Goal: Information Seeking & Learning: Learn about a topic

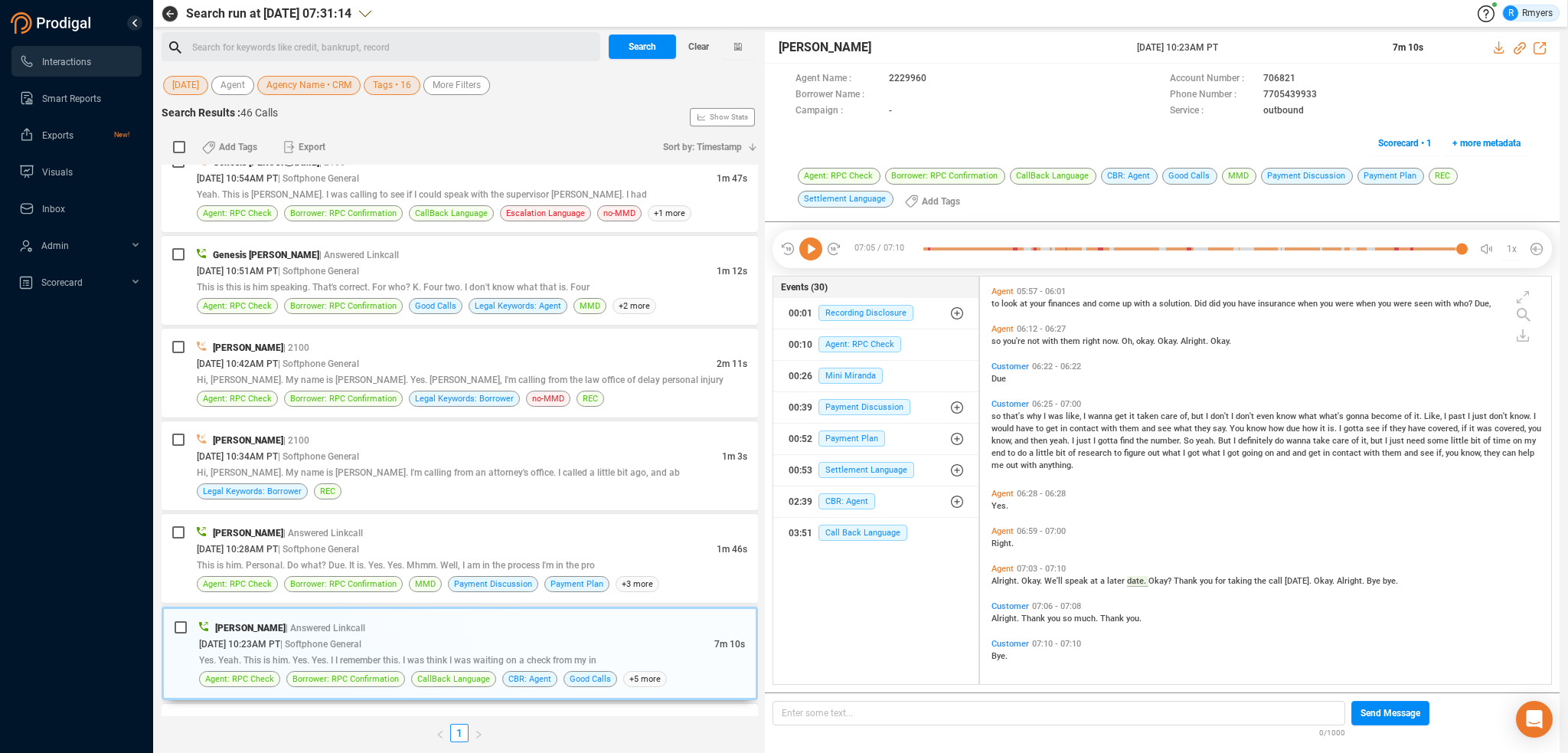
scroll to position [2169, 0]
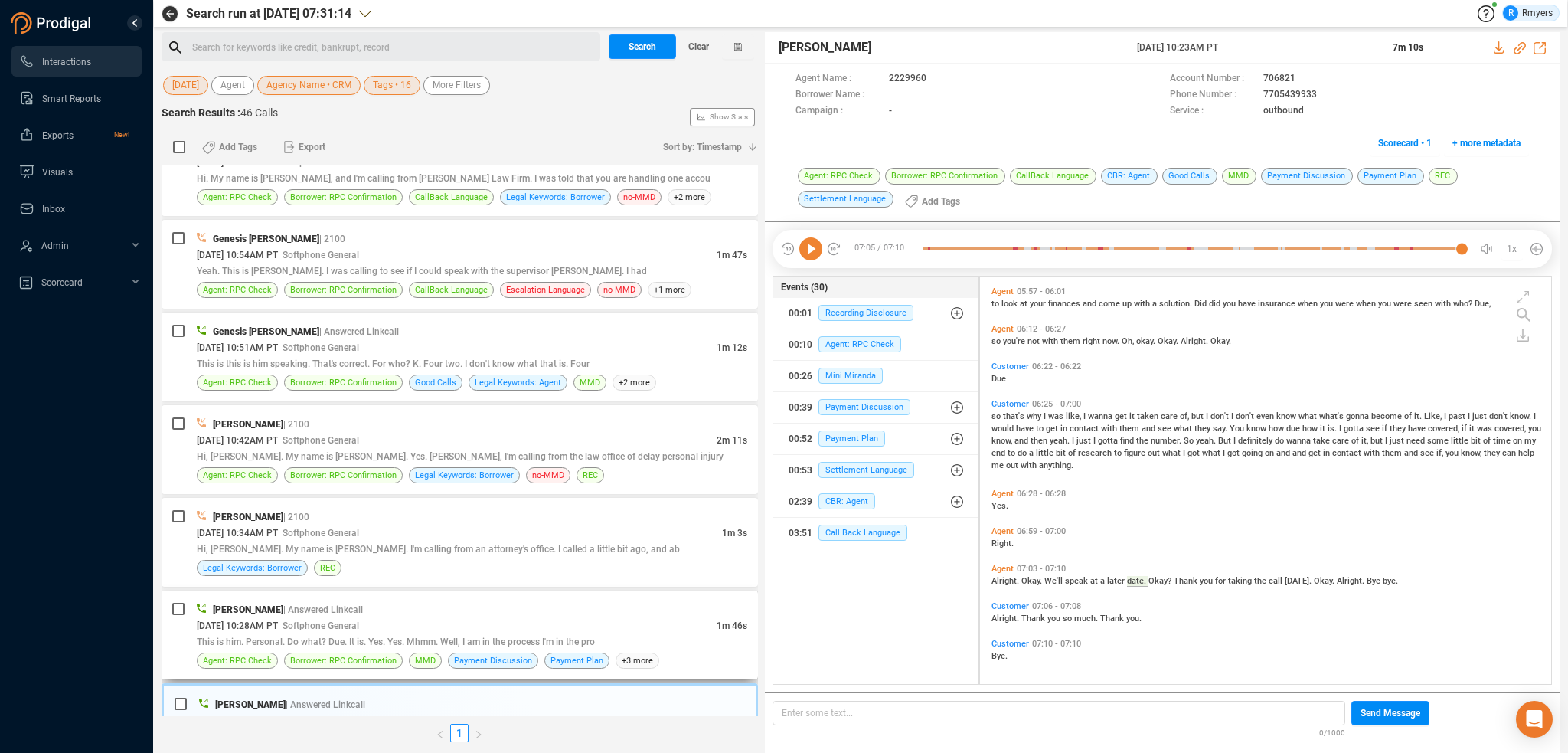
click at [308, 617] on div "[DATE] 10:28AM PT | Softphone General" at bounding box center [456, 625] width 520 height 16
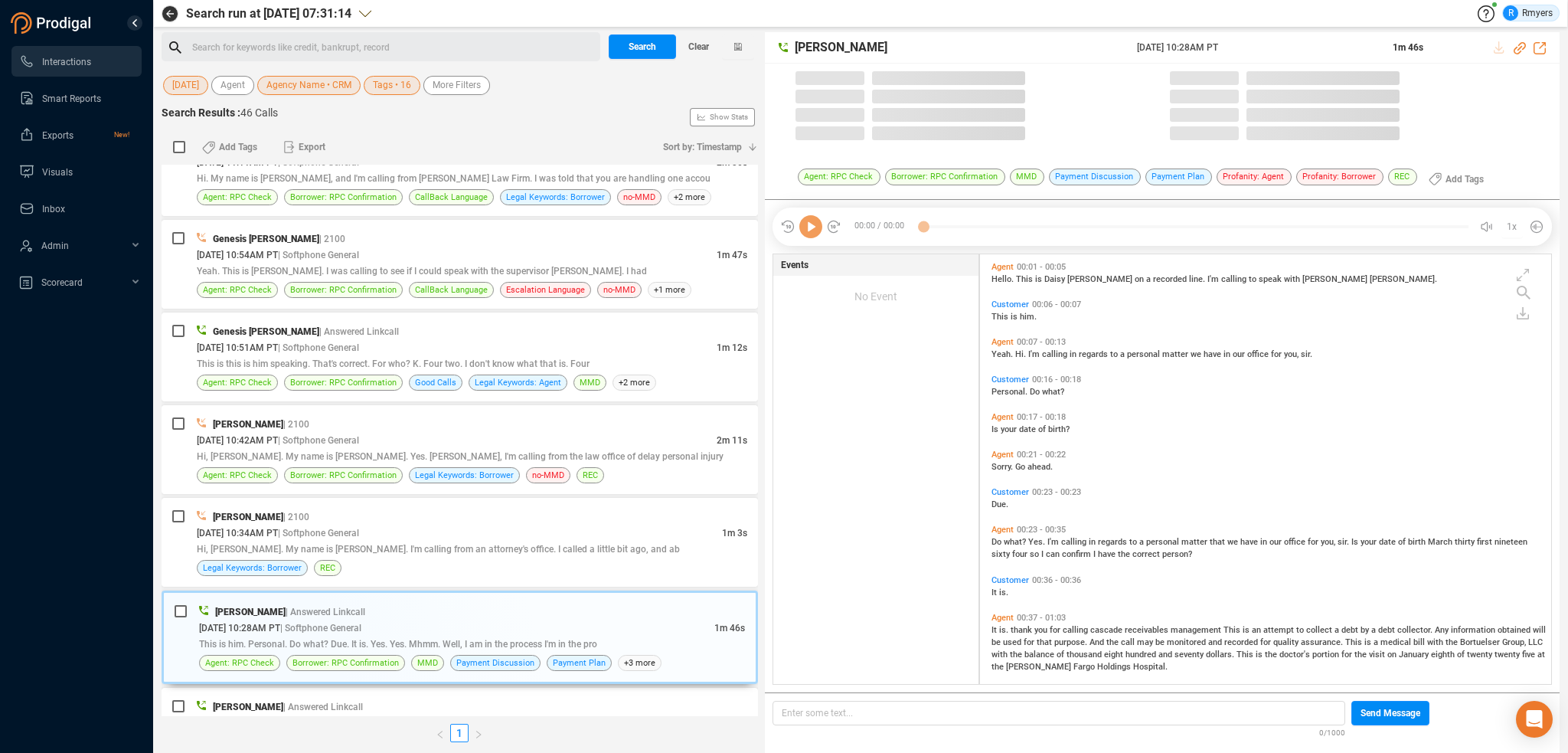
scroll to position [427, 564]
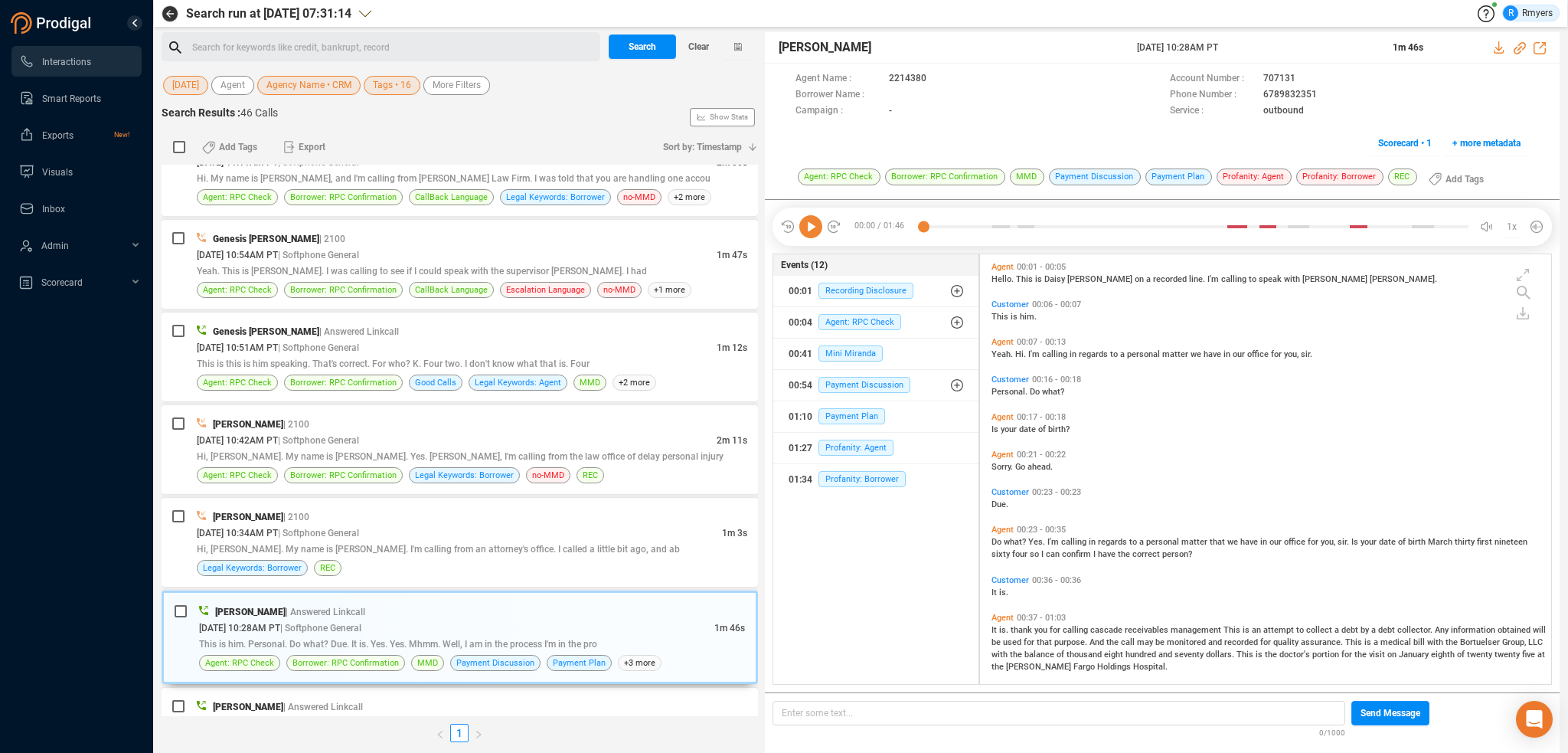
click at [812, 231] on icon at bounding box center [810, 226] width 23 height 23
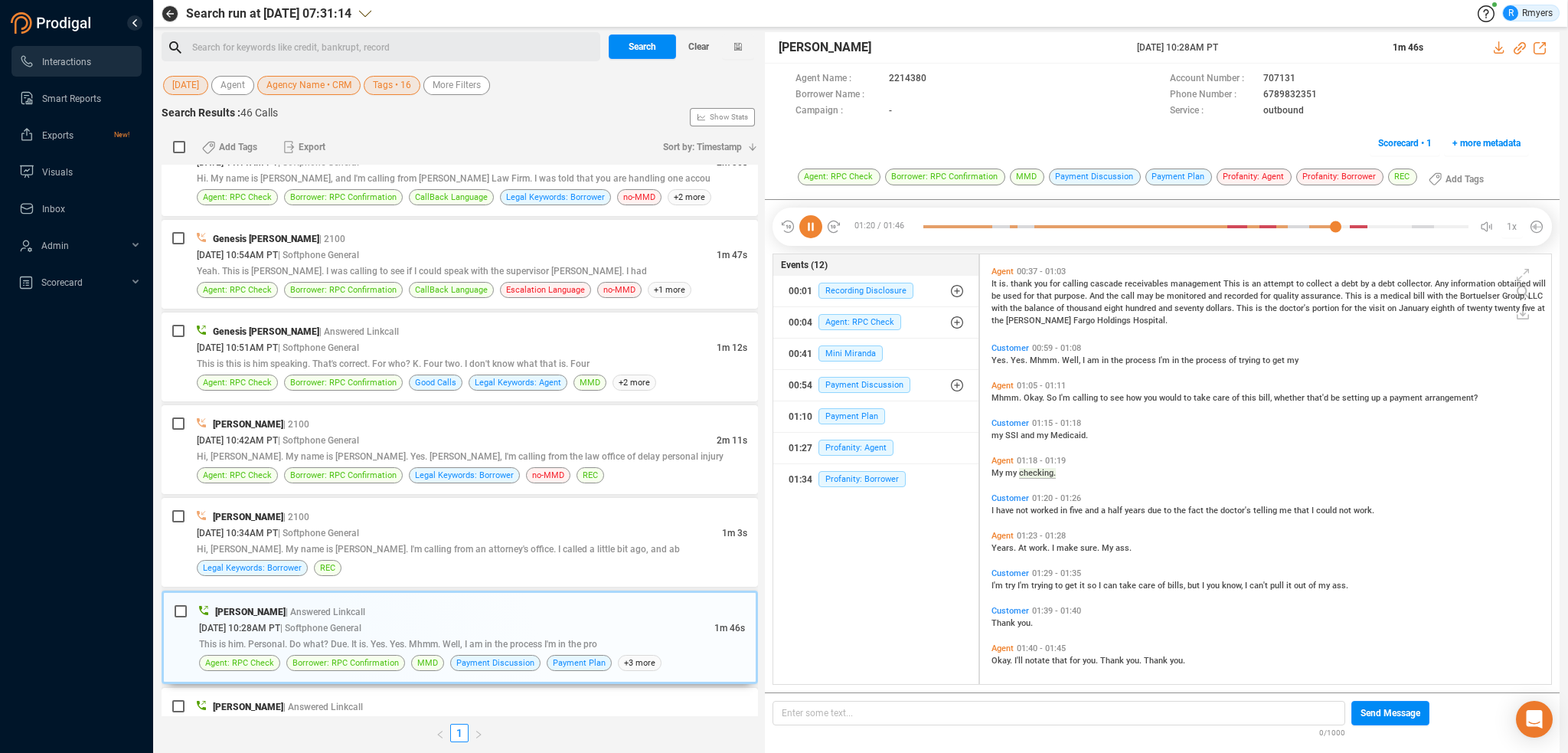
scroll to position [352, 0]
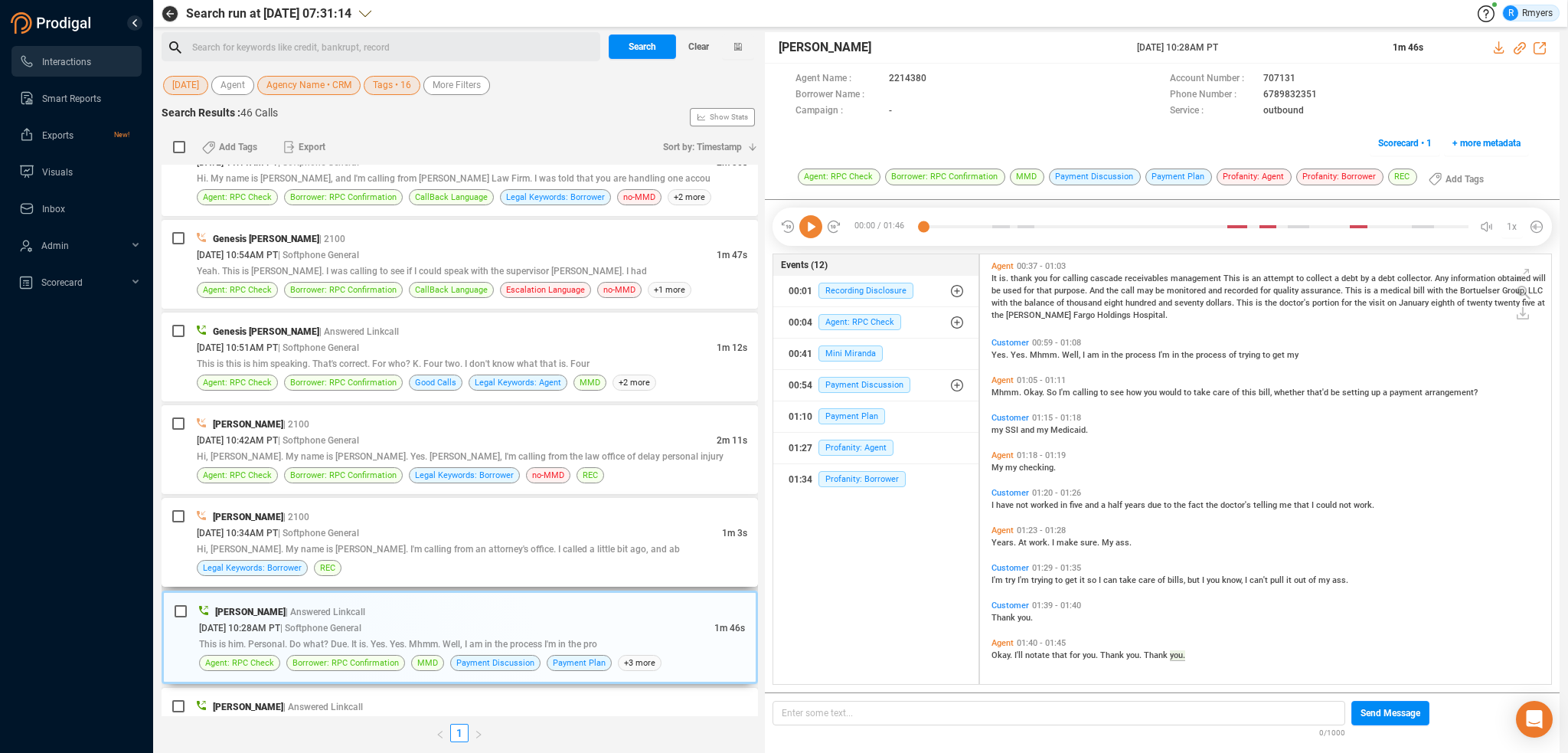
click at [475, 560] on div "Legal Keywords: Borrower REC" at bounding box center [472, 568] width 550 height 16
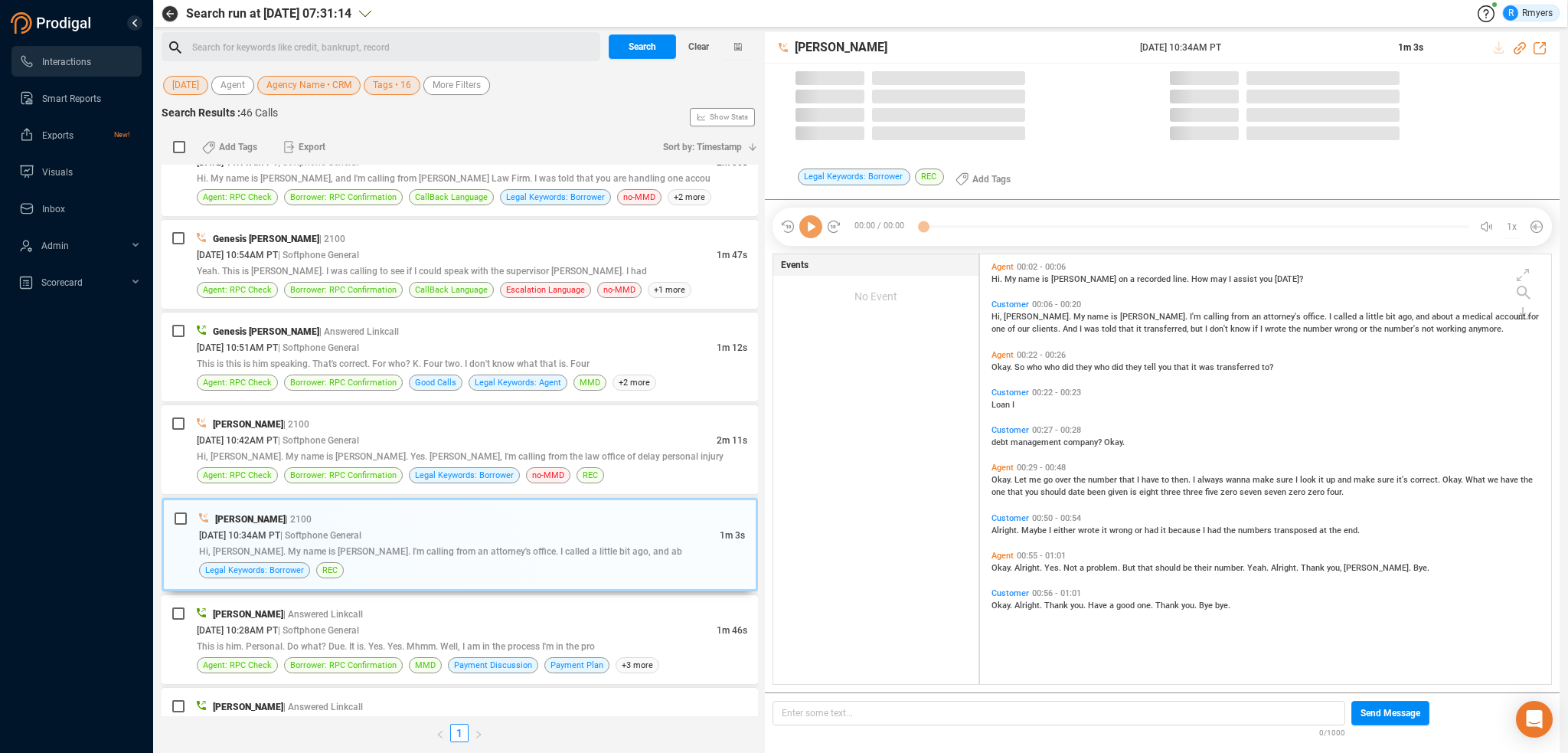
scroll to position [427, 564]
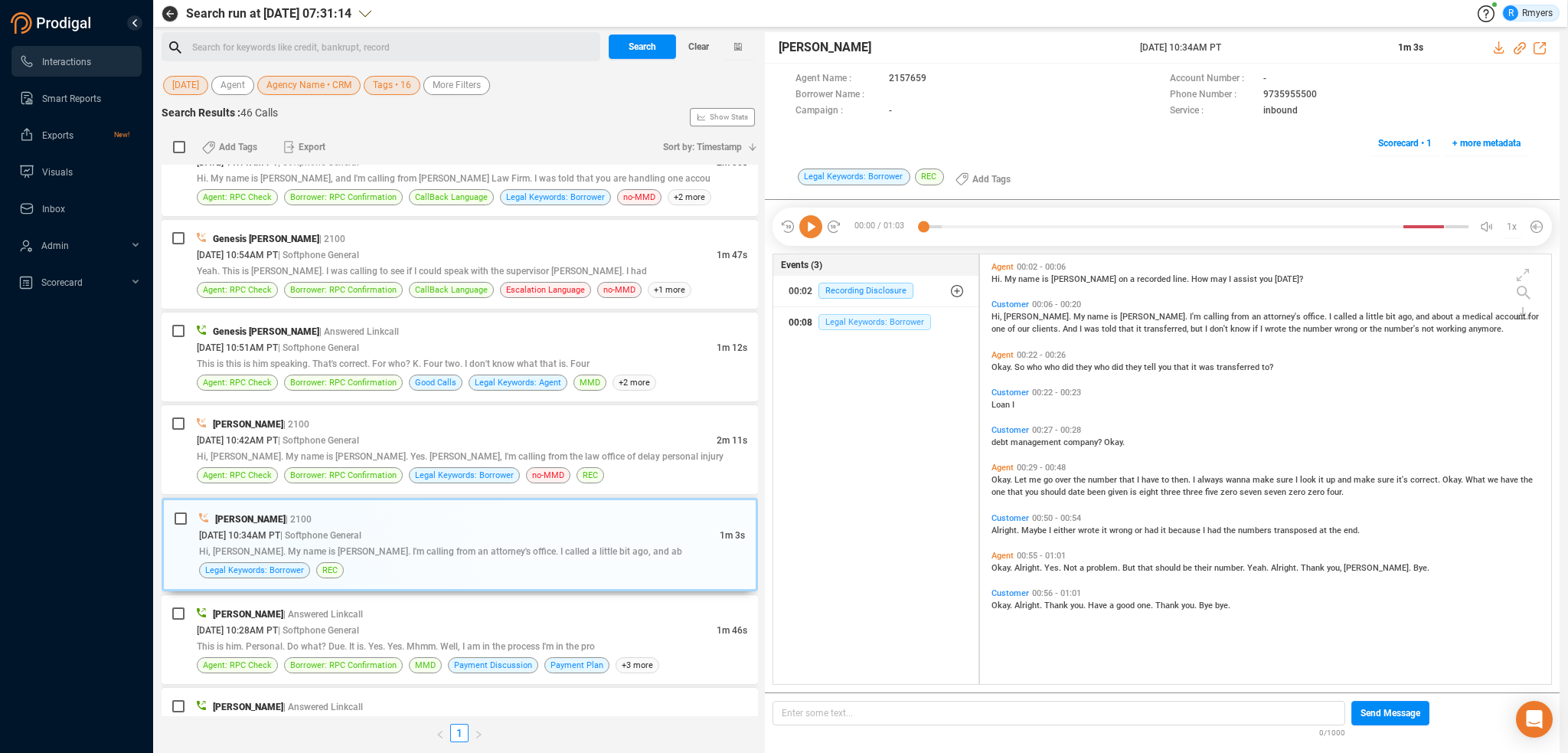
click at [853, 315] on div "00:08 Legal Keywords: Borrower" at bounding box center [875, 322] width 174 height 25
click at [1007, 477] on span "Okay." at bounding box center [1002, 480] width 23 height 10
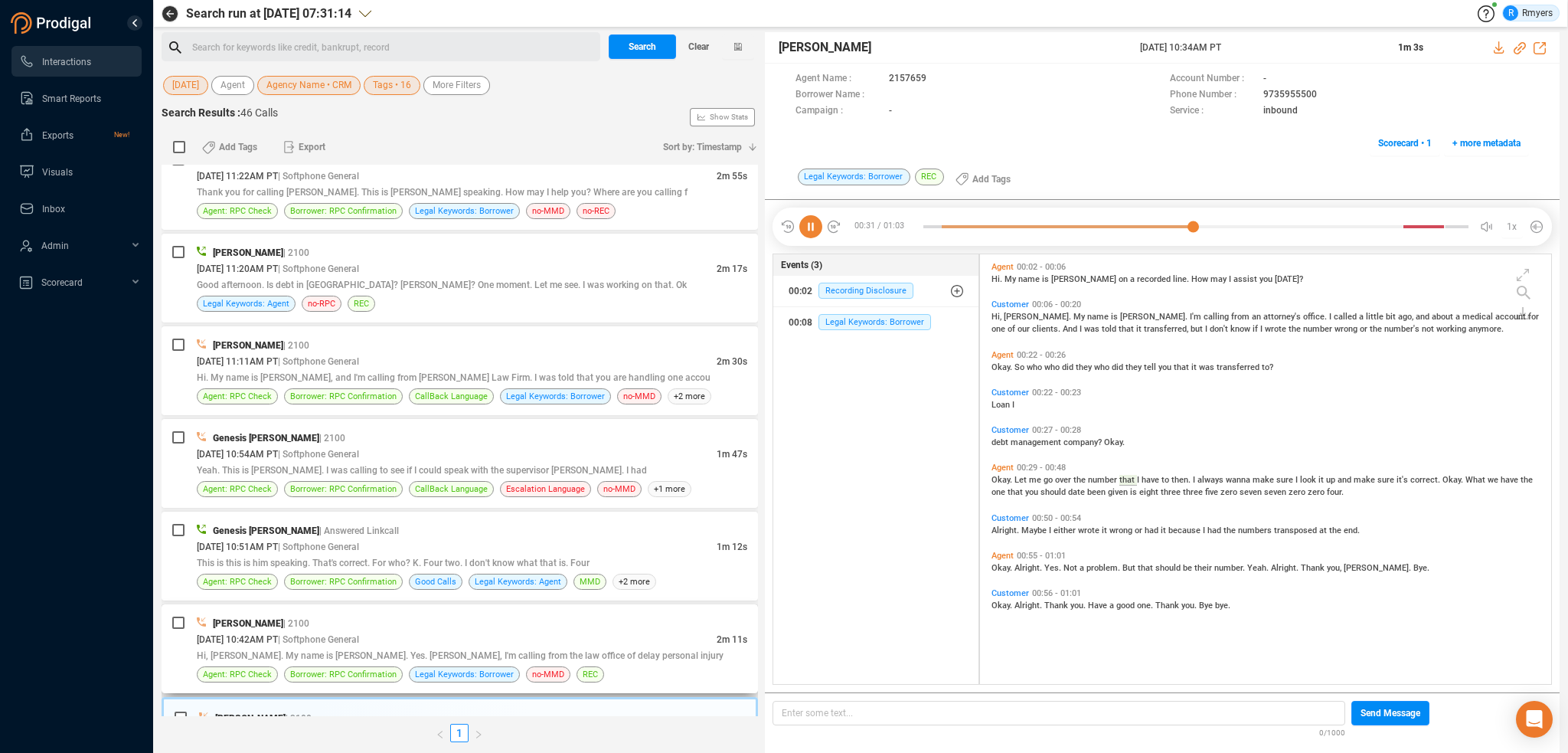
scroll to position [1940, 0]
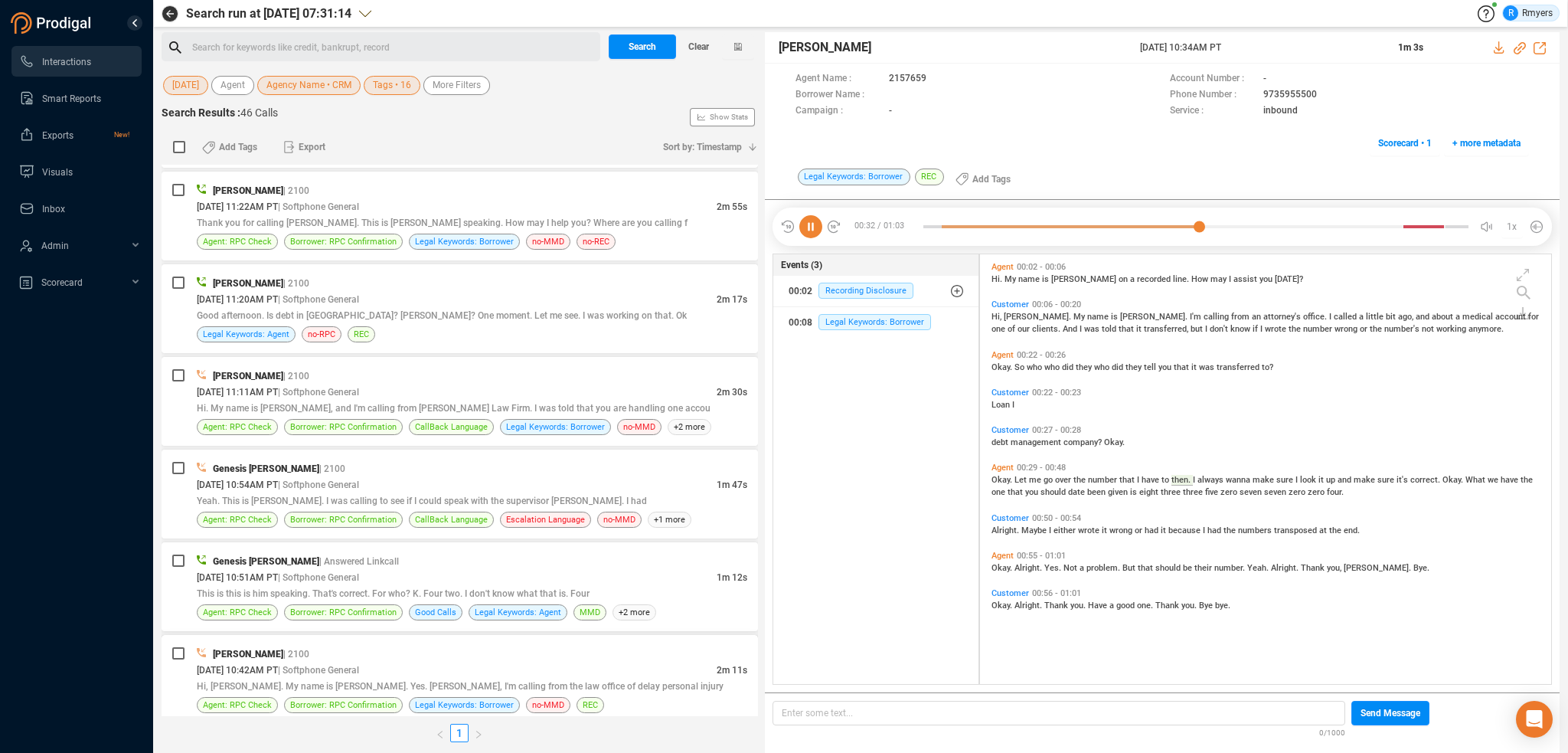
click at [334, 665] on span "| Softphone General" at bounding box center [318, 670] width 81 height 11
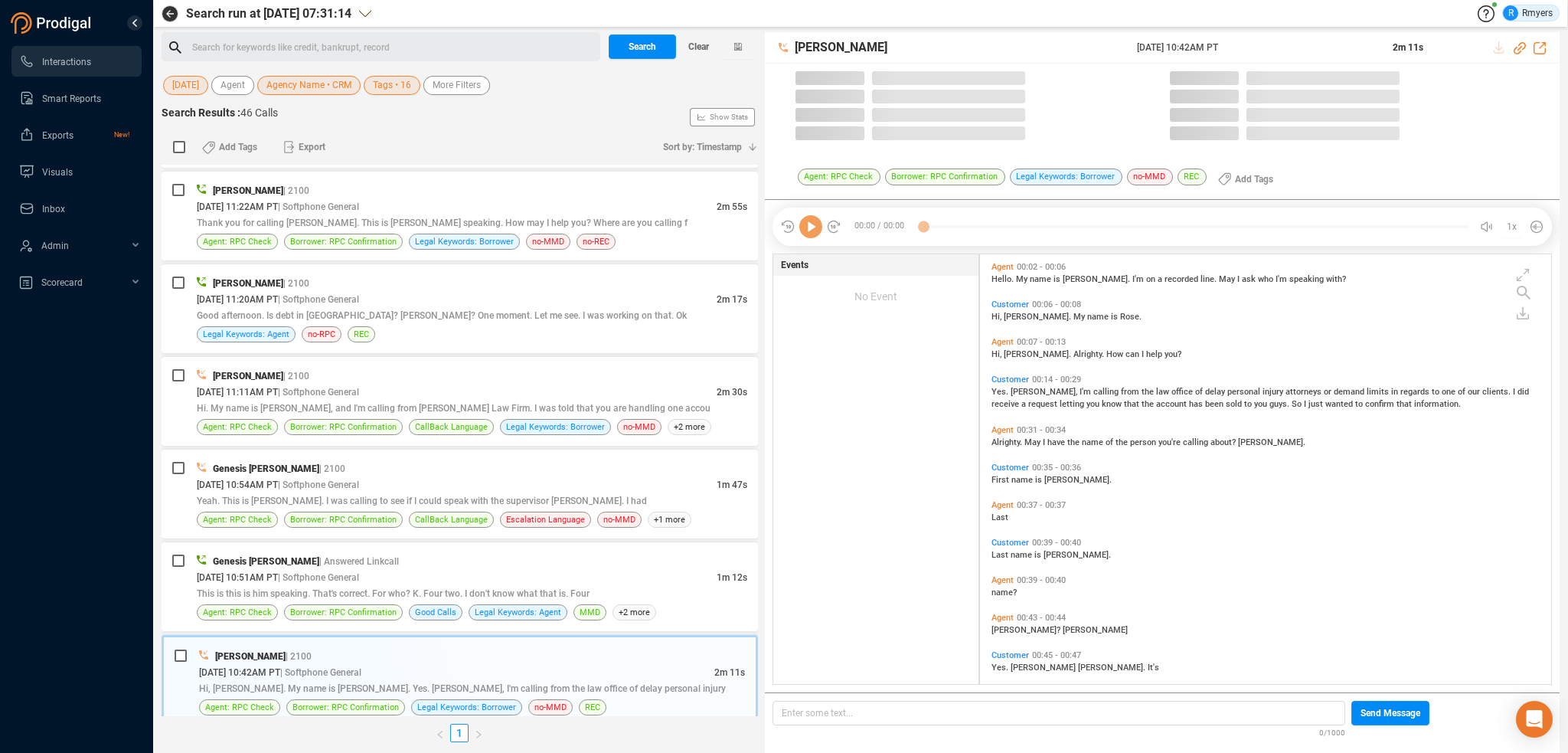
scroll to position [427, 564]
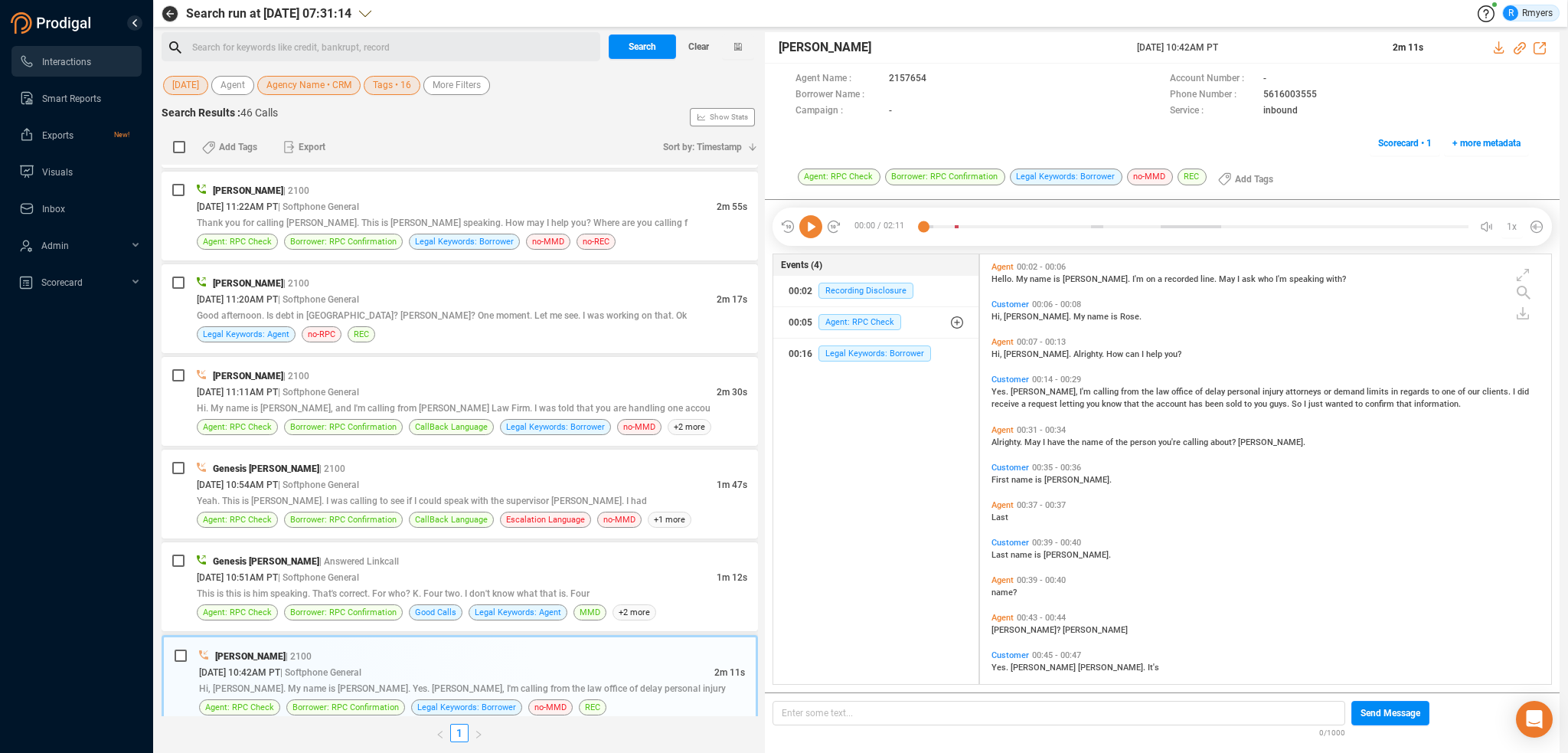
click at [805, 229] on icon at bounding box center [810, 226] width 23 height 23
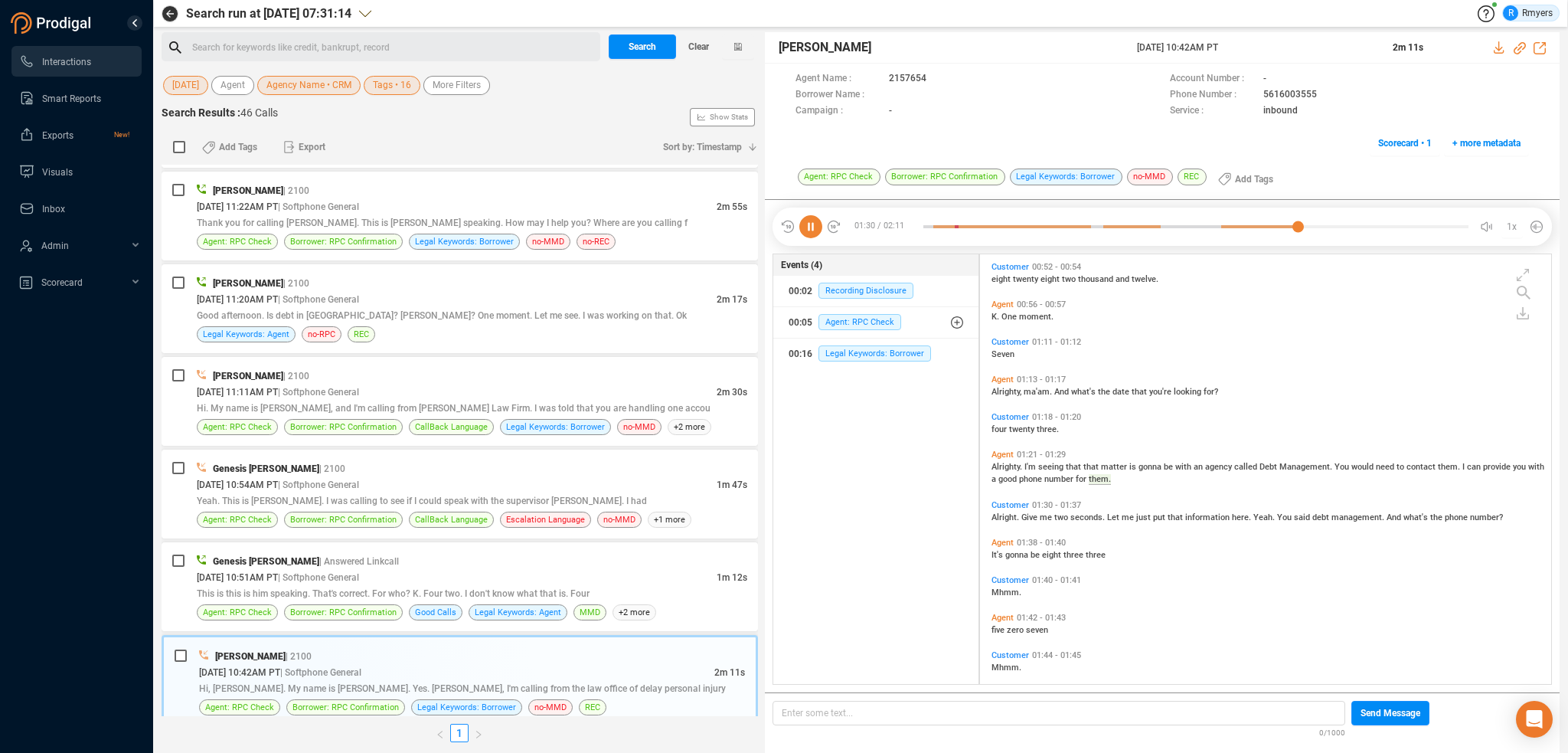
scroll to position [508, 0]
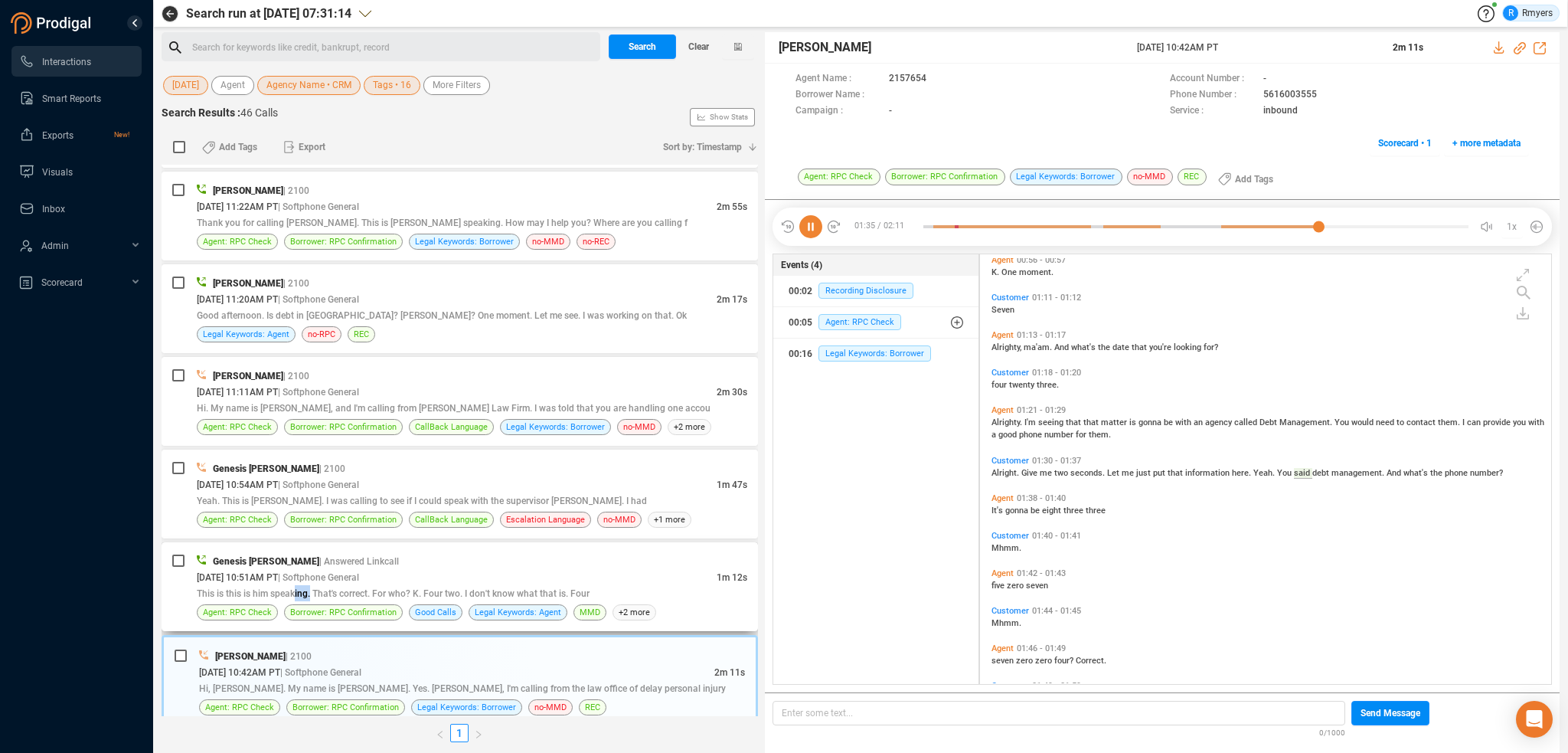
drag, startPoint x: 308, startPoint y: 584, endPoint x: 322, endPoint y: 580, distance: 14.6
click at [314, 589] on span "This is this is him speaking. That's correct. For who? K. Four two. I don't kno…" at bounding box center [393, 594] width 393 height 11
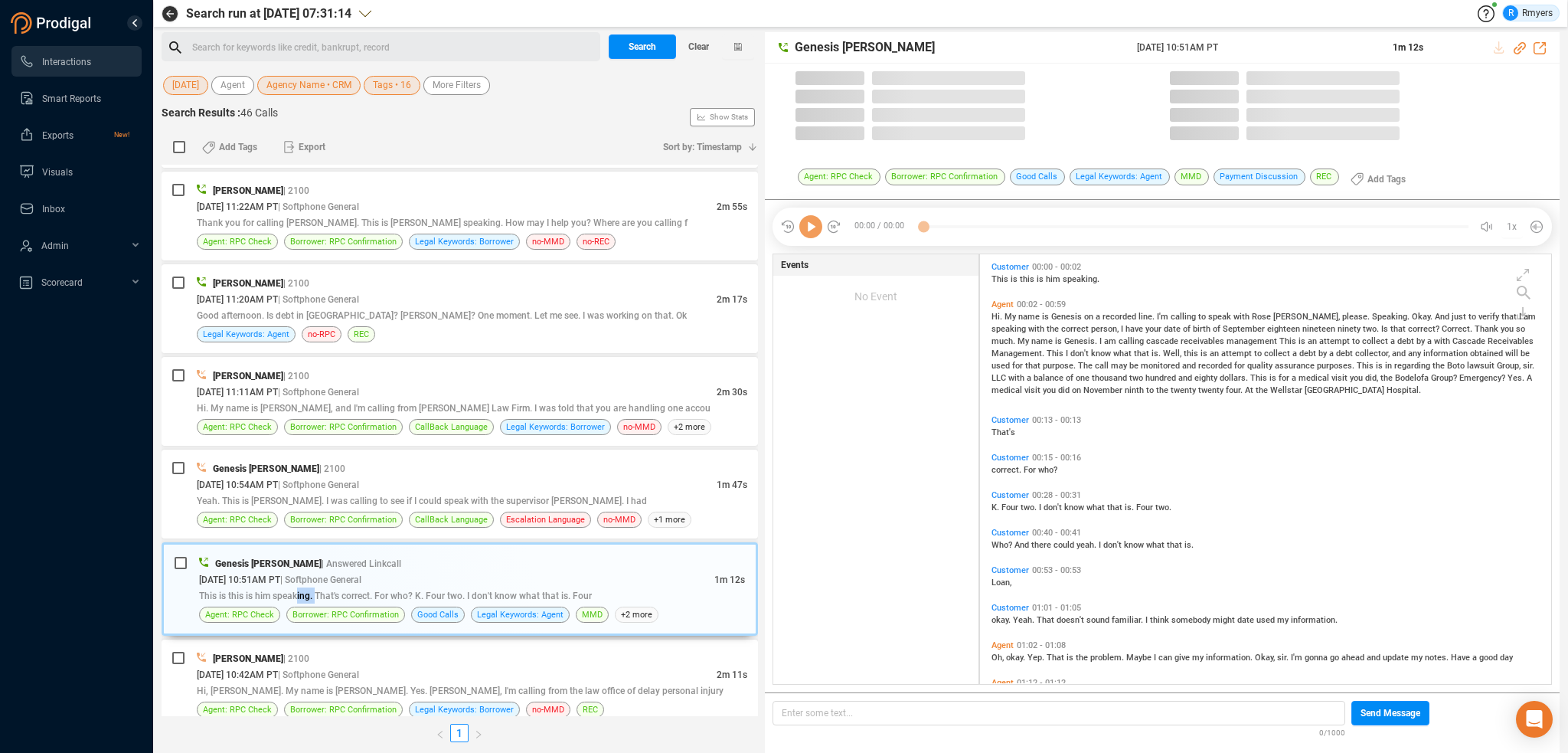
scroll to position [427, 564]
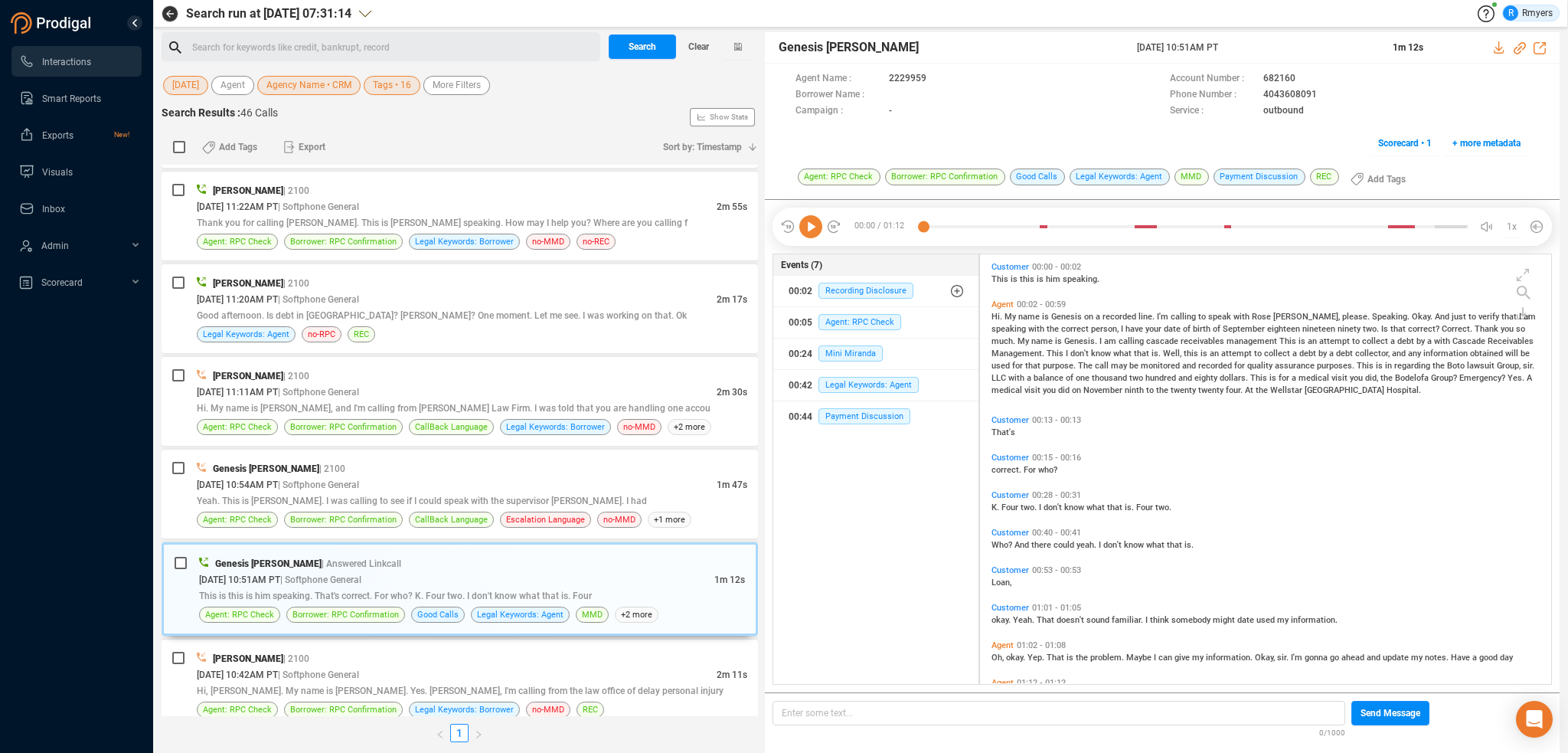
click at [801, 231] on icon at bounding box center [810, 226] width 23 height 23
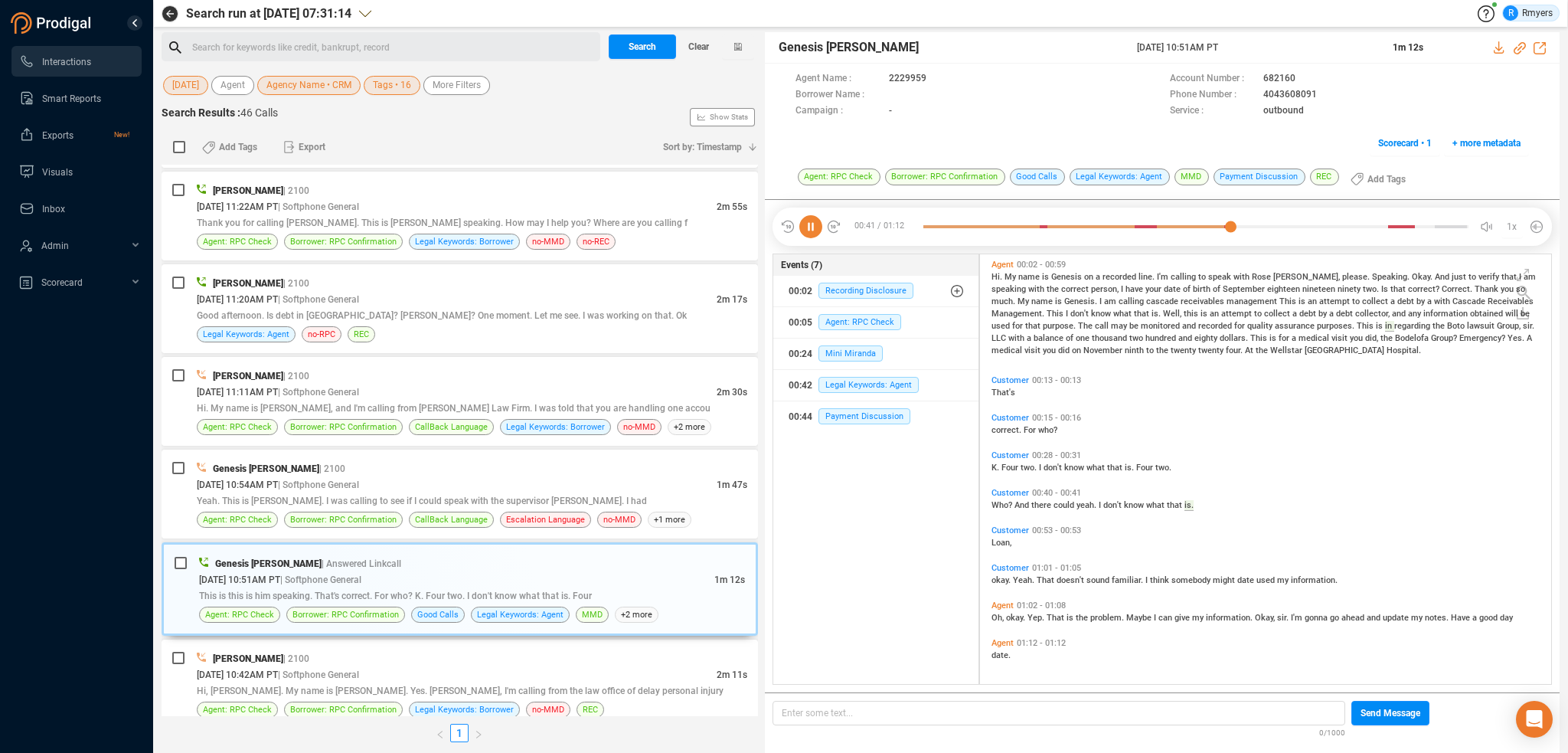
scroll to position [0, 0]
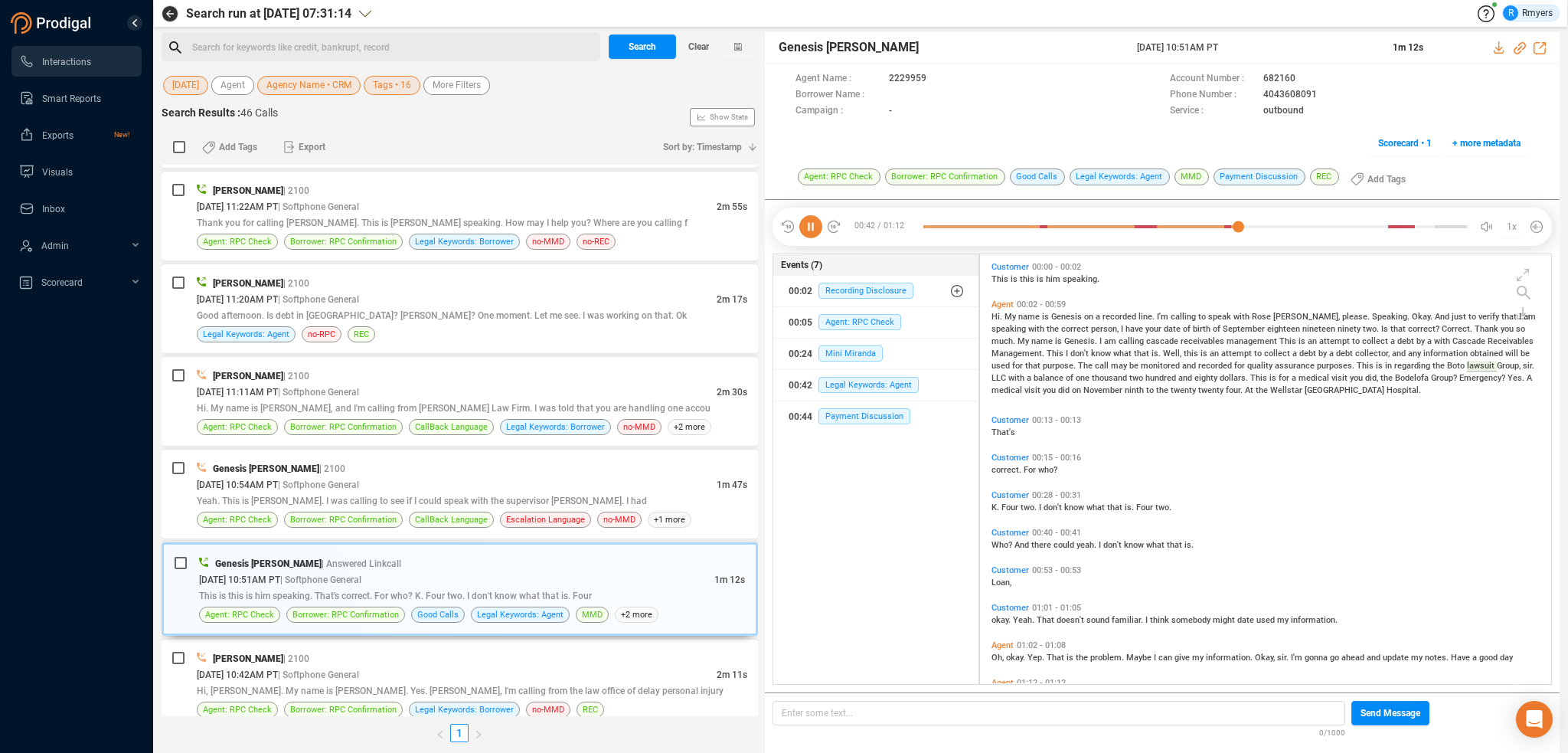
click at [812, 228] on icon at bounding box center [810, 226] width 23 height 23
click at [1223, 327] on span "September" at bounding box center [1245, 329] width 44 height 10
click at [814, 229] on icon at bounding box center [810, 226] width 23 height 23
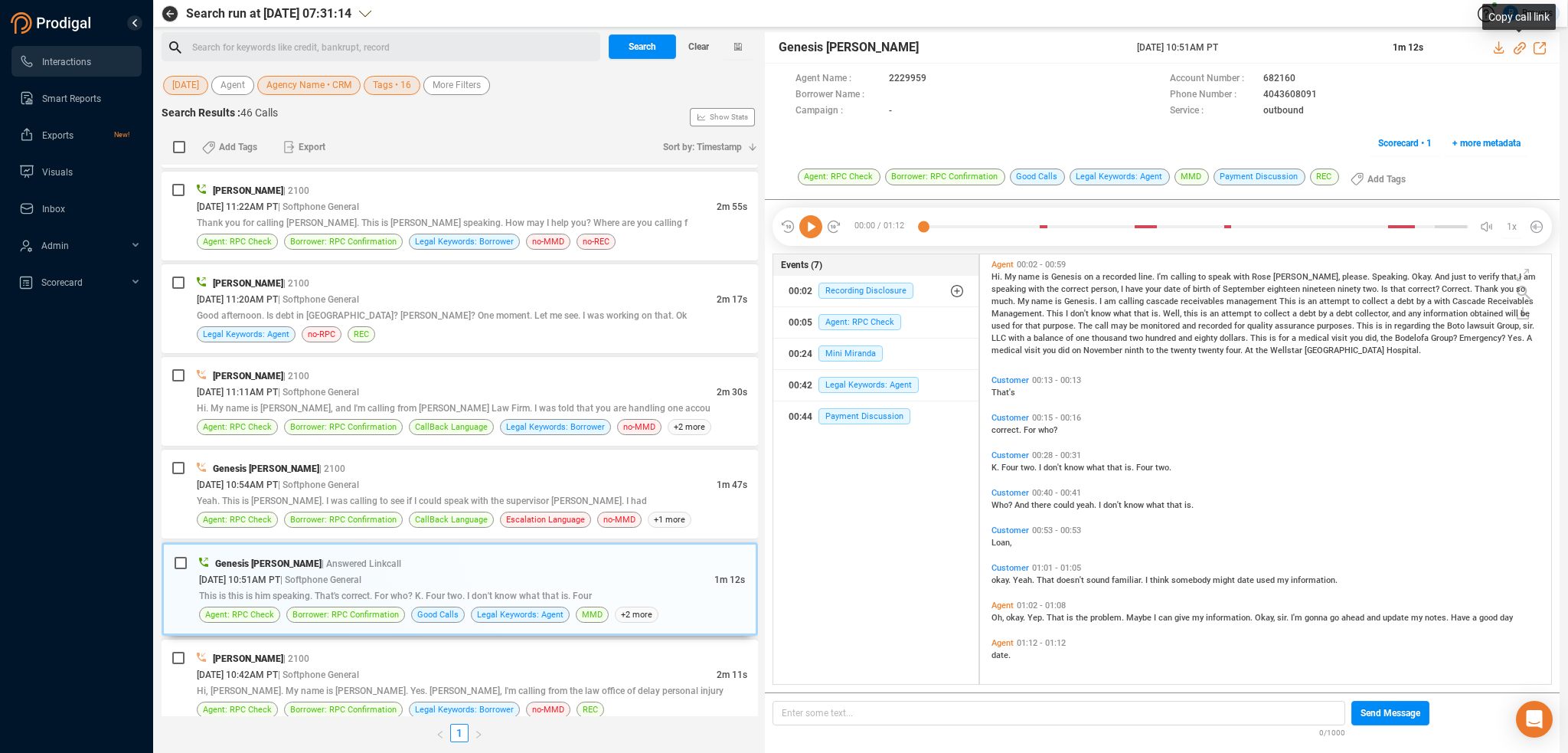
drag, startPoint x: 1519, startPoint y: 45, endPoint x: 1492, endPoint y: 58, distance: 30.0
click at [1519, 45] on icon at bounding box center [1520, 48] width 12 height 12
drag, startPoint x: 1127, startPoint y: 49, endPoint x: 1259, endPoint y: 47, distance: 132.0
click at [1259, 47] on div "Genesis [PERSON_NAME] [DATE] 10:51AM PT 1m 12s" at bounding box center [1162, 47] width 795 height 31
copy div "[DATE] 10:51AM PT"
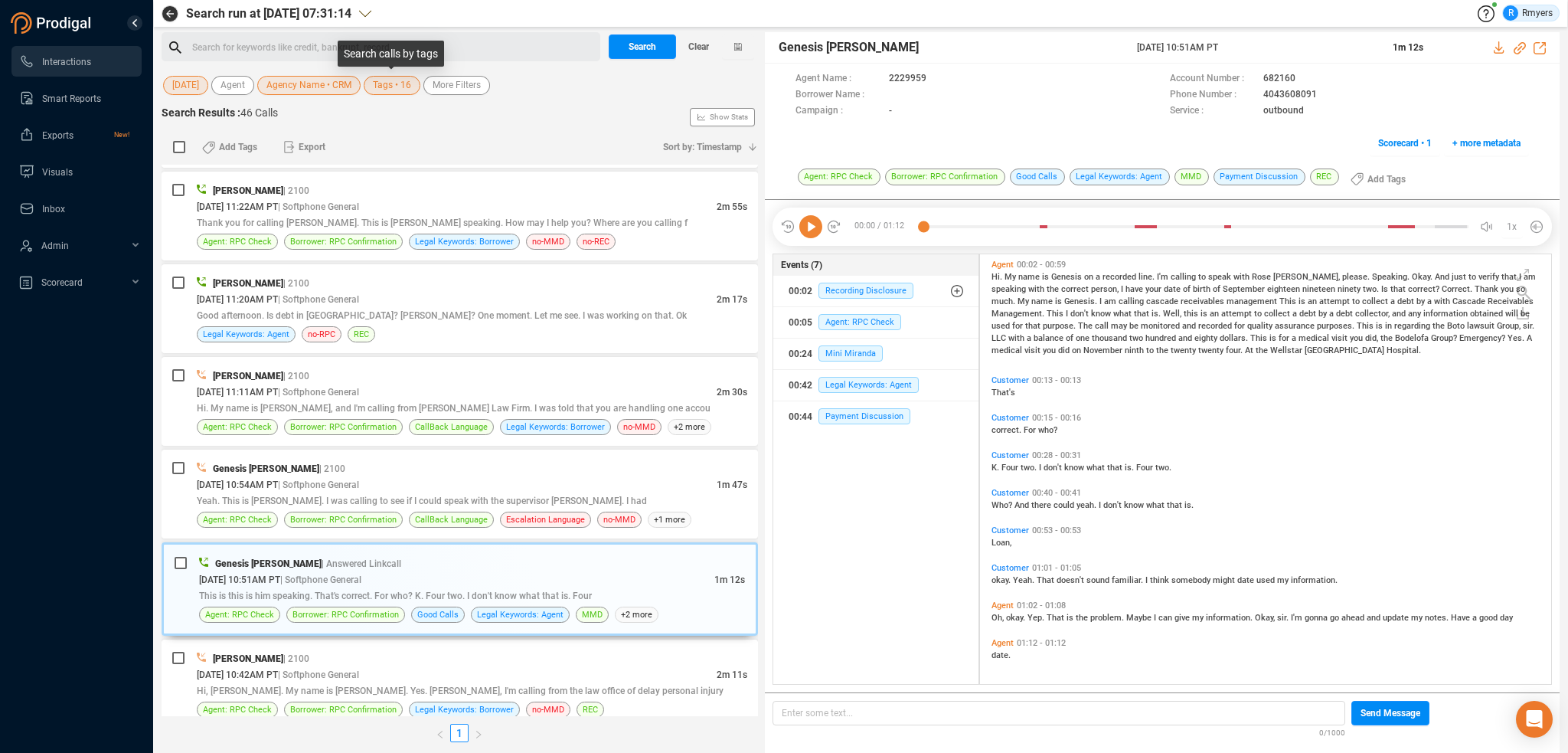
click at [401, 84] on span "Tags • 16" at bounding box center [391, 86] width 38 height 19
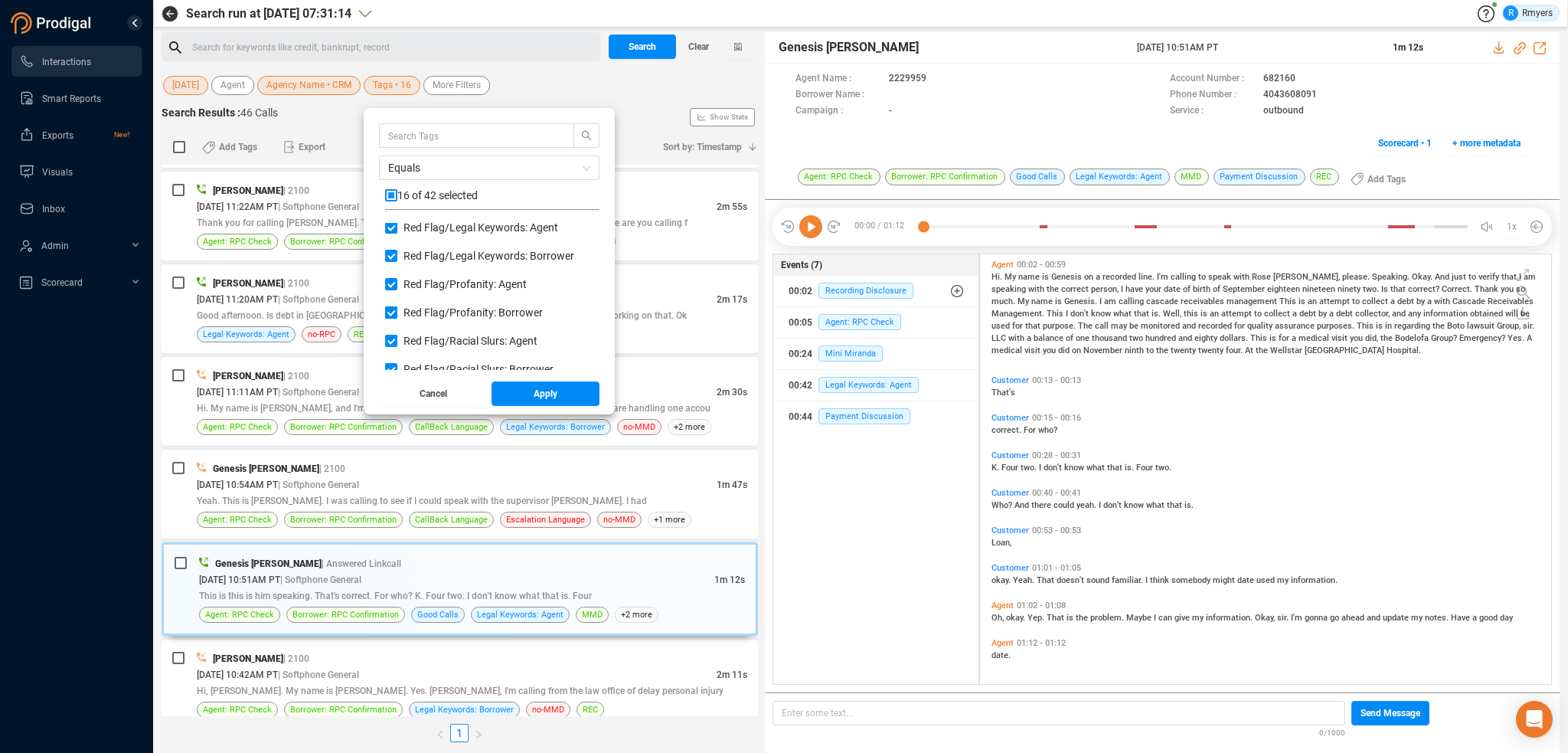
scroll to position [0, 0]
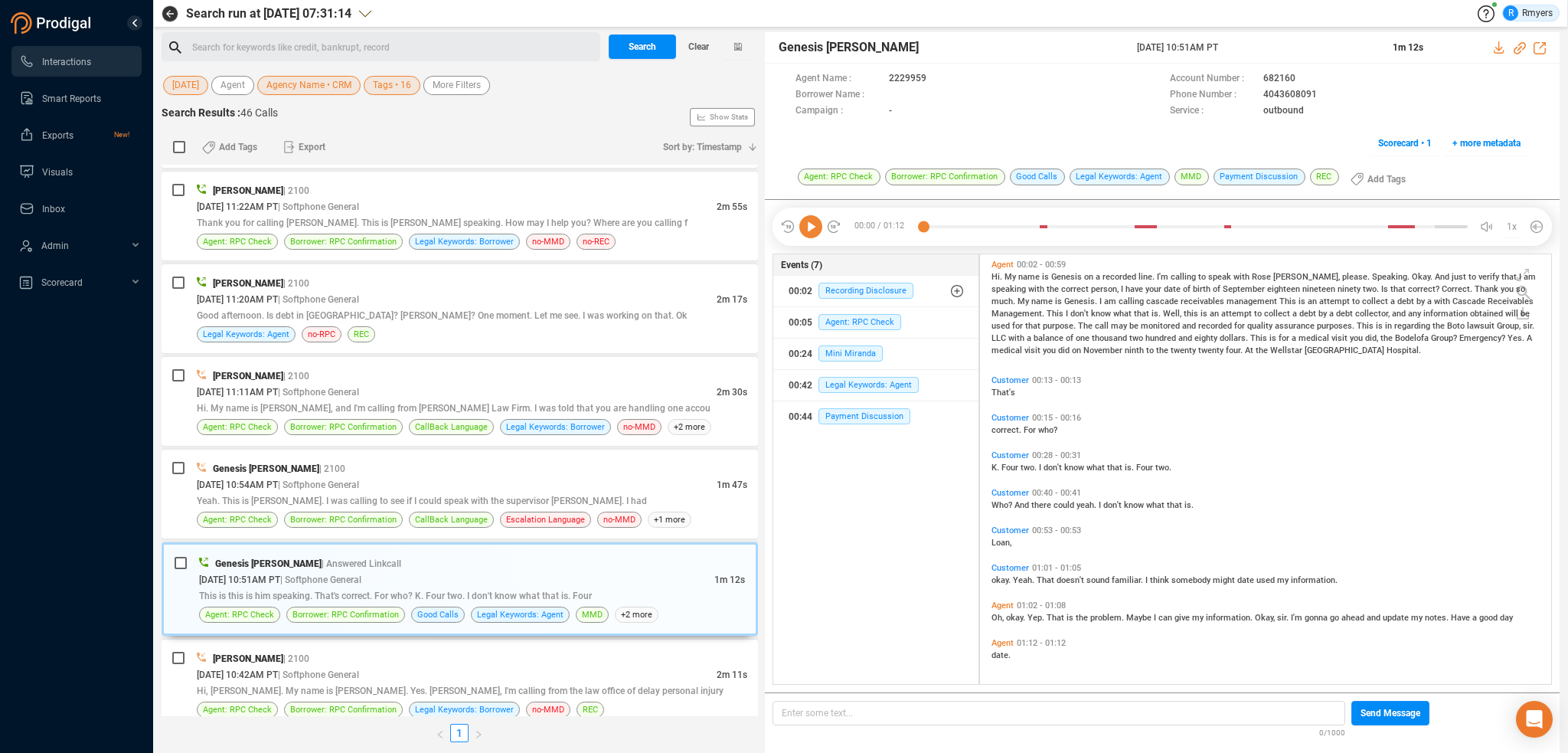
click at [1113, 436] on div "Customer 00:15 - 00:16 correct. For who?" at bounding box center [1270, 424] width 564 height 30
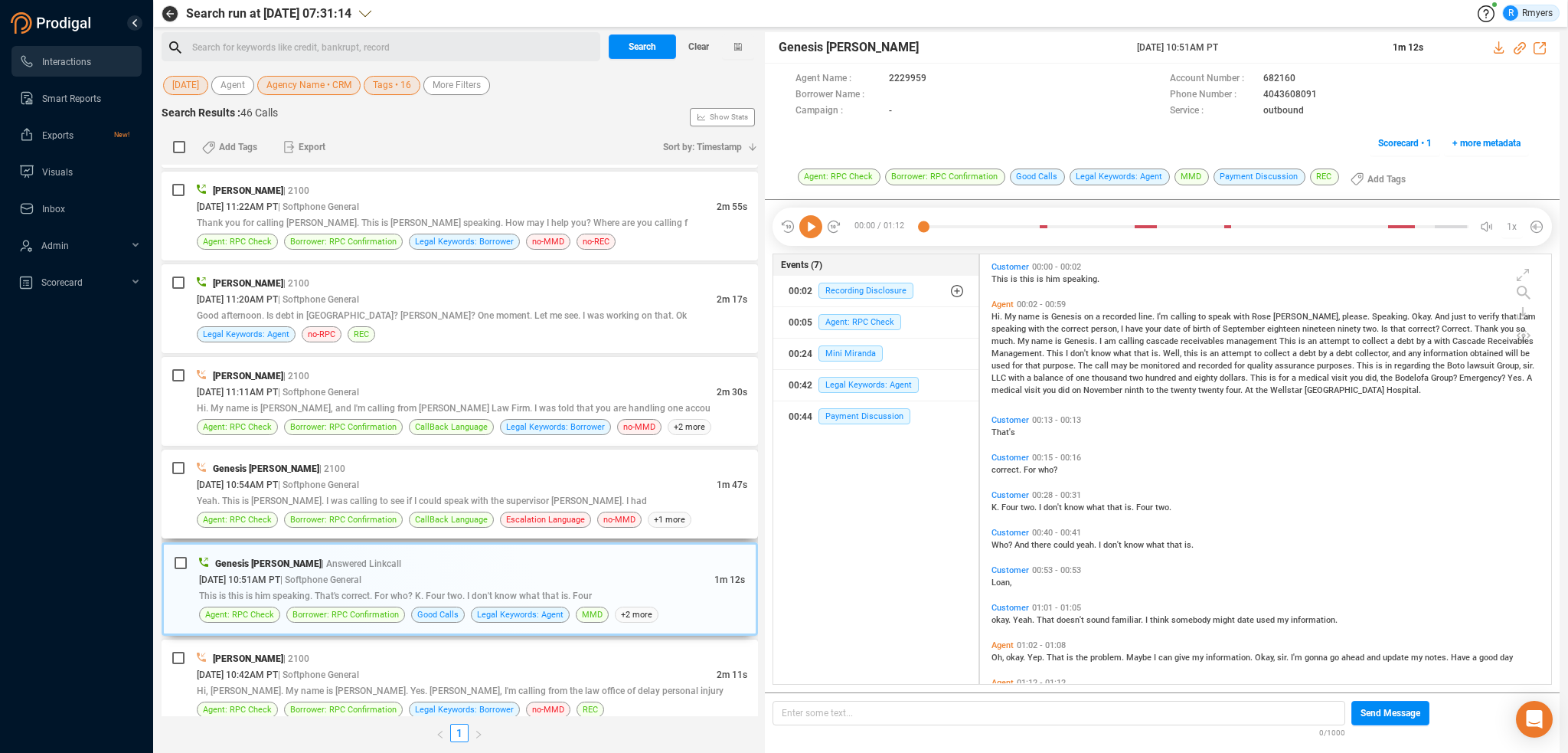
drag, startPoint x: 323, startPoint y: 503, endPoint x: 349, endPoint y: 501, distance: 26.1
click at [323, 503] on div "Genesis [PERSON_NAME] | 2100 [DATE] 10:54AM PT | Softphone General 1m 47s Yeah.…" at bounding box center [472, 494] width 550 height 68
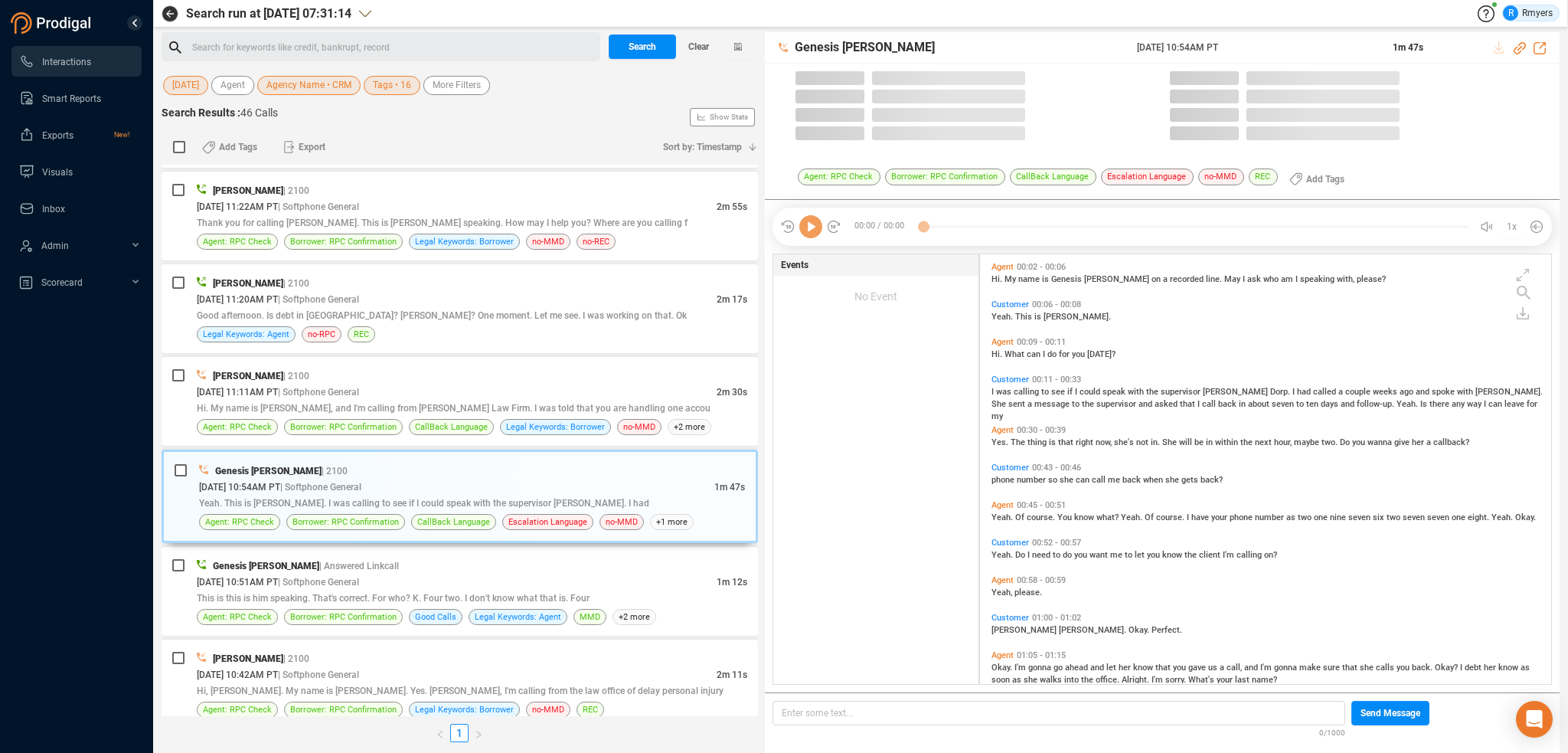
scroll to position [427, 564]
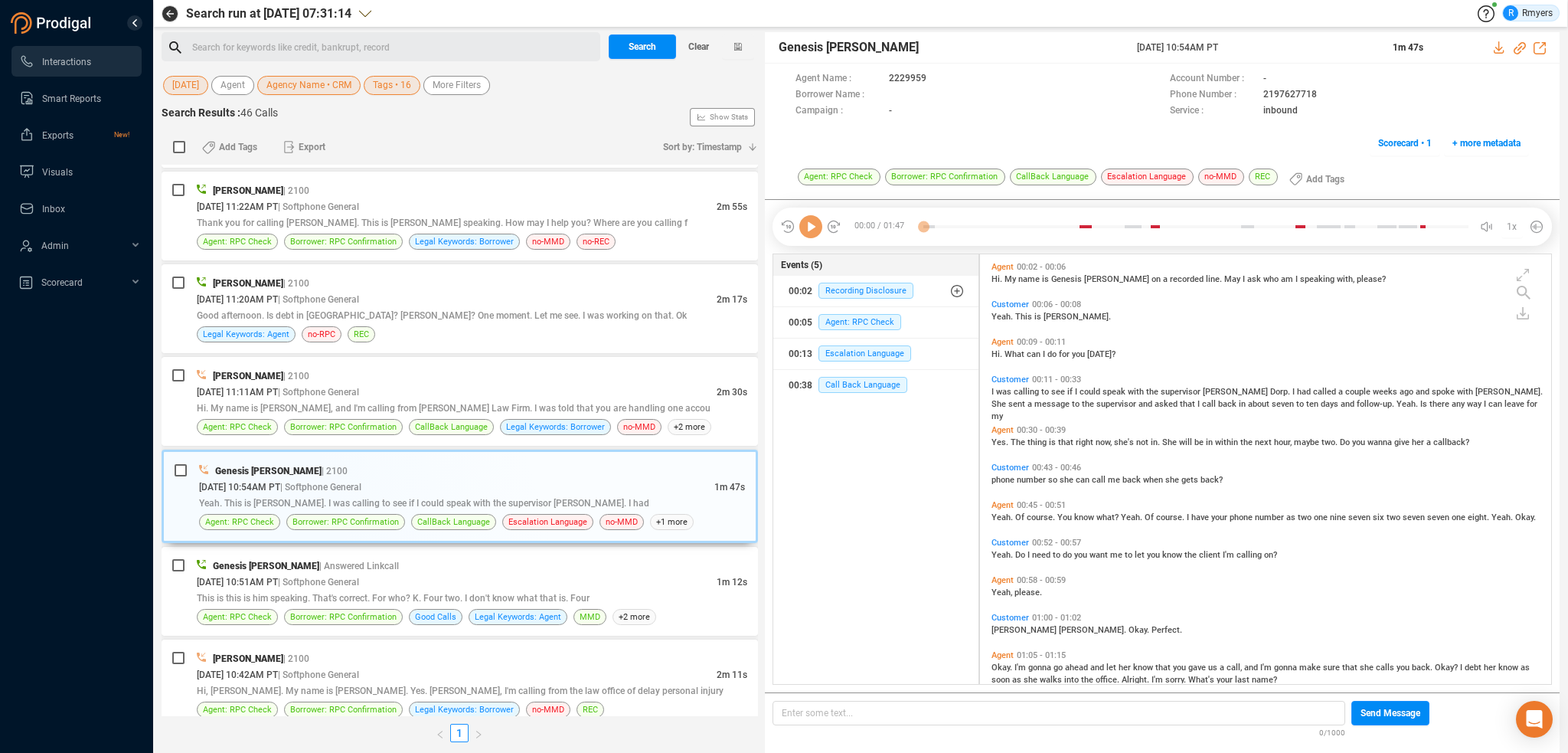
click at [809, 229] on icon at bounding box center [810, 226] width 23 height 23
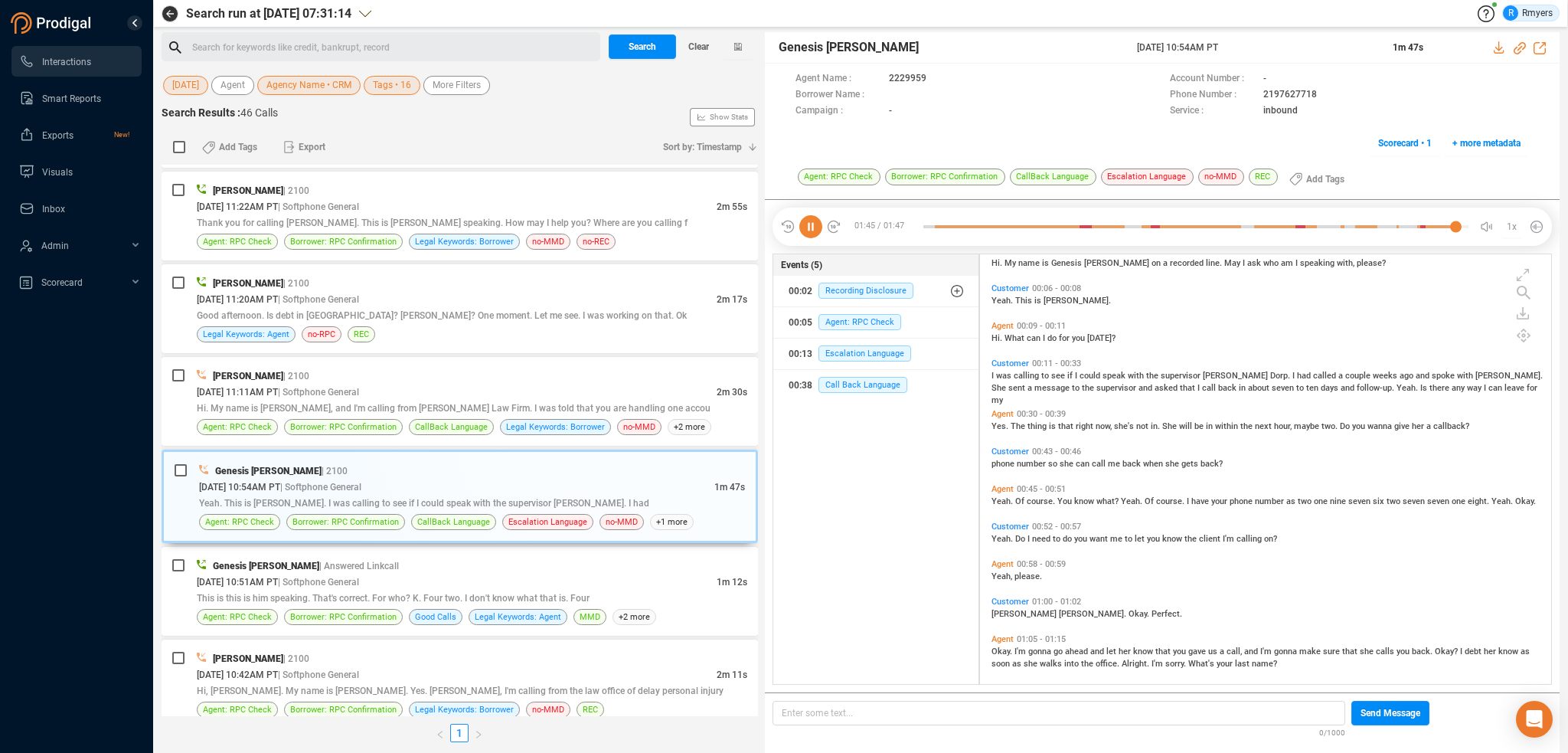
scroll to position [0, 0]
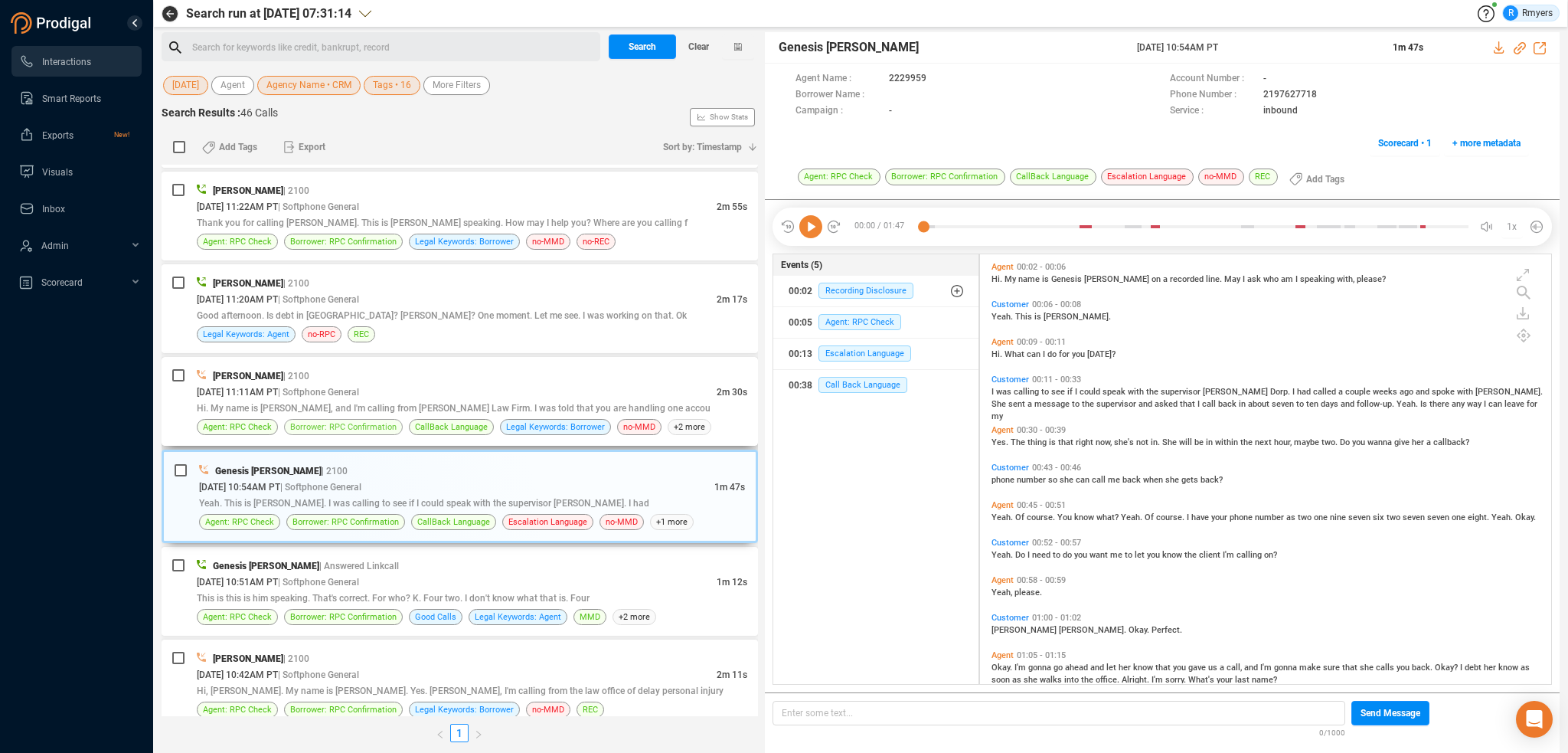
click at [324, 420] on span "Borrower: RPC Confirmation" at bounding box center [344, 427] width 107 height 14
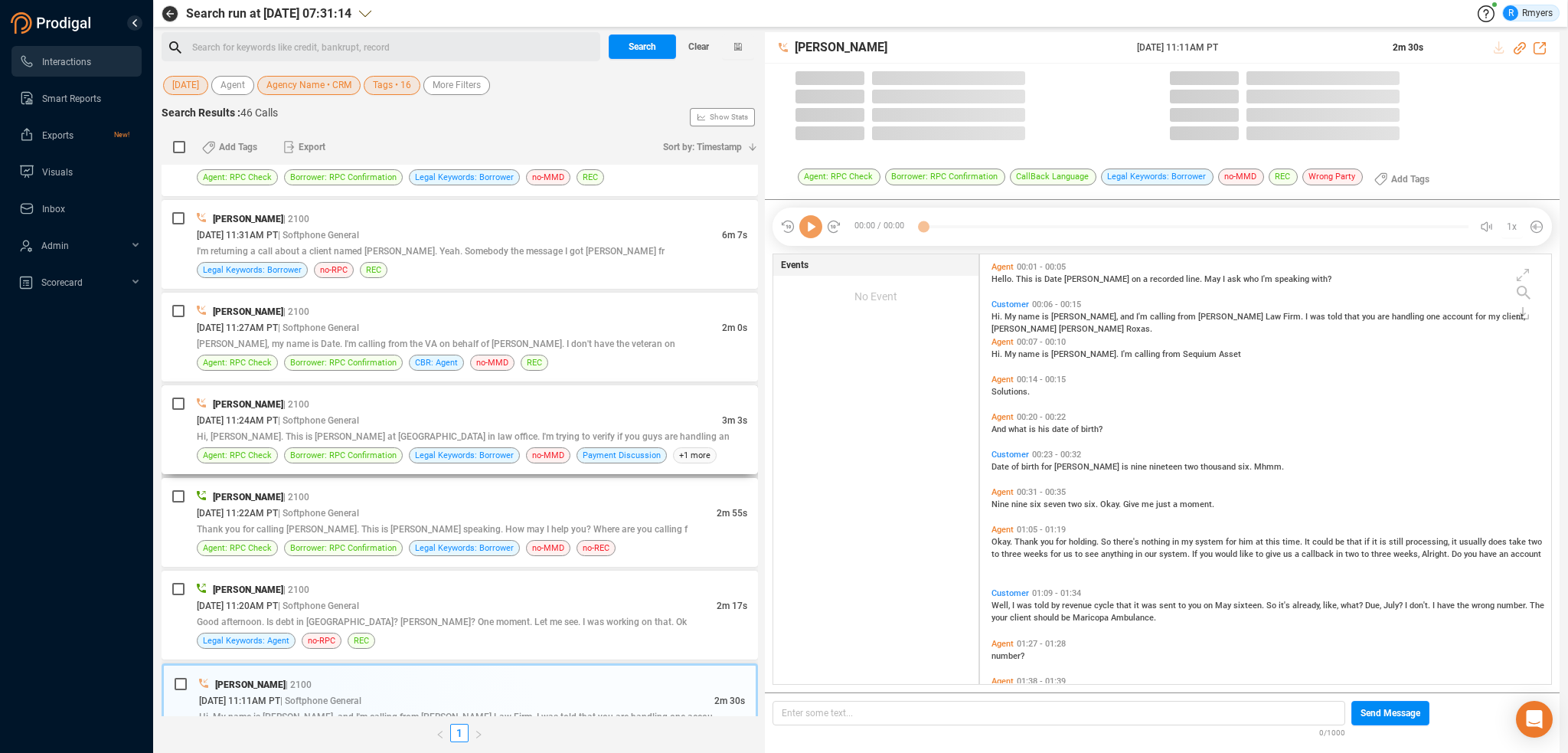
scroll to position [427, 564]
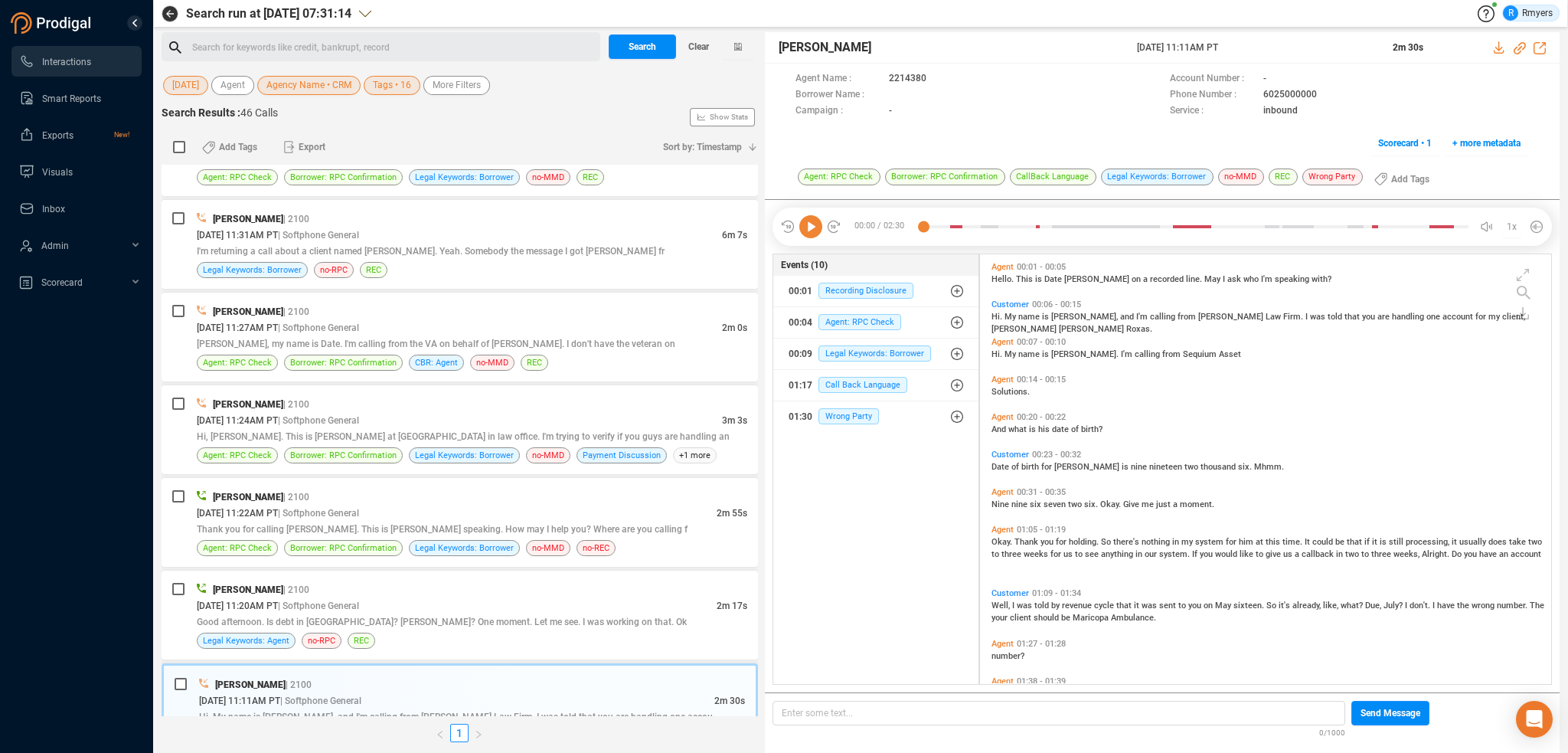
click at [814, 227] on icon at bounding box center [810, 226] width 23 height 23
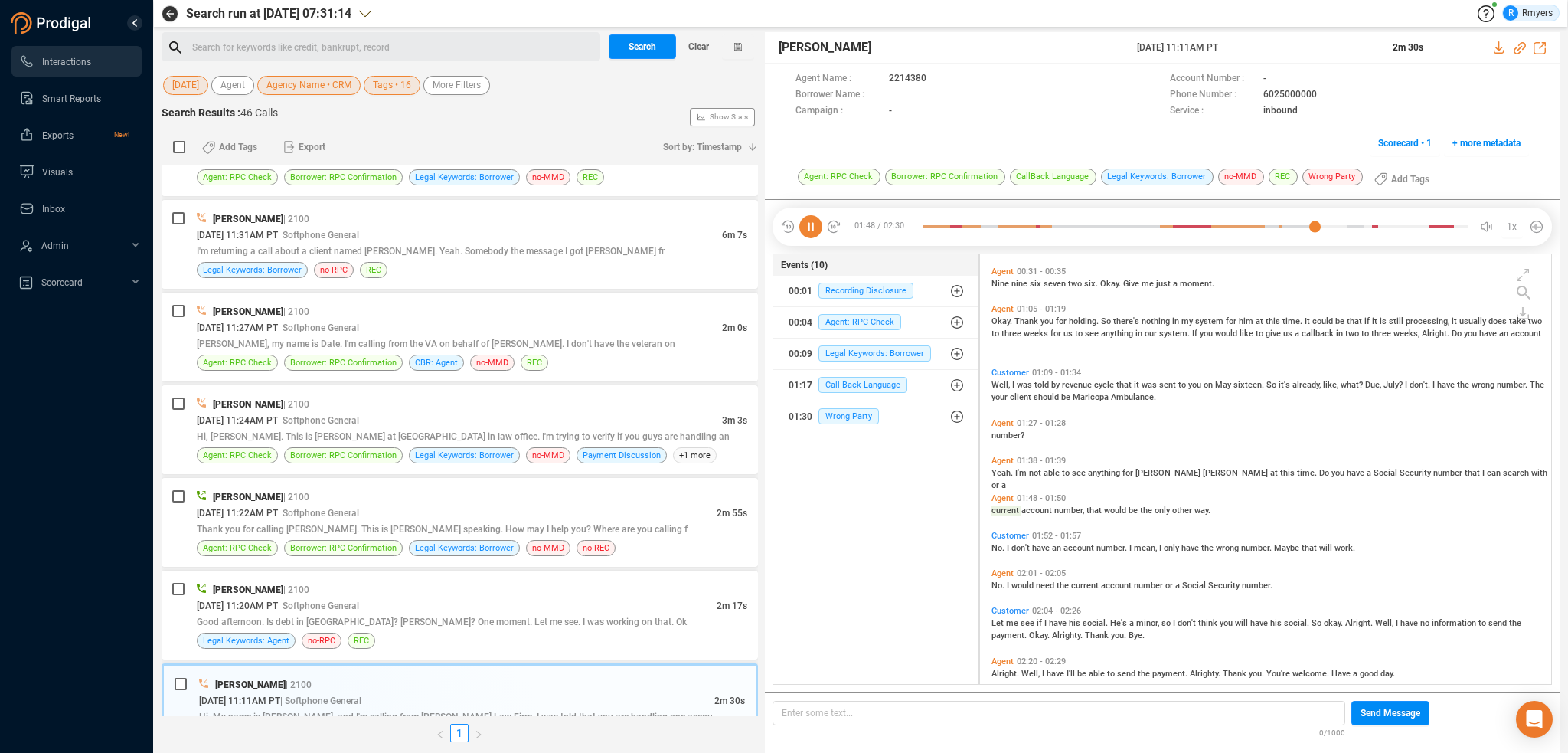
scroll to position [239, 0]
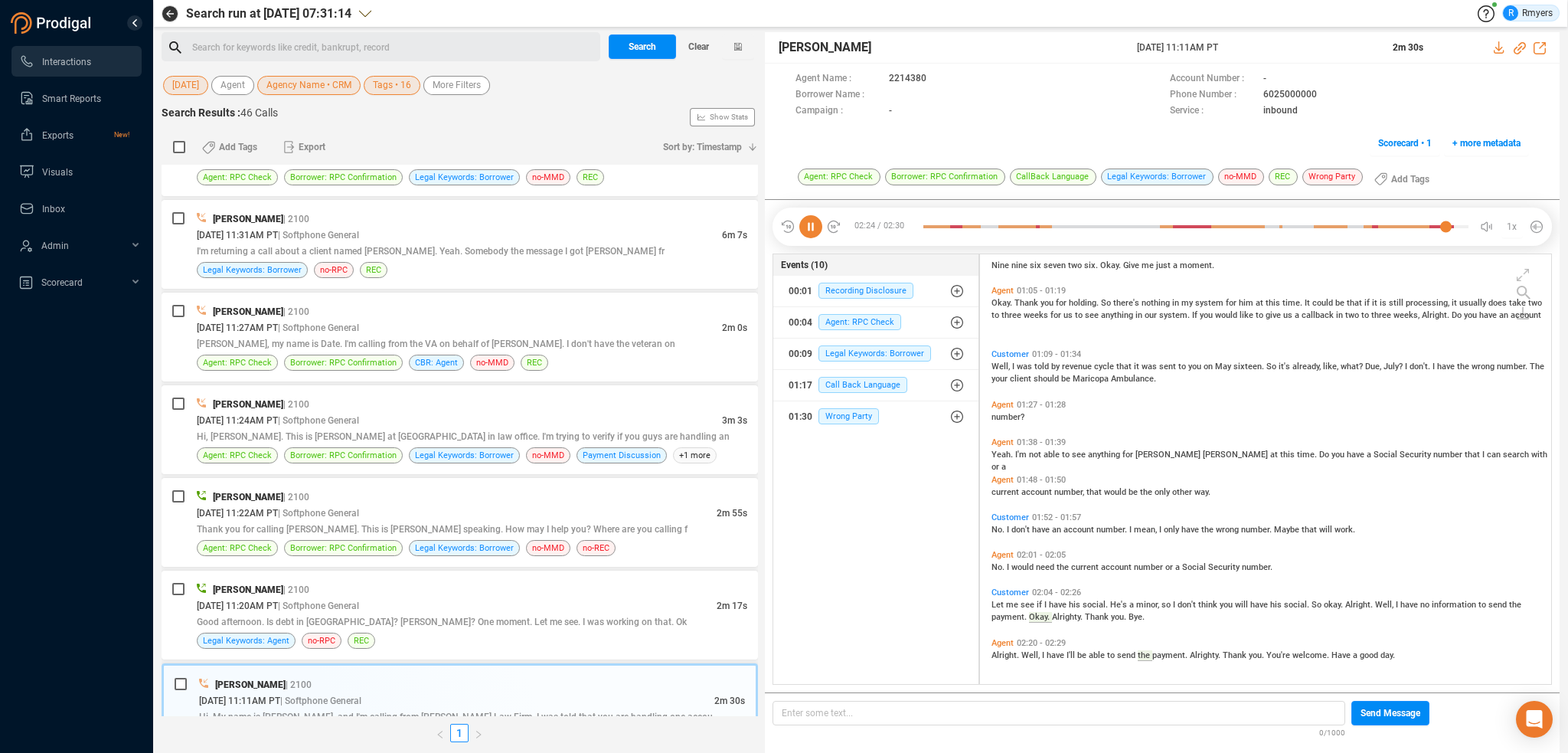
click at [809, 232] on icon at bounding box center [810, 226] width 23 height 23
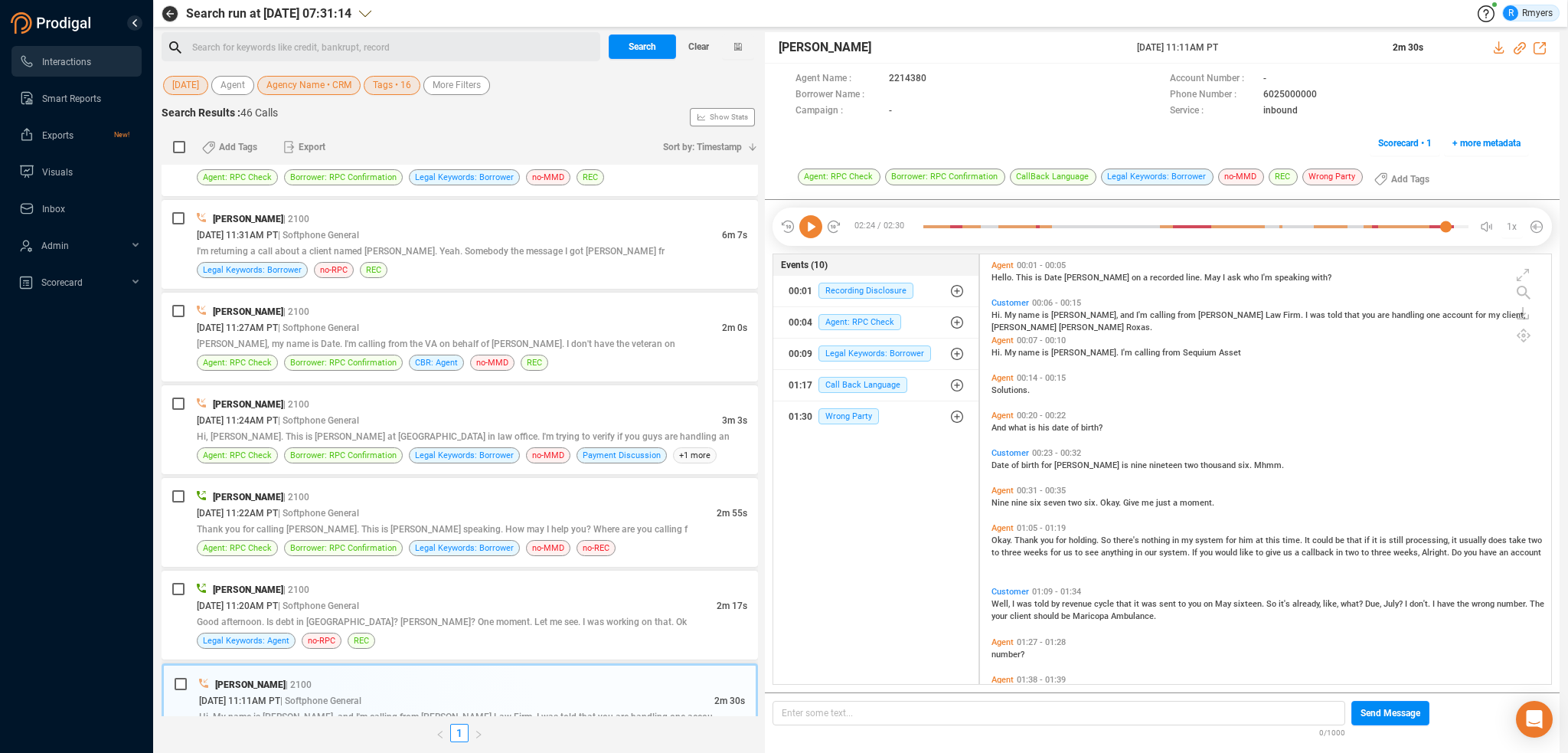
scroll to position [0, 0]
click at [358, 601] on span "| Softphone General" at bounding box center [318, 606] width 81 height 11
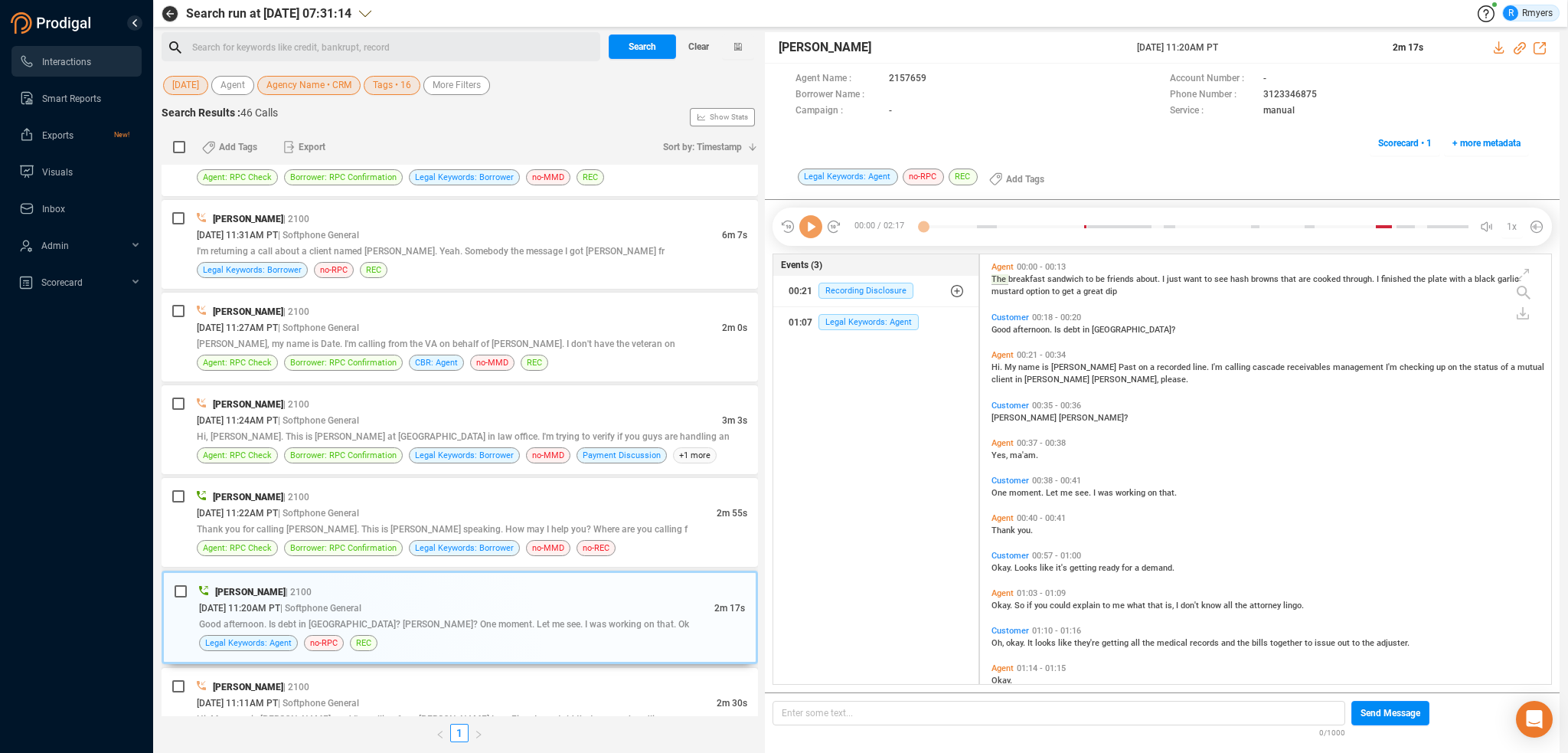
scroll to position [427, 564]
click at [812, 229] on icon at bounding box center [810, 226] width 23 height 23
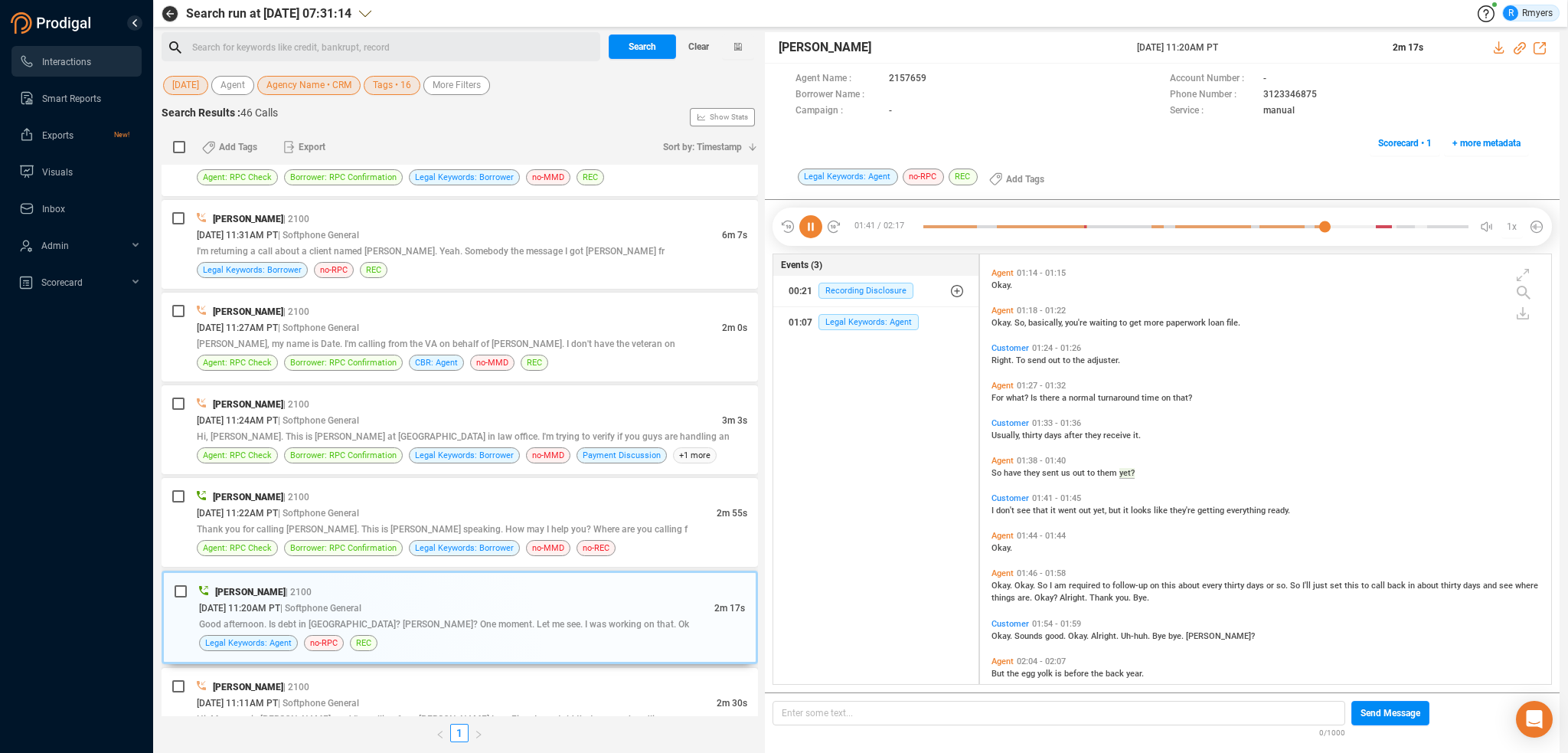
scroll to position [413, 0]
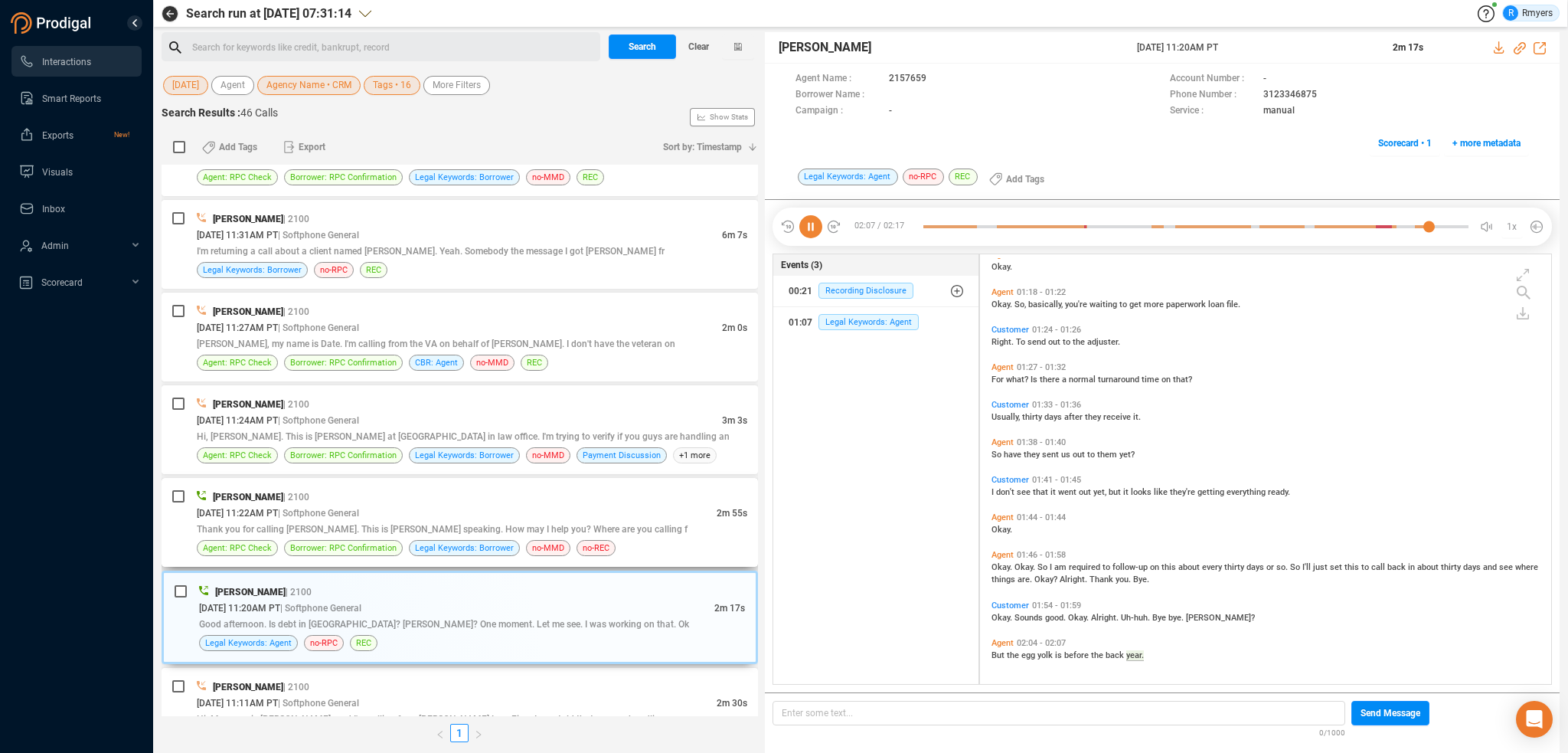
click at [628, 507] on div "[DATE] 11:22AM PT | Softphone General" at bounding box center [456, 512] width 520 height 16
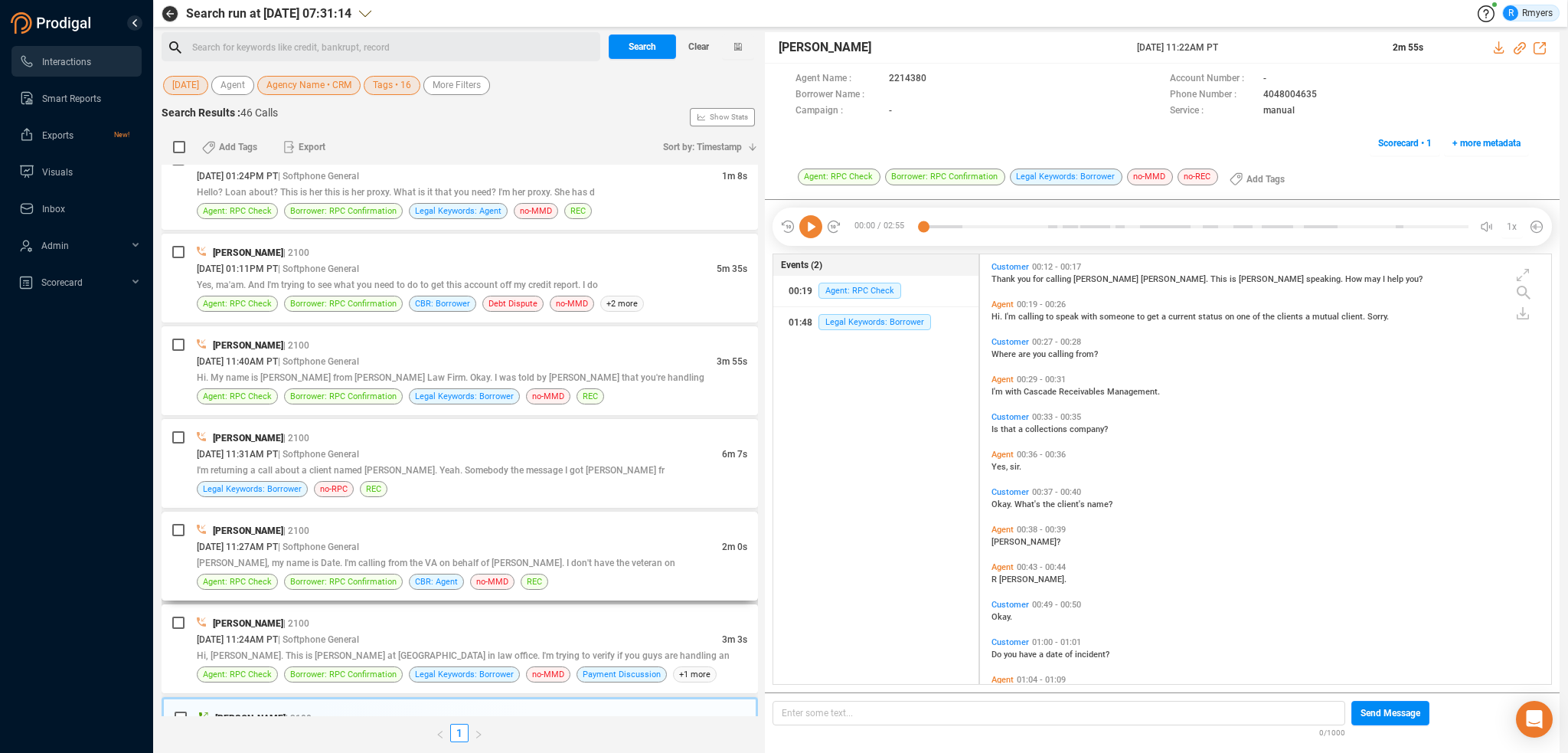
scroll to position [1404, 0]
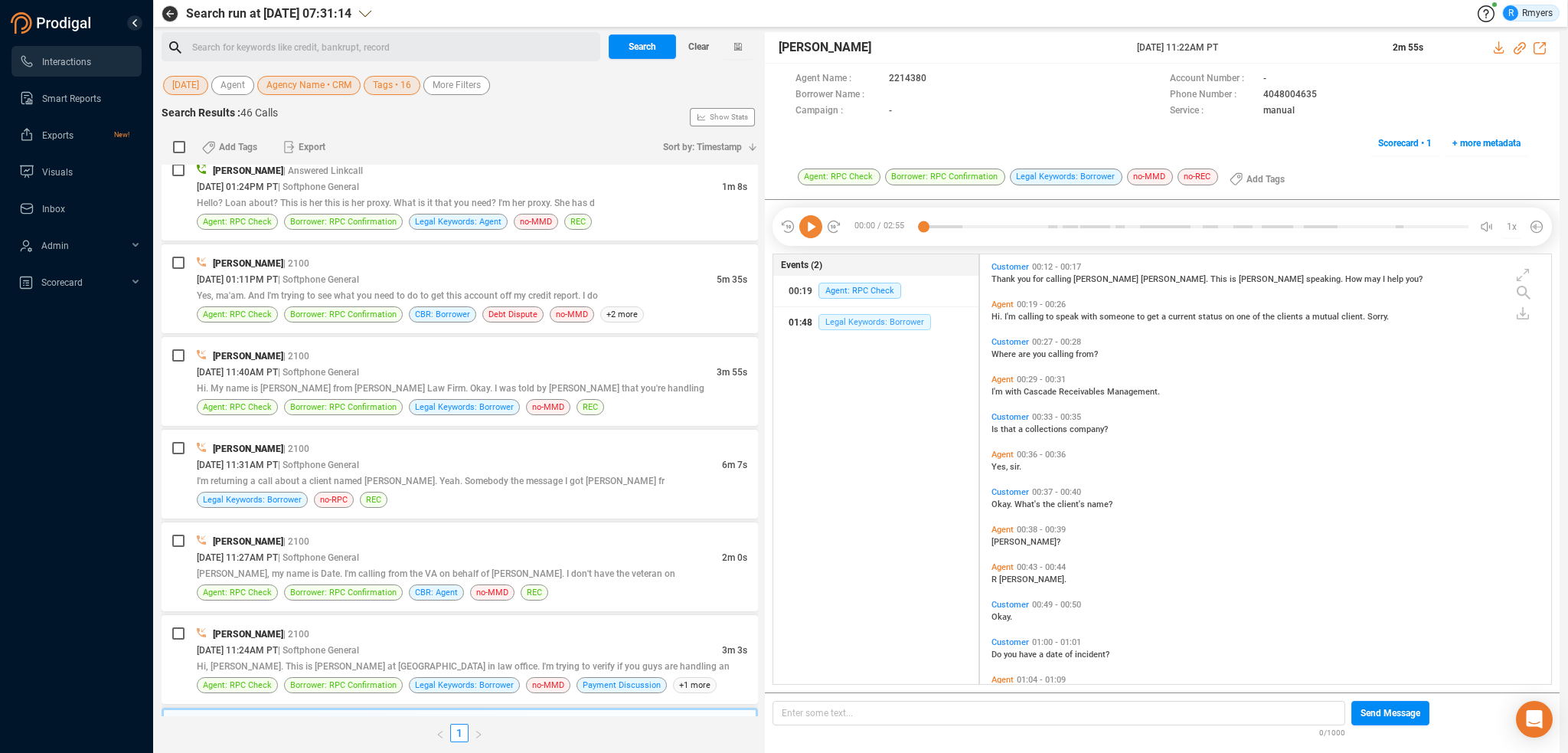
click at [842, 317] on span "Legal Keywords: Borrower" at bounding box center [875, 322] width 113 height 16
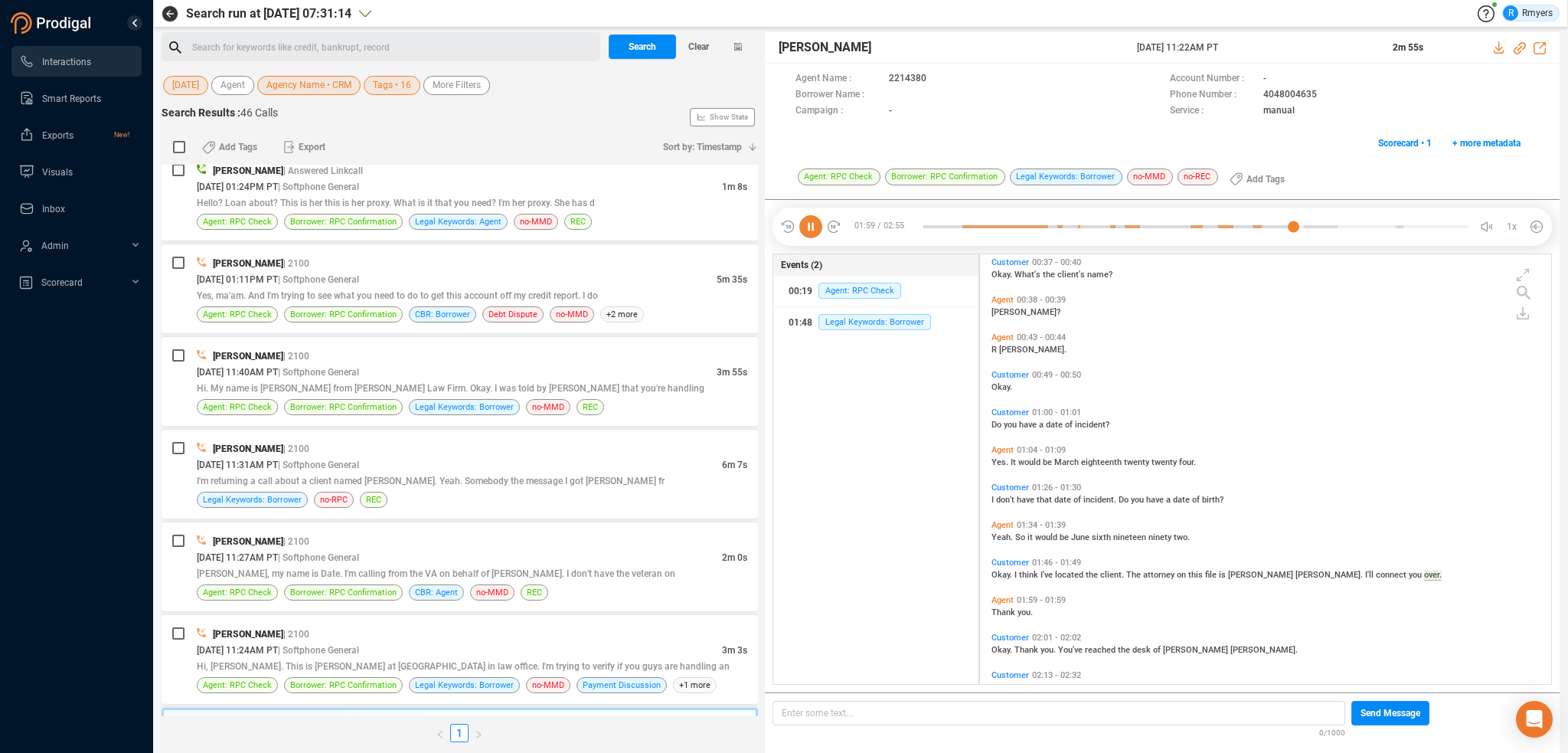
scroll to position [338, 0]
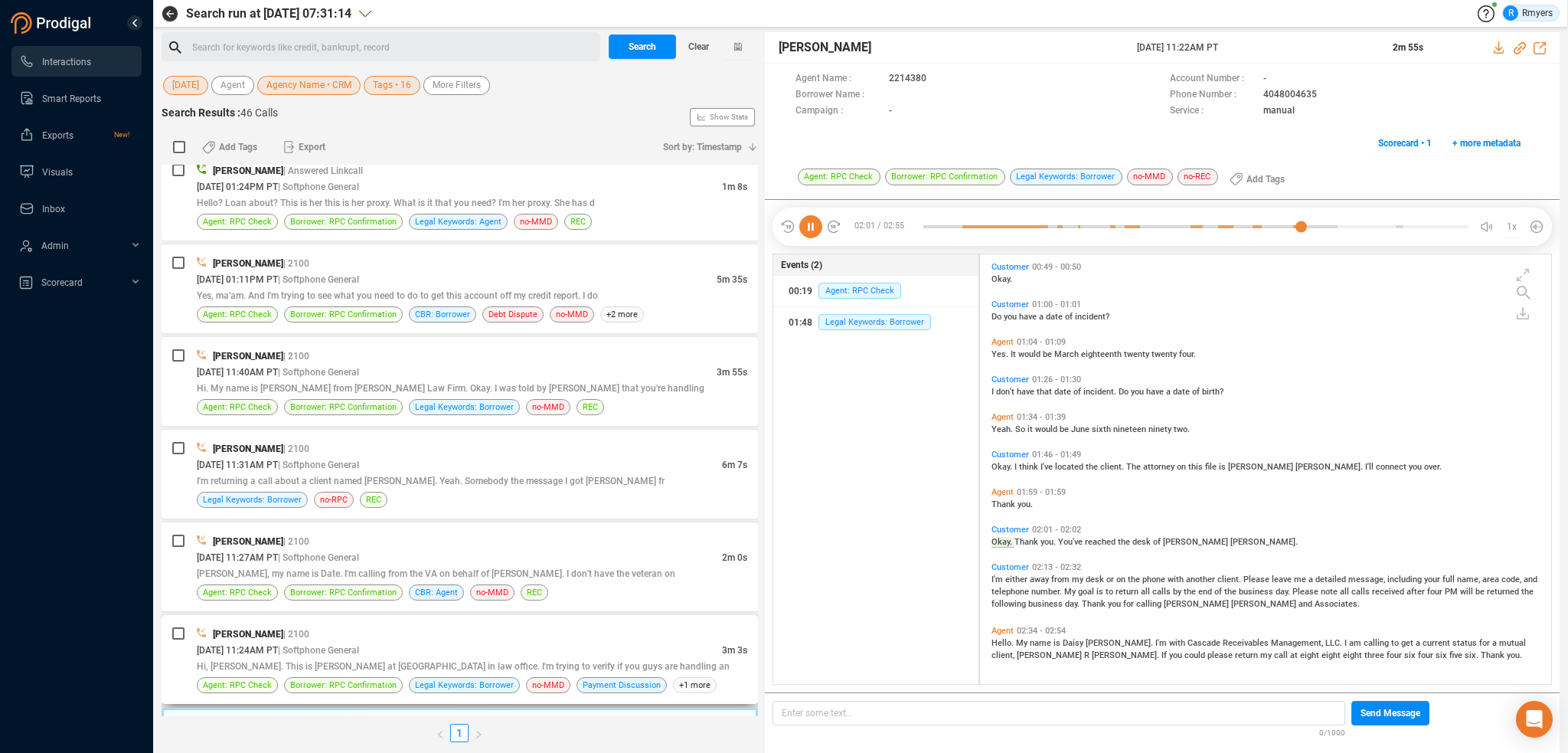
click at [412, 627] on div "[PERSON_NAME] | 2100" at bounding box center [472, 634] width 550 height 16
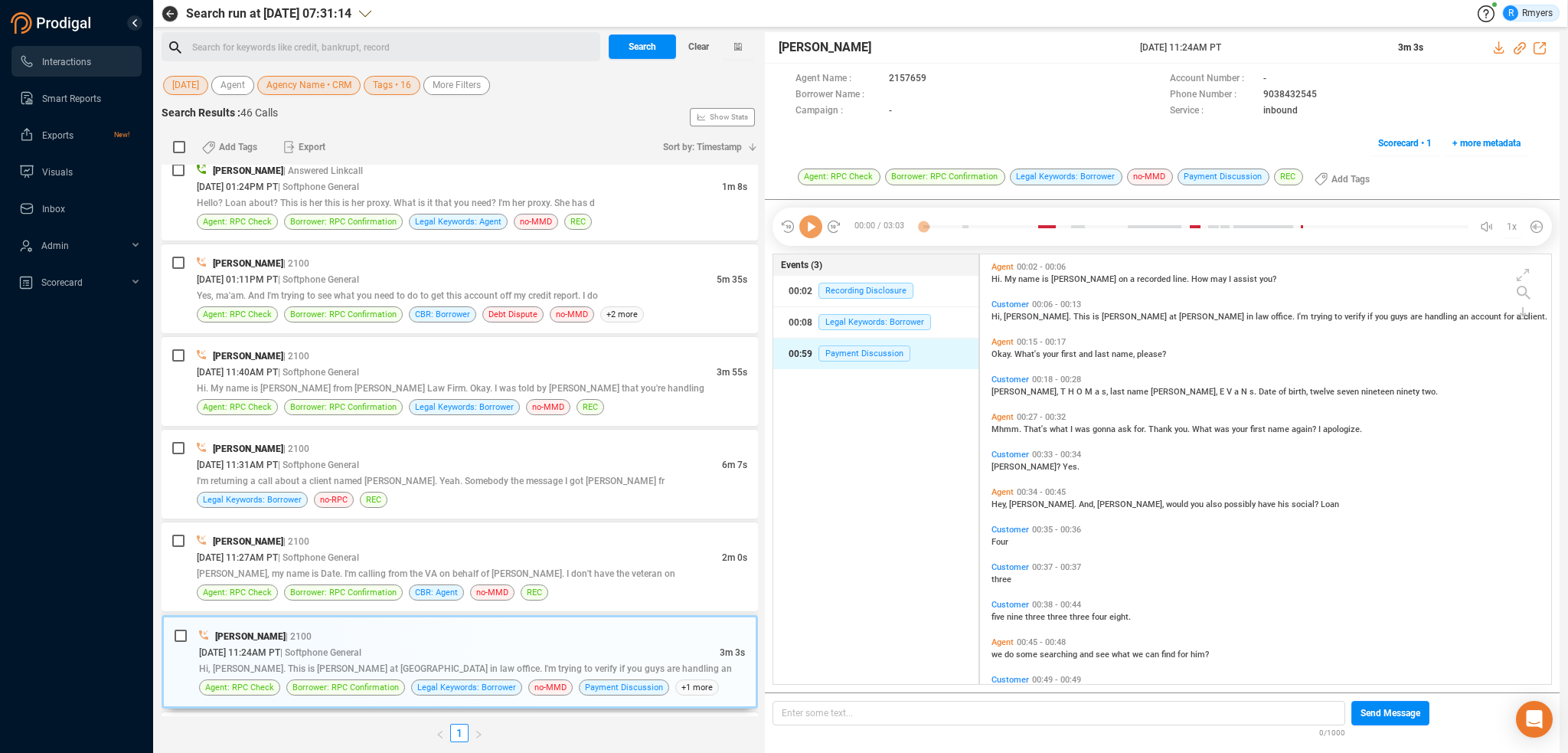
scroll to position [427, 564]
click at [832, 361] on div "00:59 Payment Discussion" at bounding box center [875, 353] width 174 height 25
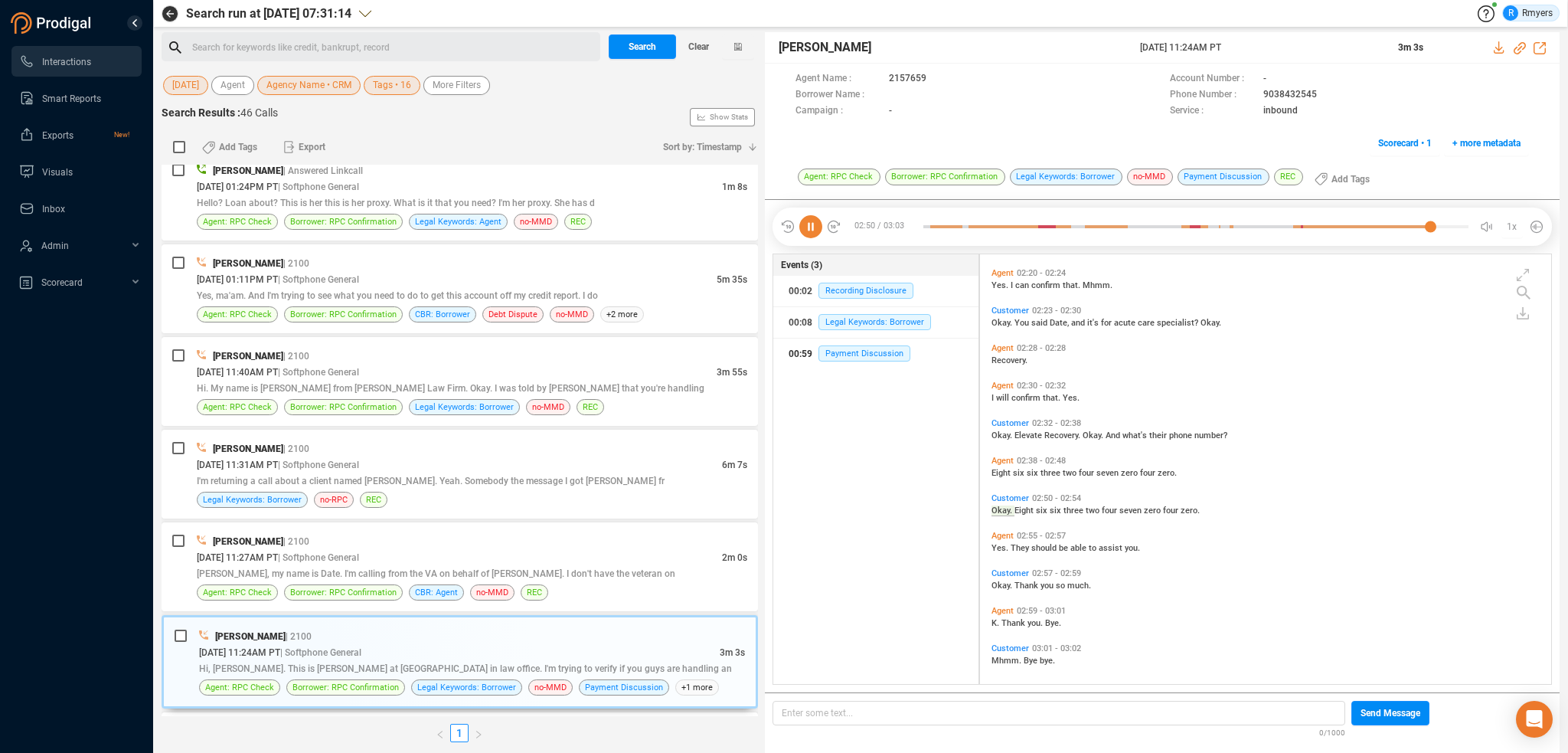
scroll to position [851, 0]
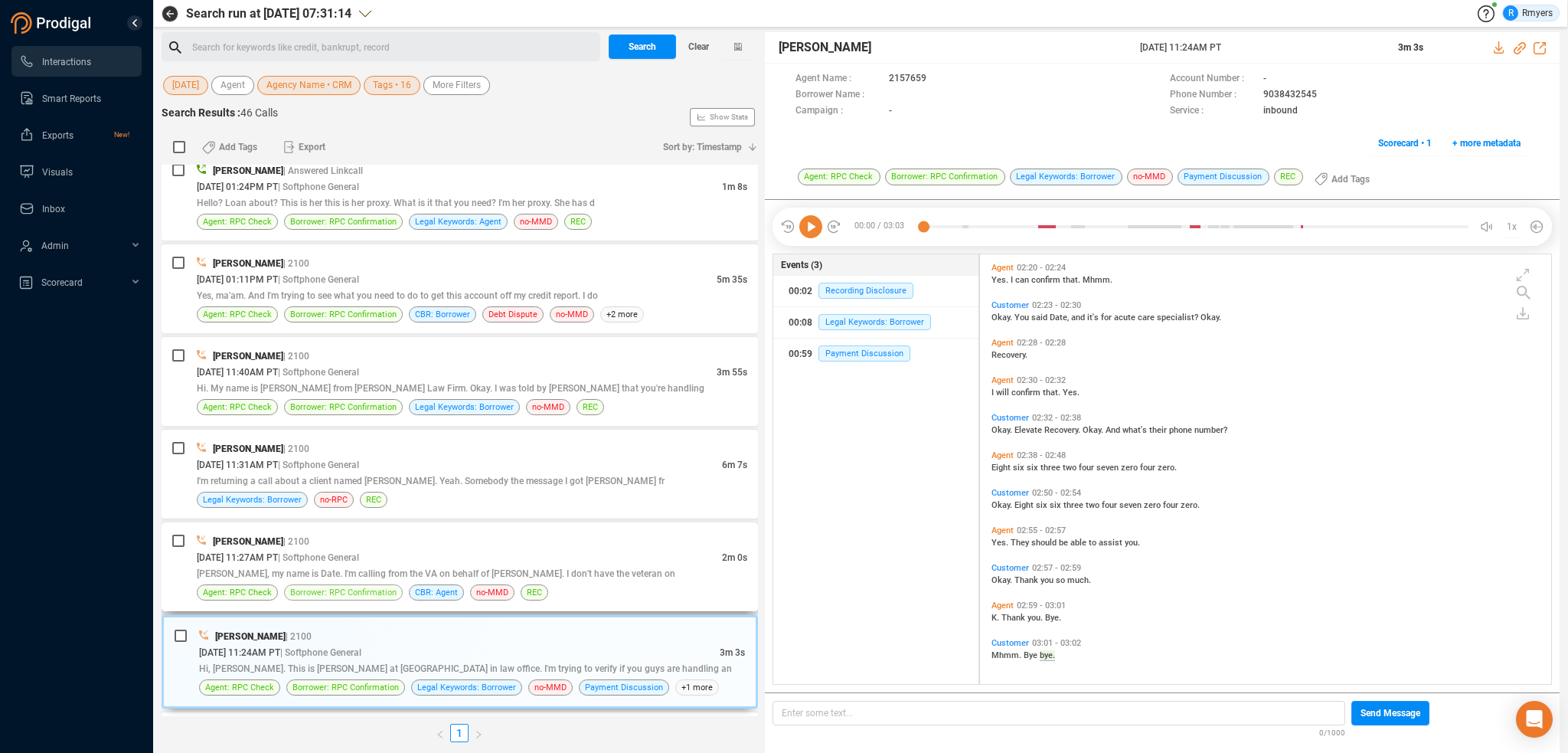
click at [377, 585] on span "Borrower: RPC Confirmation" at bounding box center [344, 592] width 107 height 14
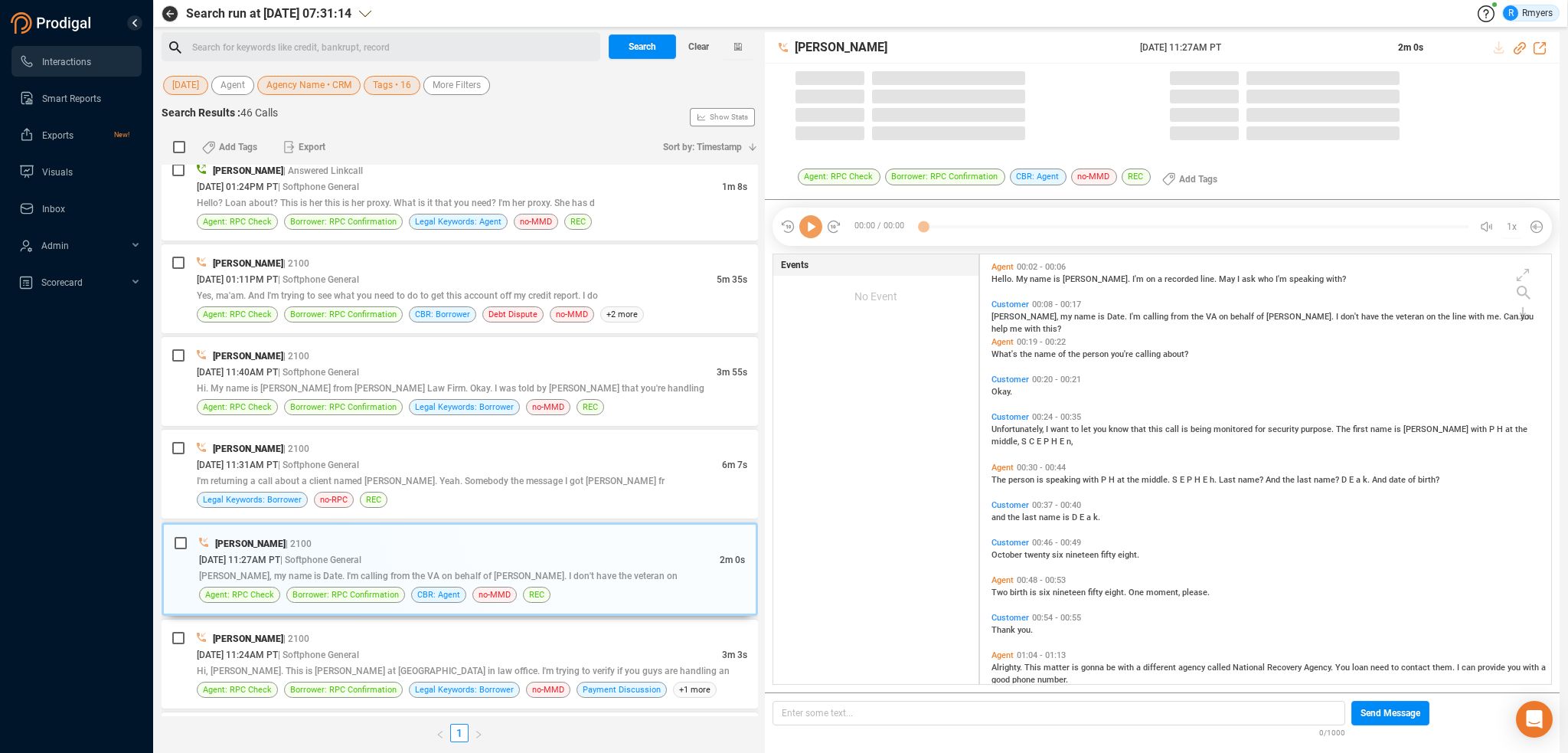
scroll to position [427, 564]
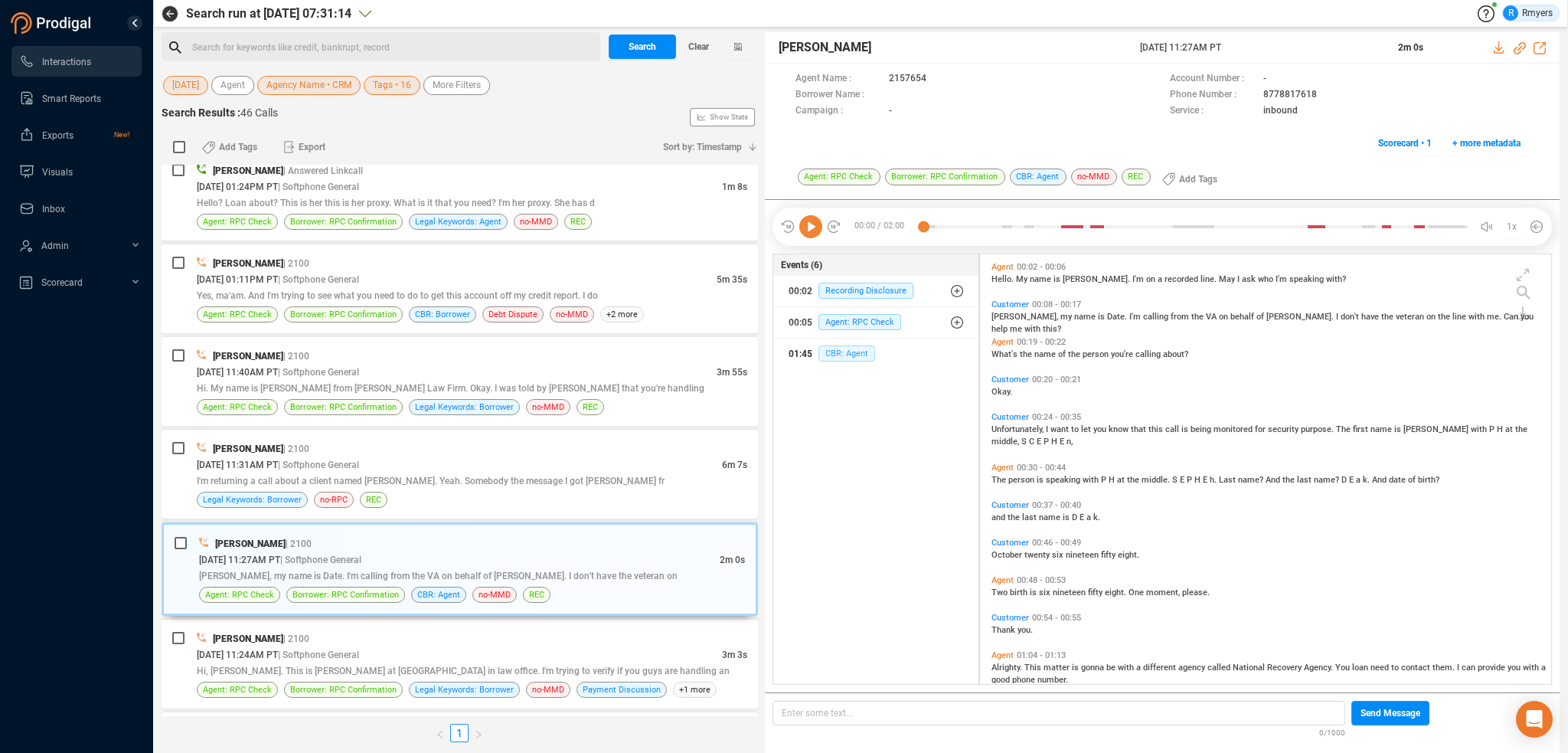
click at [830, 346] on span "CBR: Agent" at bounding box center [847, 353] width 57 height 16
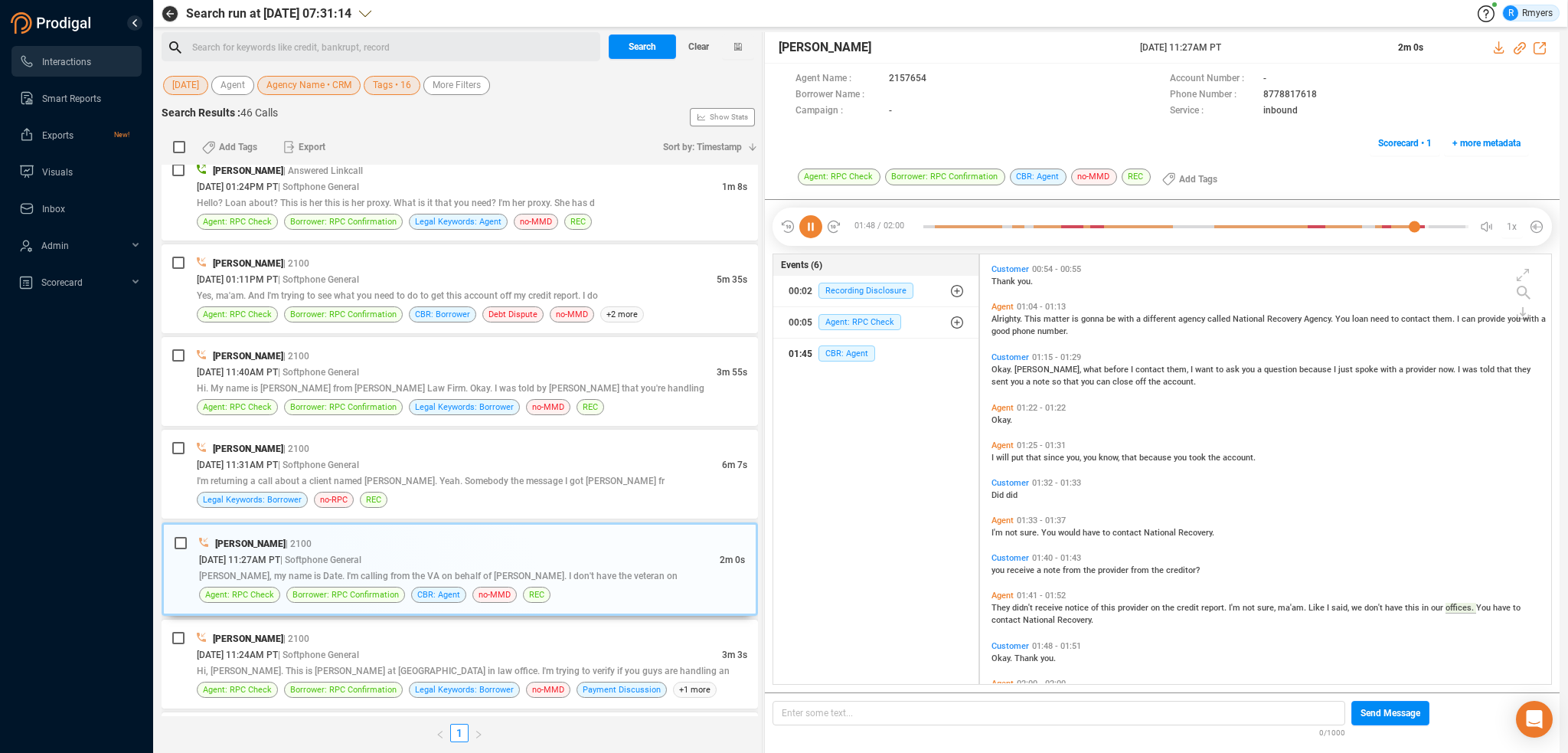
scroll to position [389, 0]
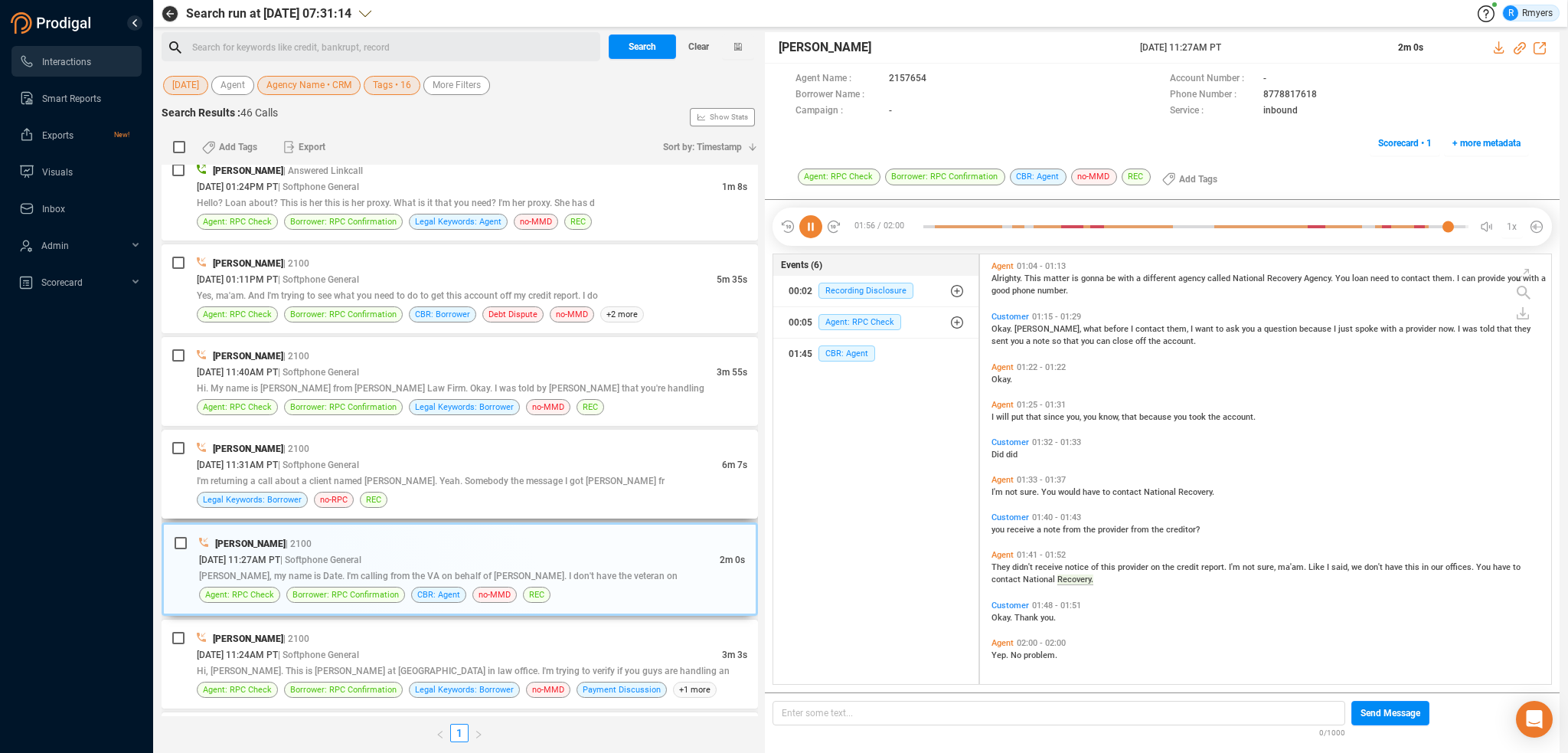
click at [415, 463] on div "[DATE] 11:31AM PT | Softphone General" at bounding box center [459, 464] width 525 height 16
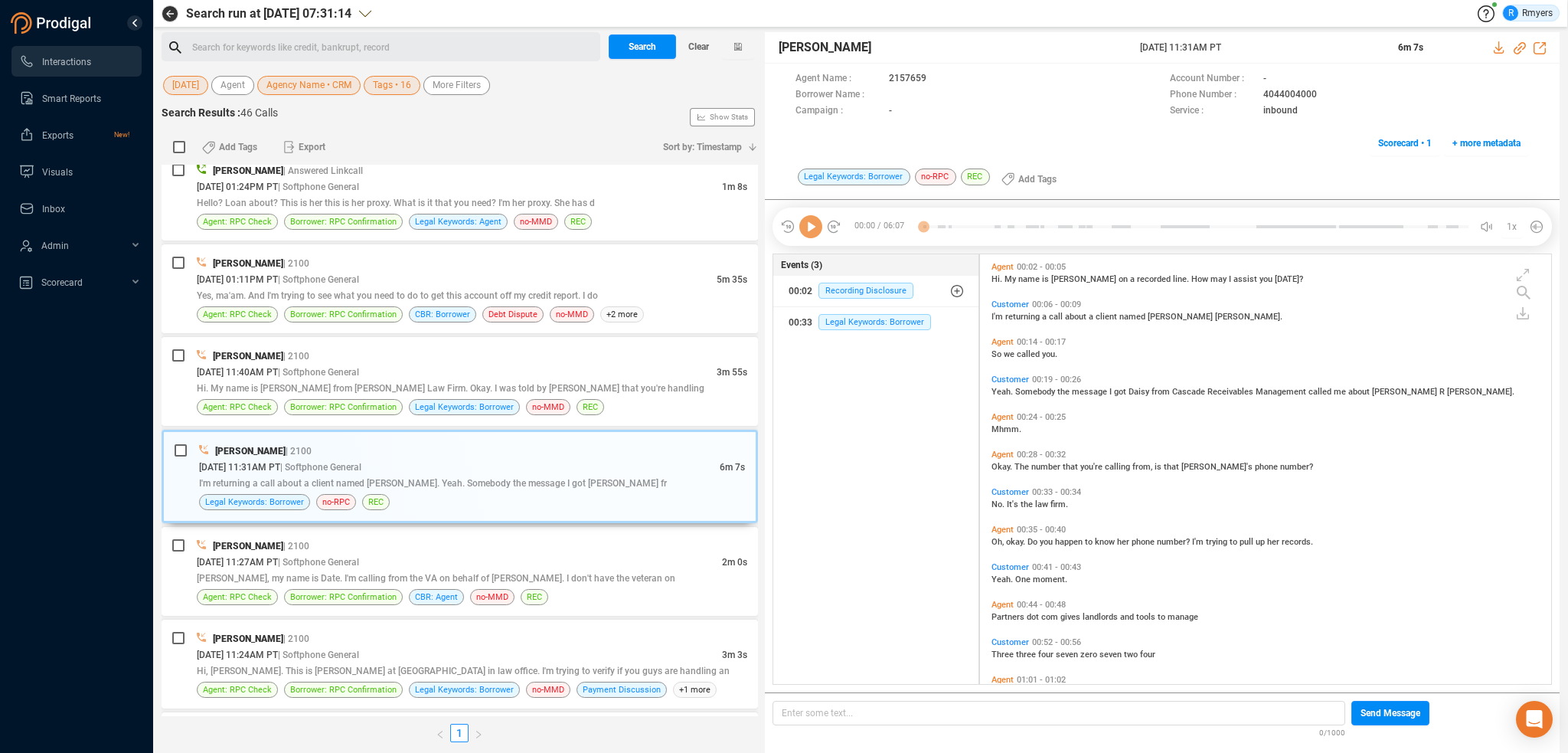
scroll to position [427, 564]
click at [842, 320] on span "Legal Keywords: Borrower" at bounding box center [875, 322] width 113 height 16
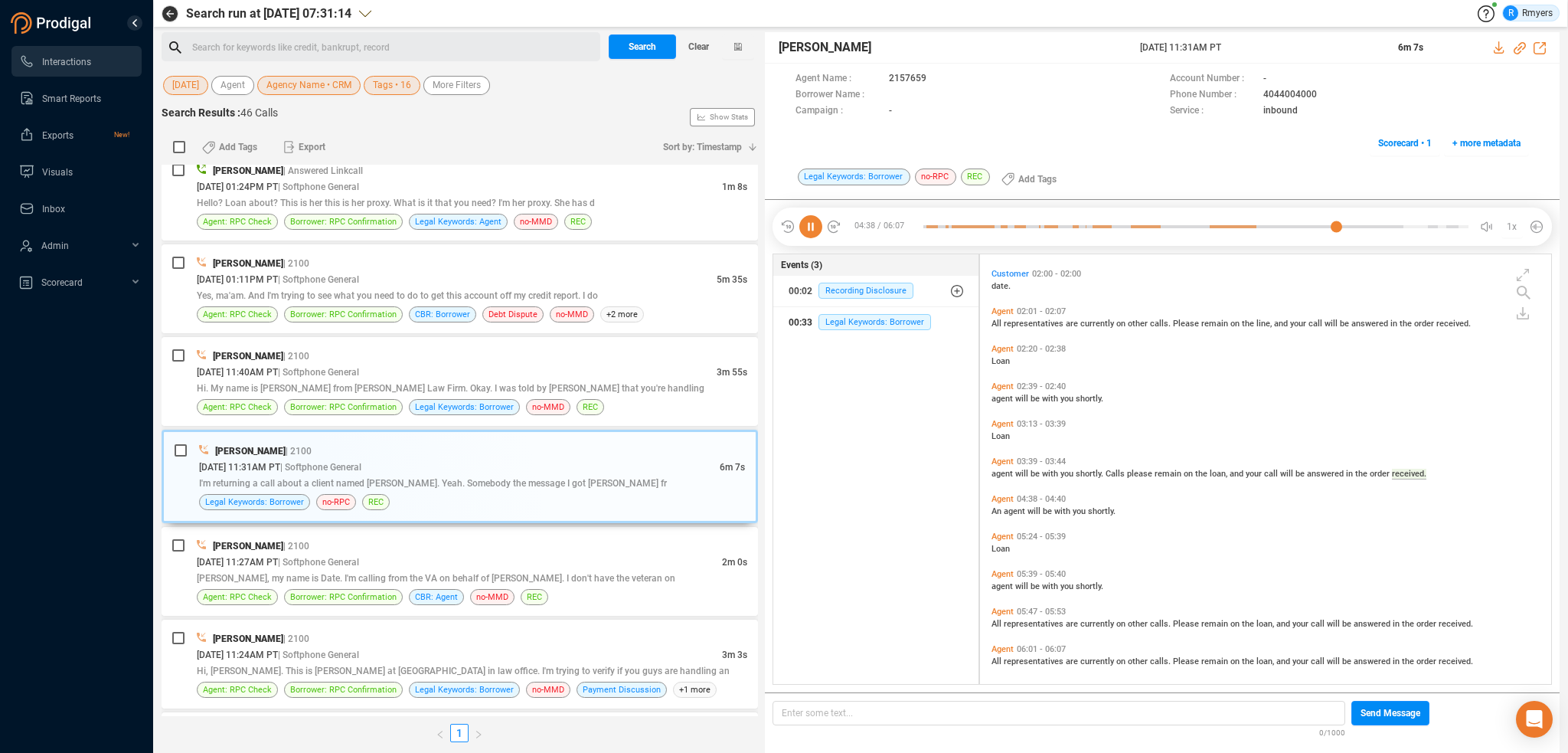
scroll to position [788, 0]
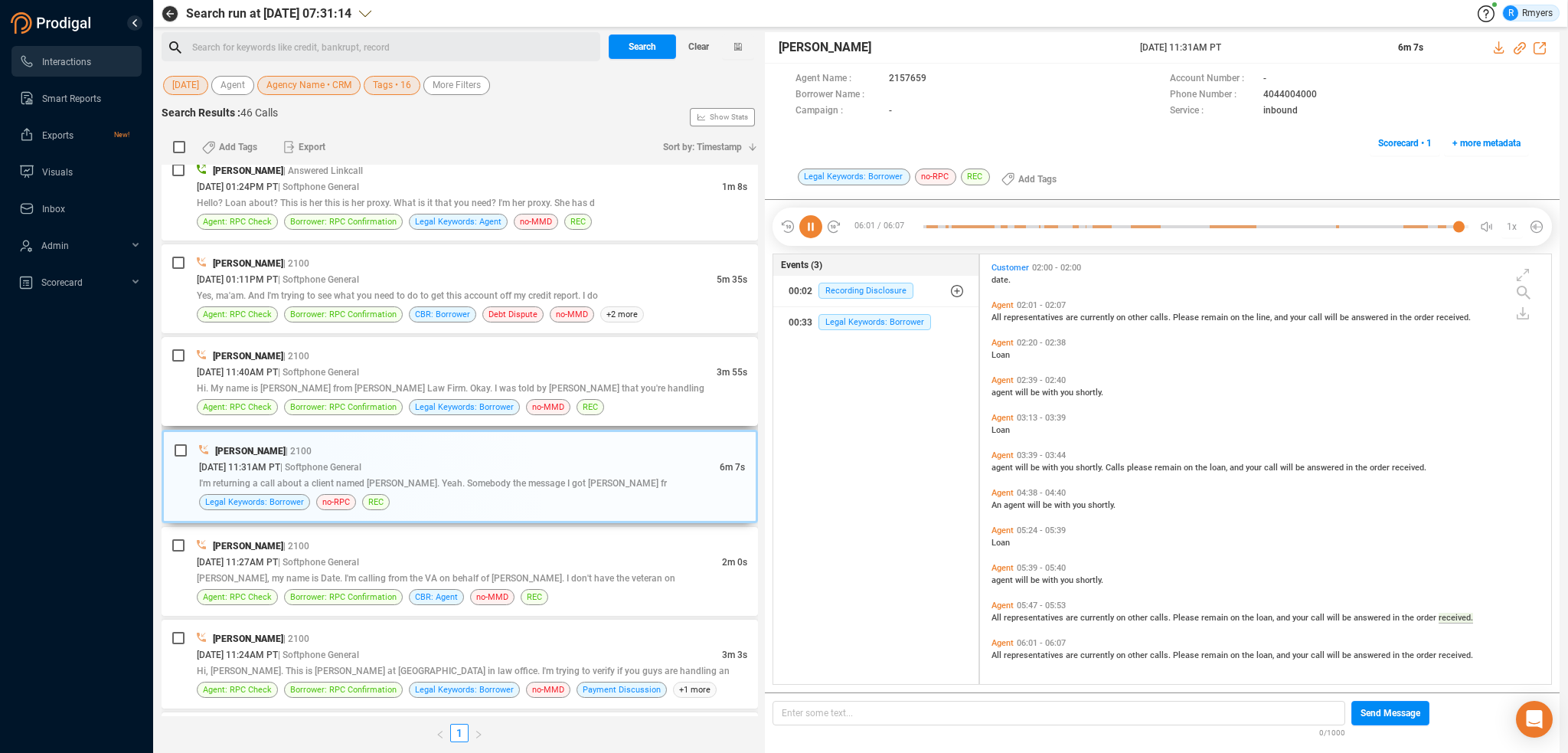
click at [426, 387] on span "Hi. My name is [PERSON_NAME] from [PERSON_NAME] Law Firm. Okay. I was told by […" at bounding box center [450, 388] width 508 height 11
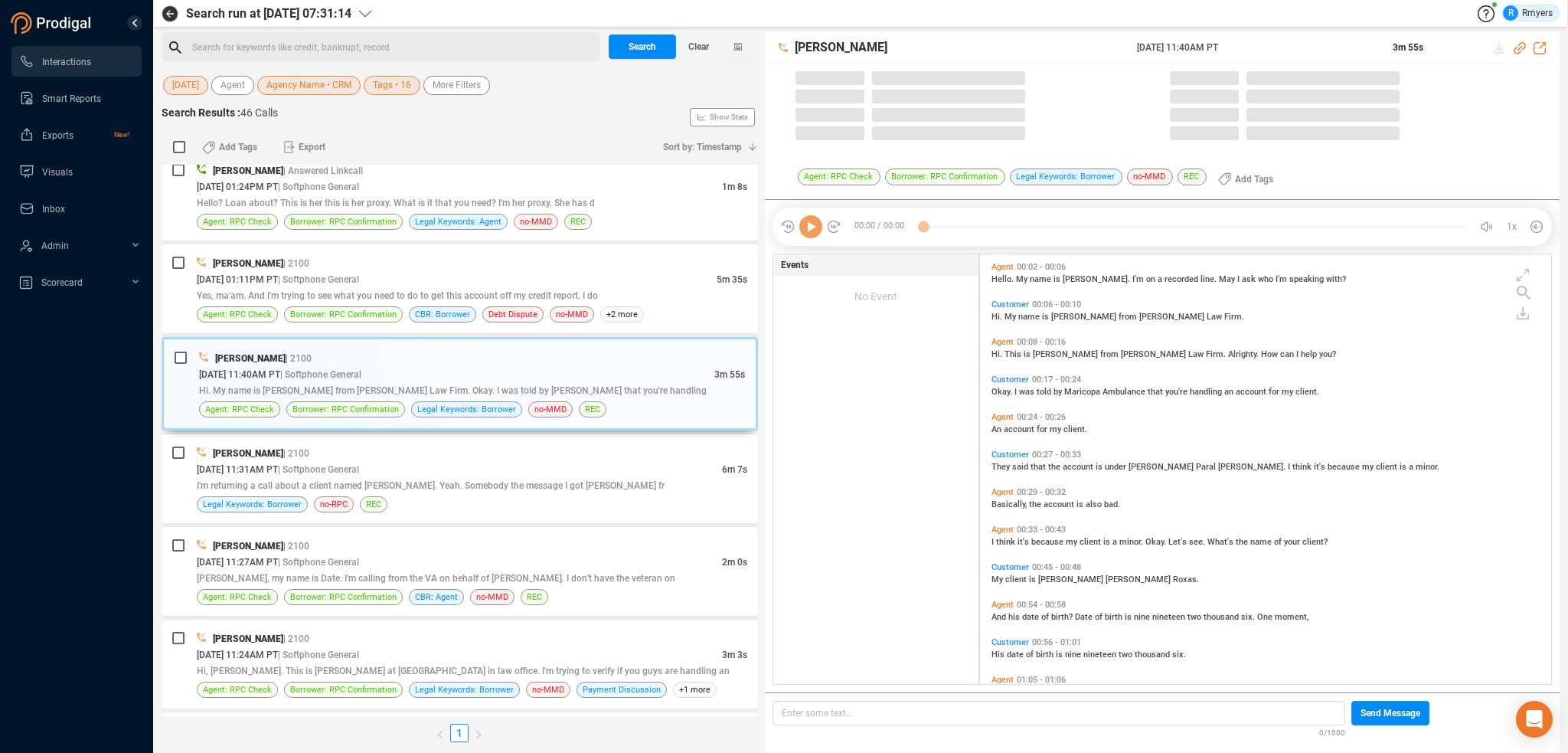
scroll to position [427, 564]
drag, startPoint x: 814, startPoint y: 224, endPoint x: 814, endPoint y: 233, distance: 9.0
click at [814, 229] on icon at bounding box center [810, 226] width 23 height 23
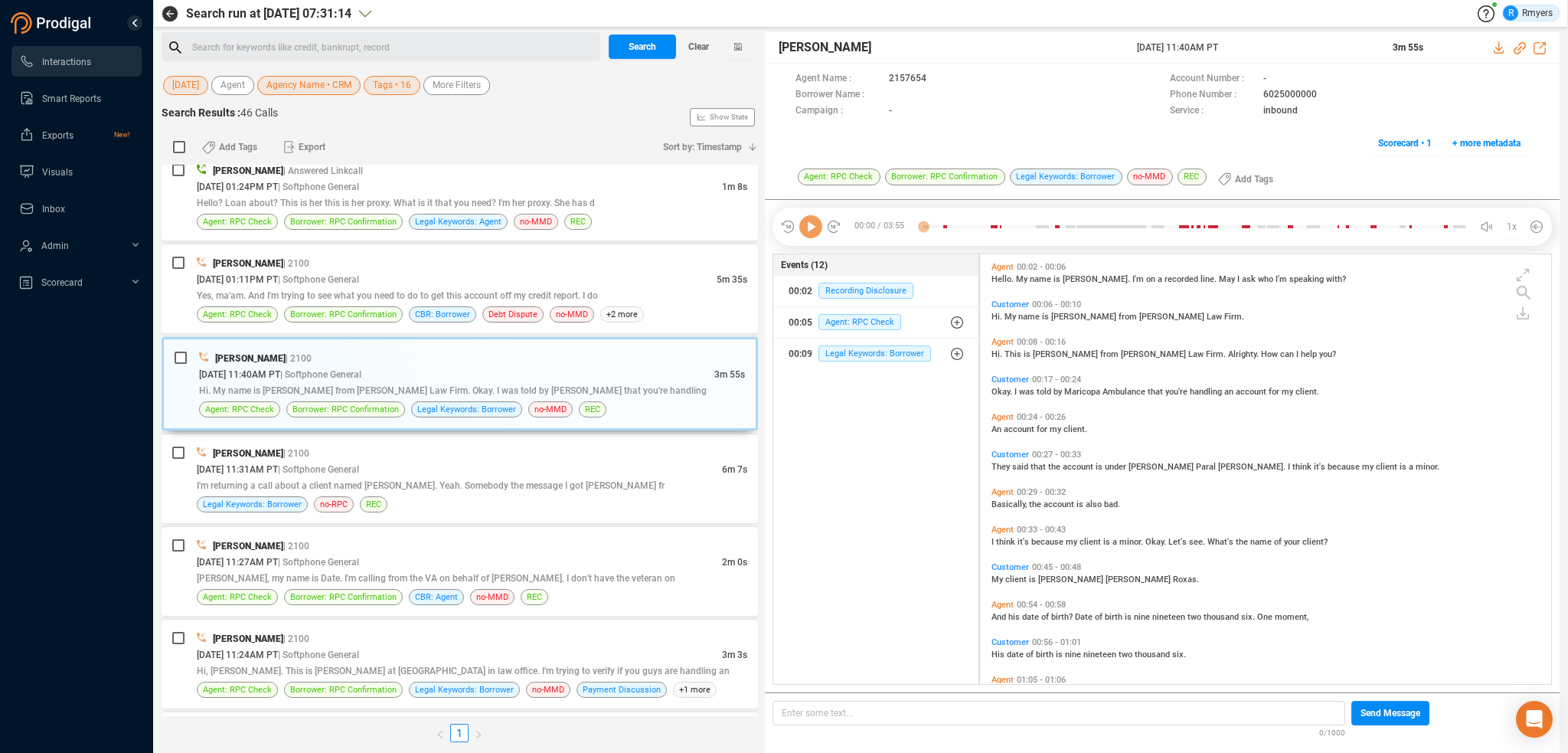
click at [814, 238] on div "00:00 / 03:55 1x" at bounding box center [1162, 226] width 780 height 38
click at [813, 232] on icon at bounding box center [810, 226] width 23 height 23
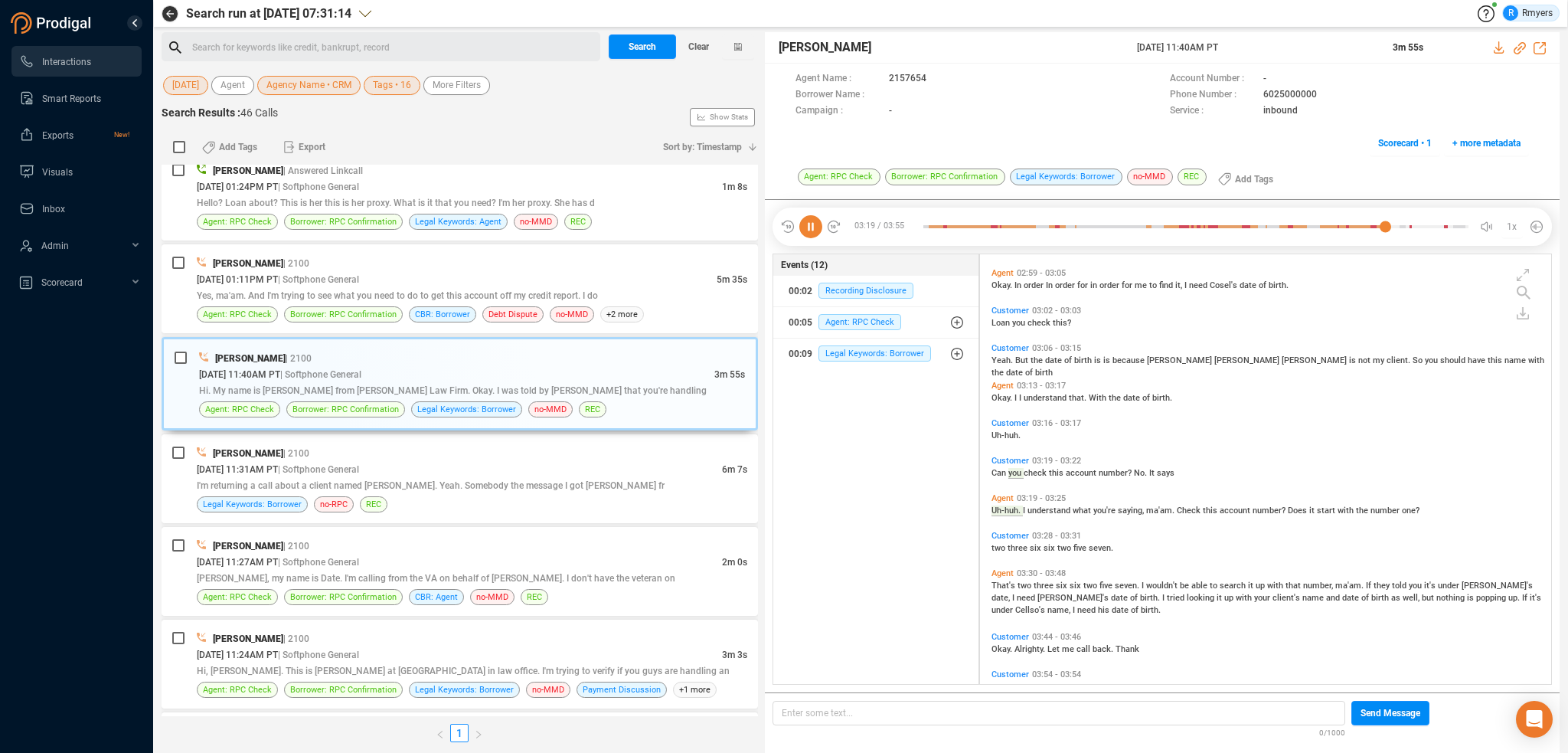
scroll to position [1127, 0]
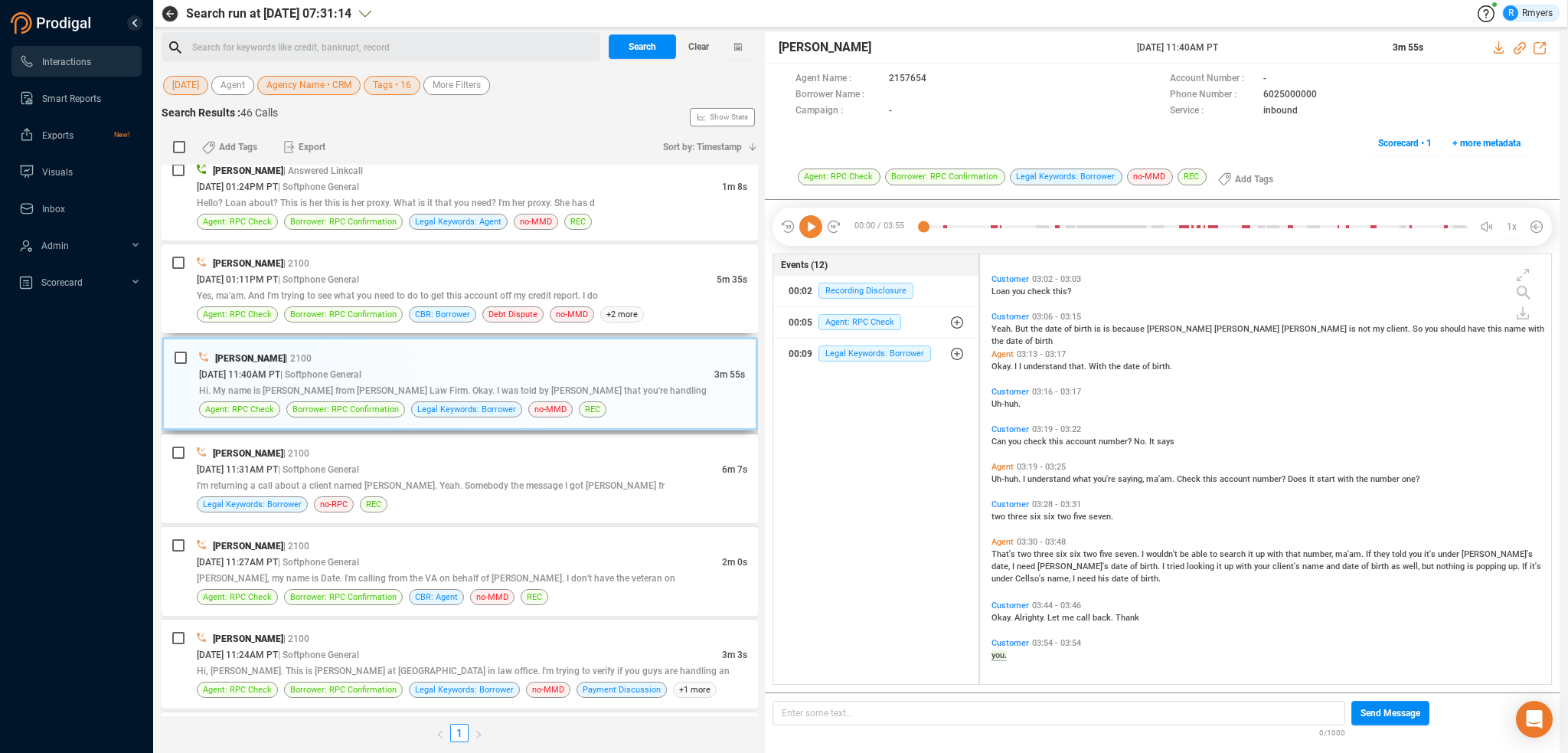
drag, startPoint x: 380, startPoint y: 293, endPoint x: 450, endPoint y: 360, distance: 96.9
click at [391, 300] on div "[PERSON_NAME] | 2100 [DATE] 01:11PM PT | Softphone General 5m 35s Yes, ma'am. A…" at bounding box center [472, 289] width 550 height 68
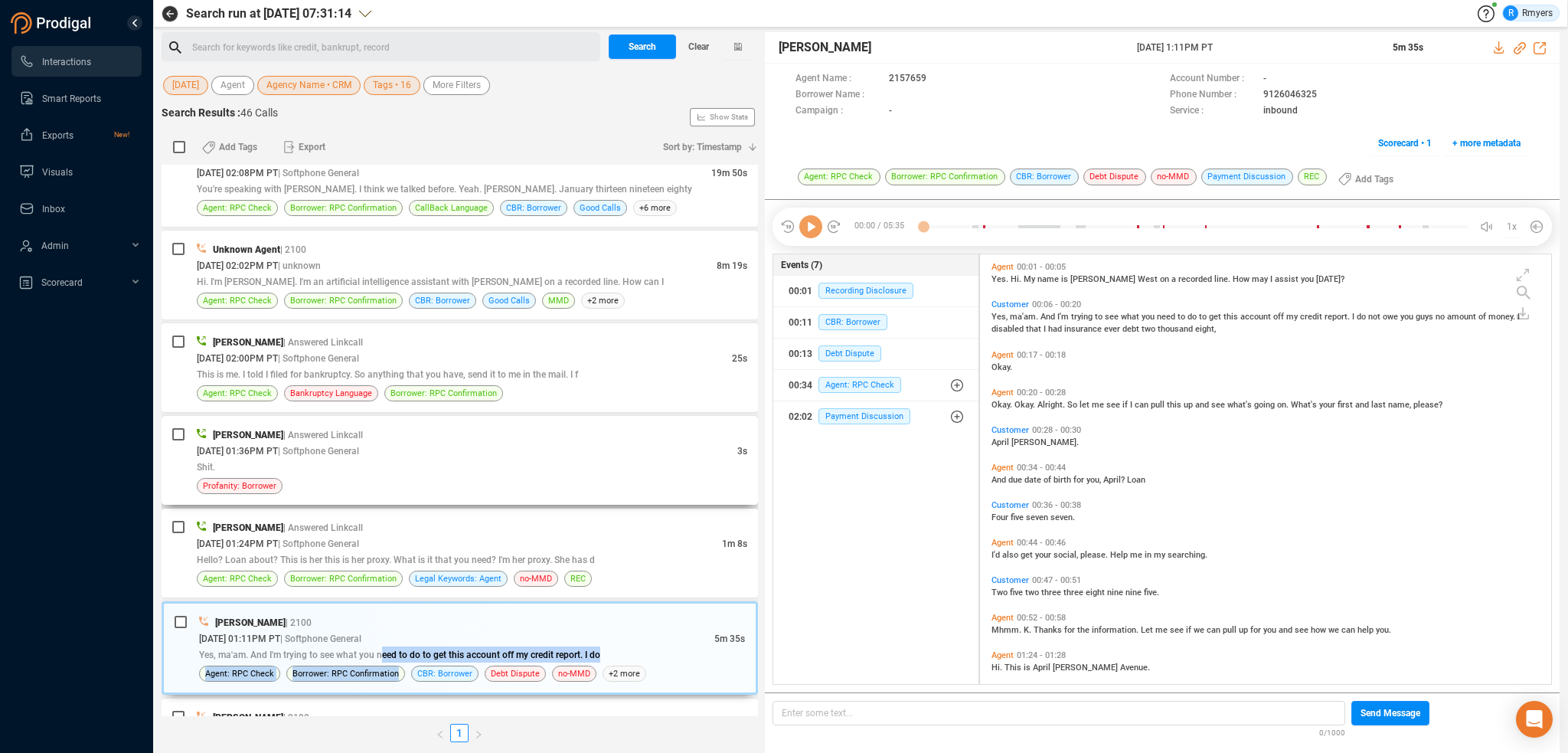
scroll to position [1021, 0]
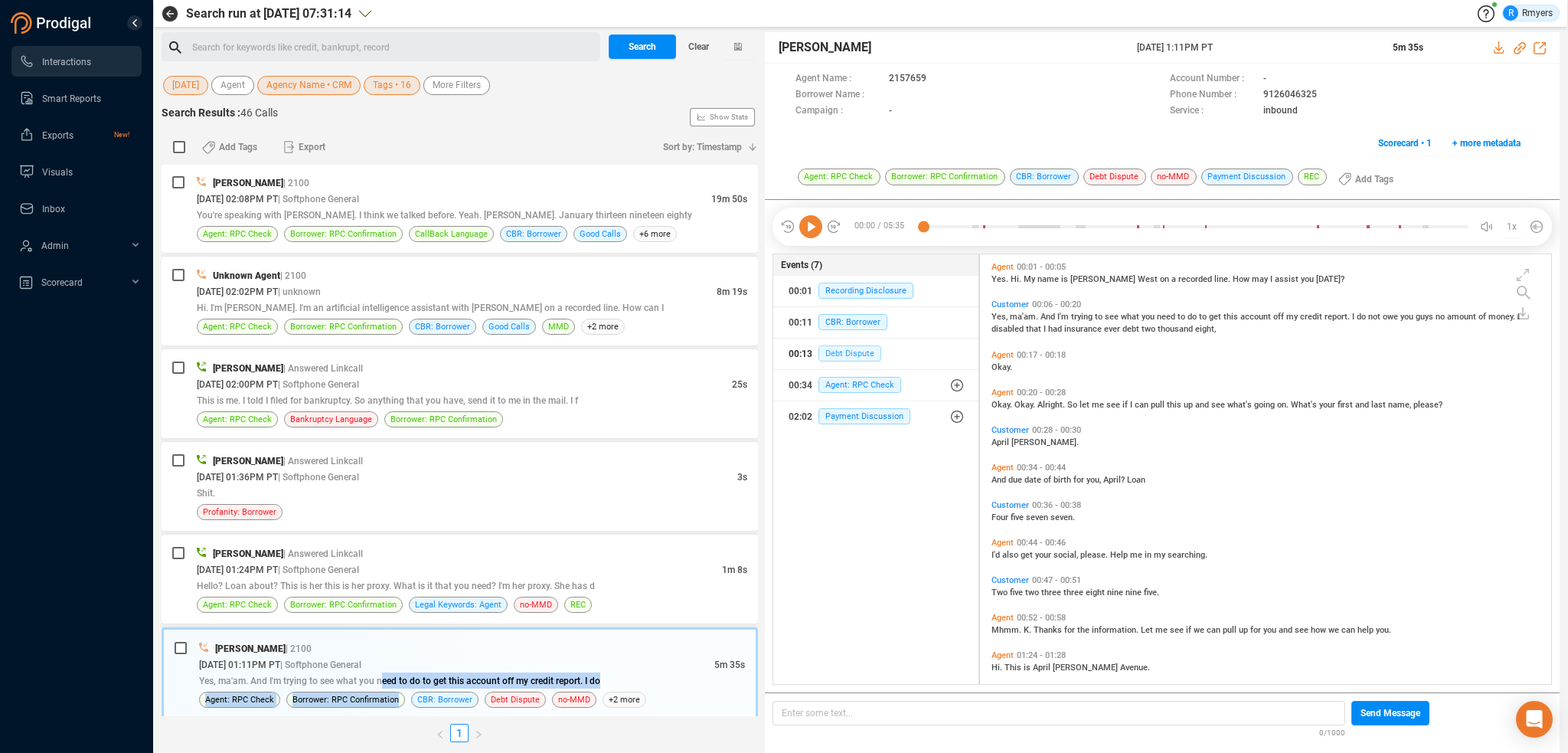
click at [844, 350] on span "Debt Dispute" at bounding box center [850, 353] width 63 height 16
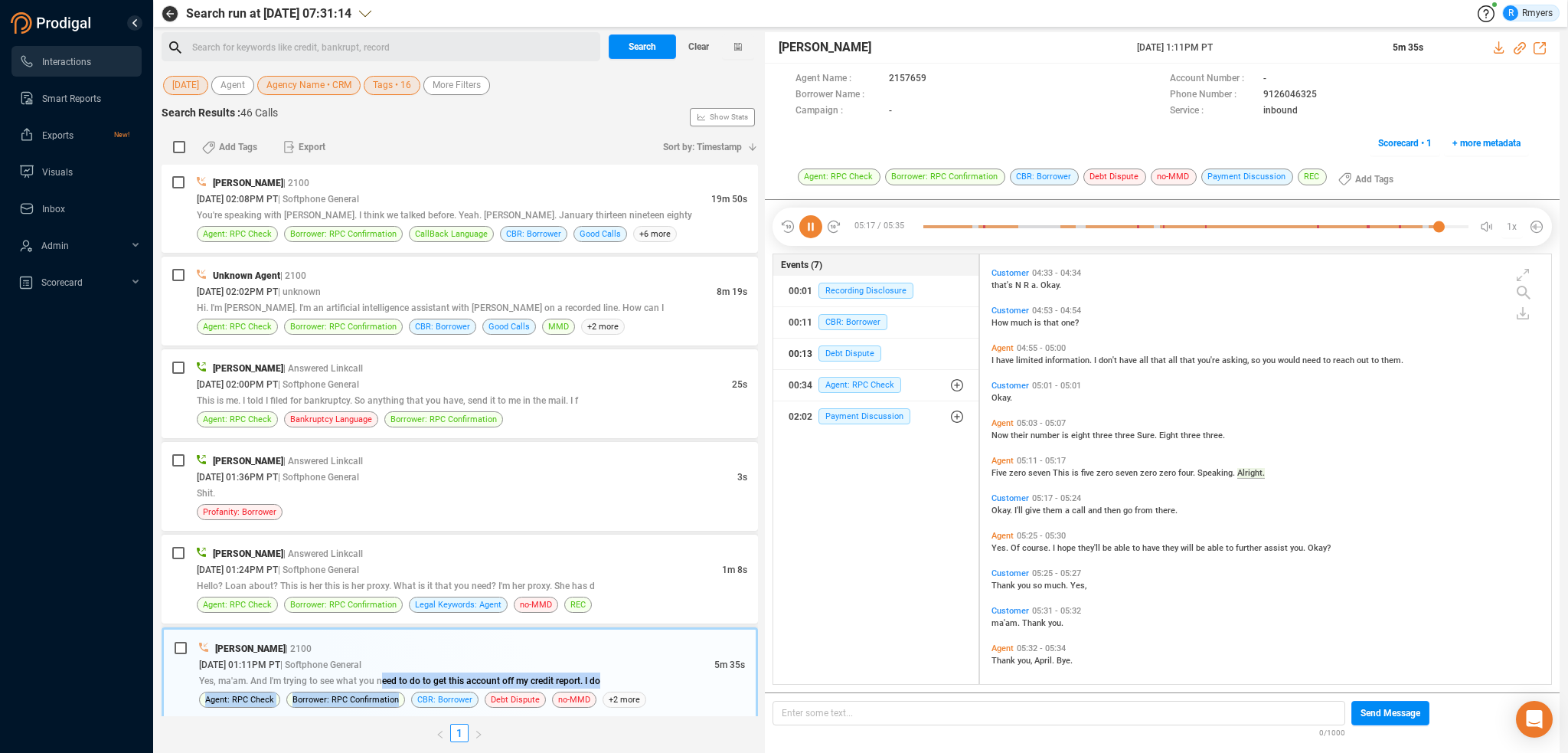
scroll to position [1357, 0]
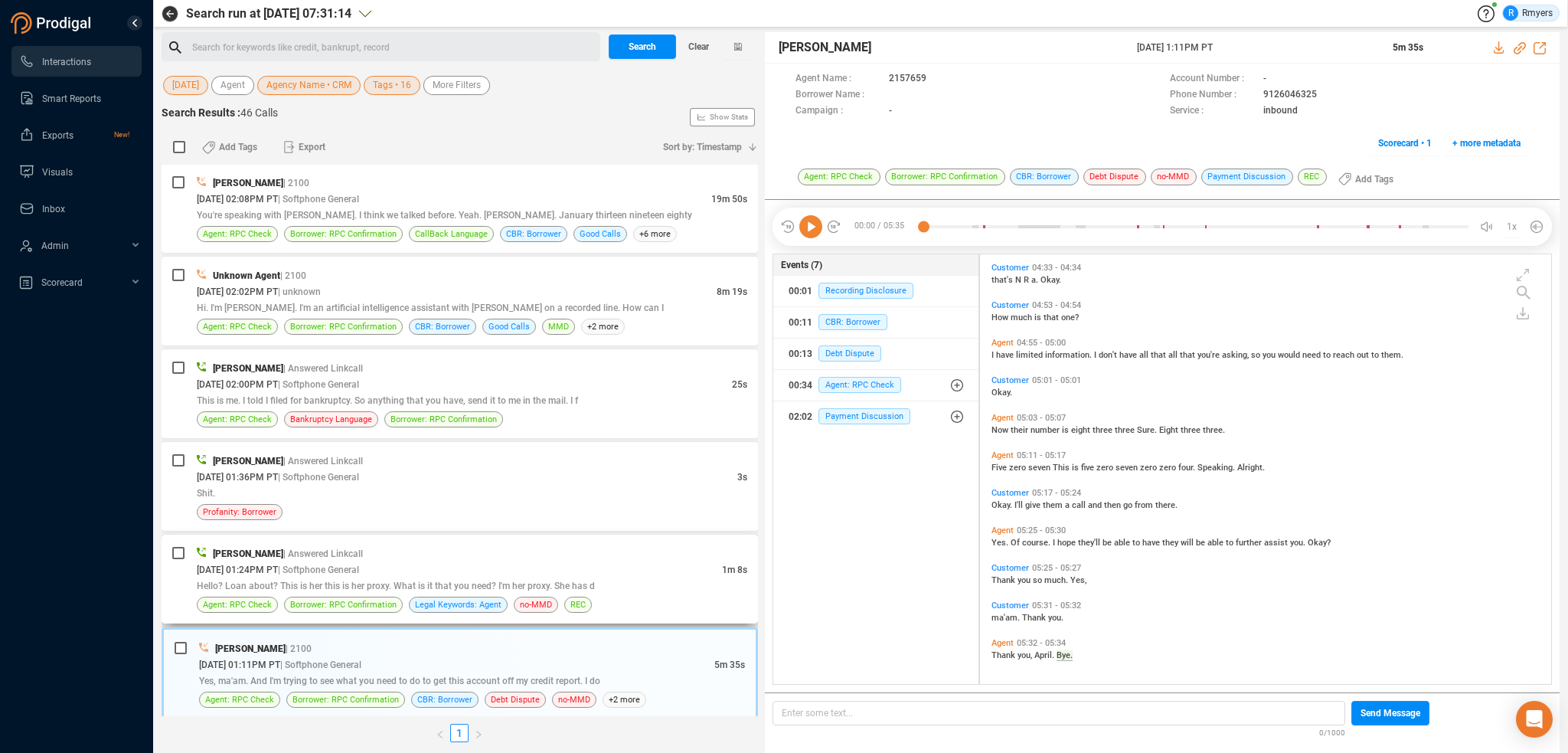
click at [411, 580] on span "Hello? Loan about? This is her this is her proxy. What is it that you need? I'm…" at bounding box center [395, 585] width 398 height 11
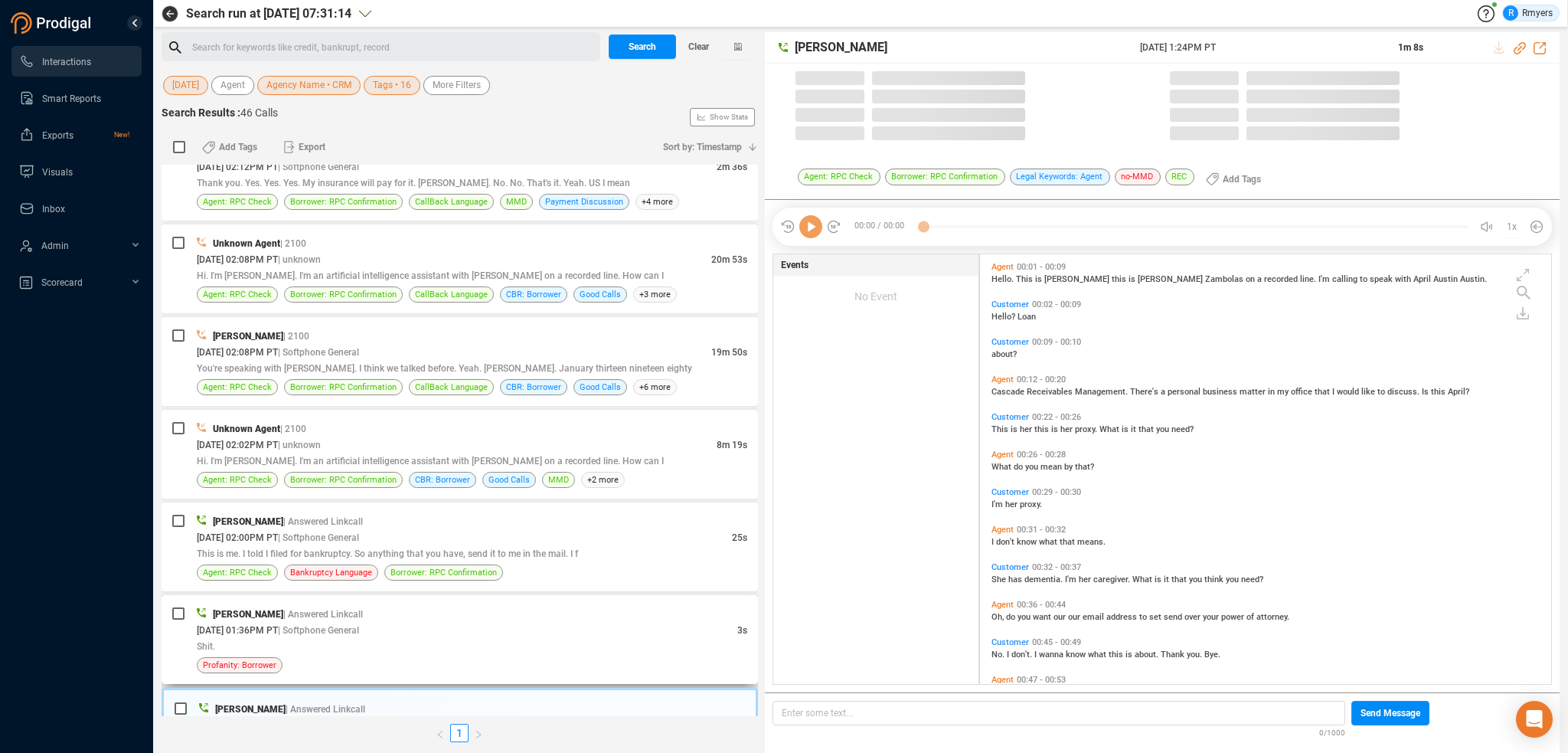
scroll to position [427, 564]
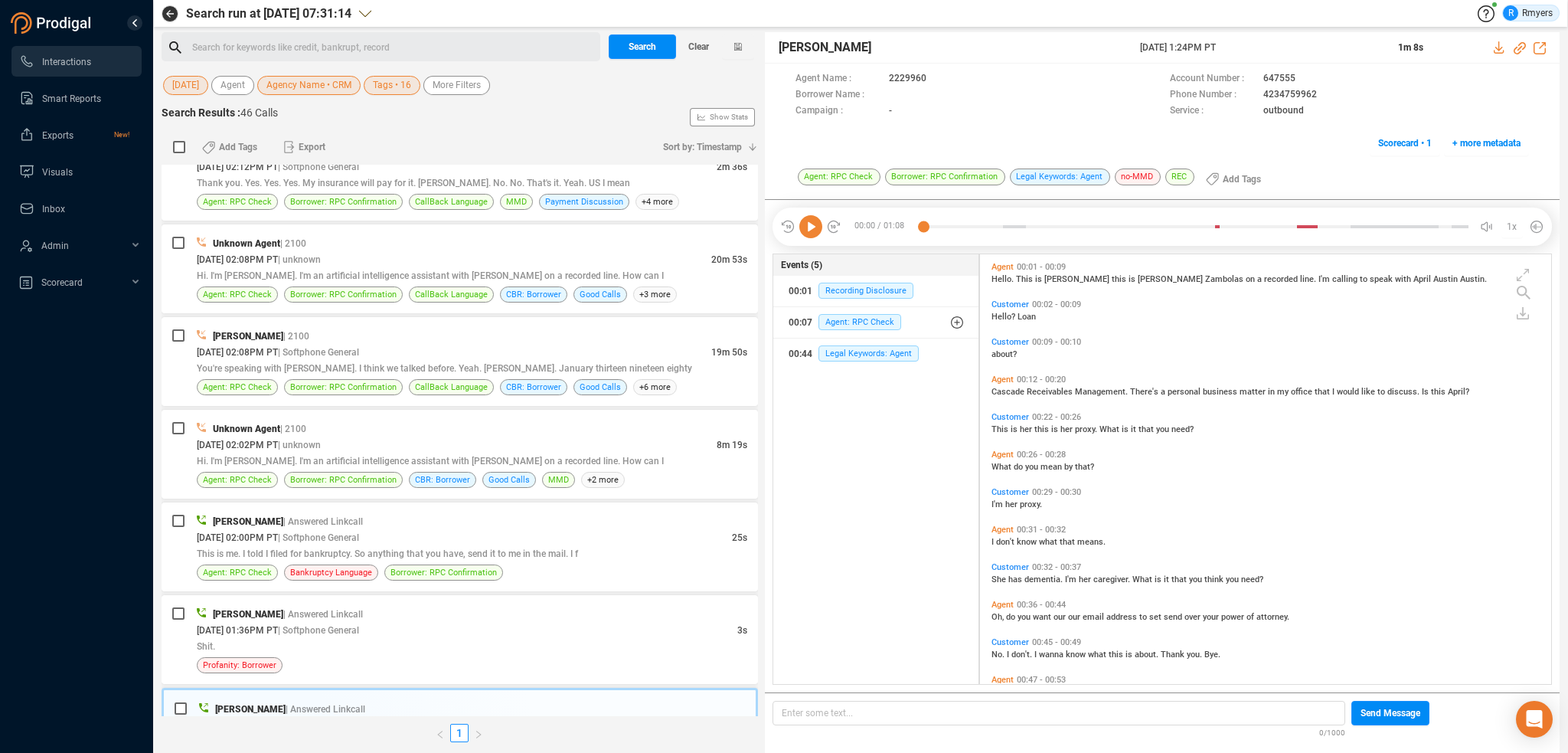
click at [812, 223] on icon at bounding box center [810, 226] width 23 height 23
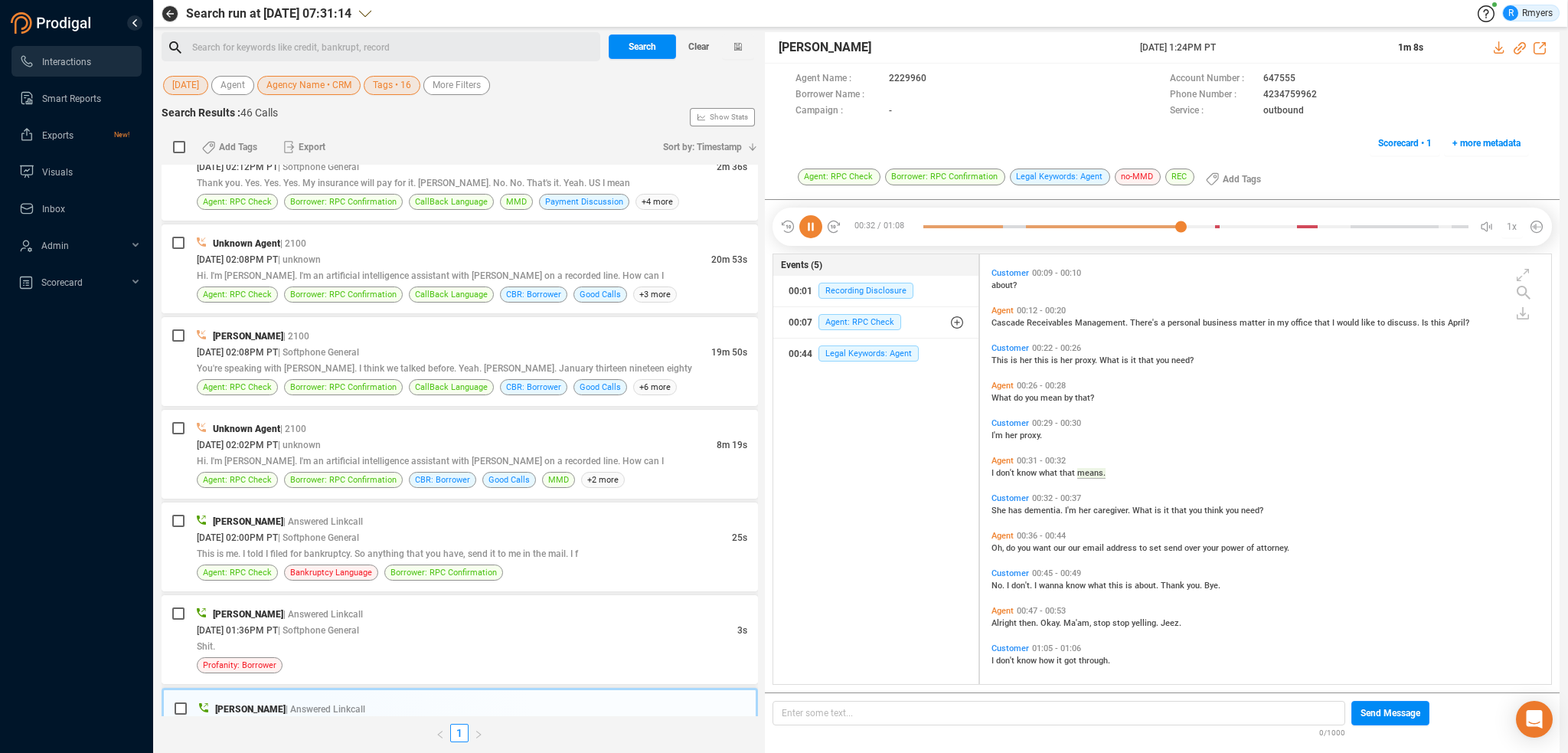
scroll to position [74, 0]
click at [1286, 224] on div at bounding box center [1196, 226] width 545 height 23
click at [925, 223] on div at bounding box center [1196, 226] width 545 height 23
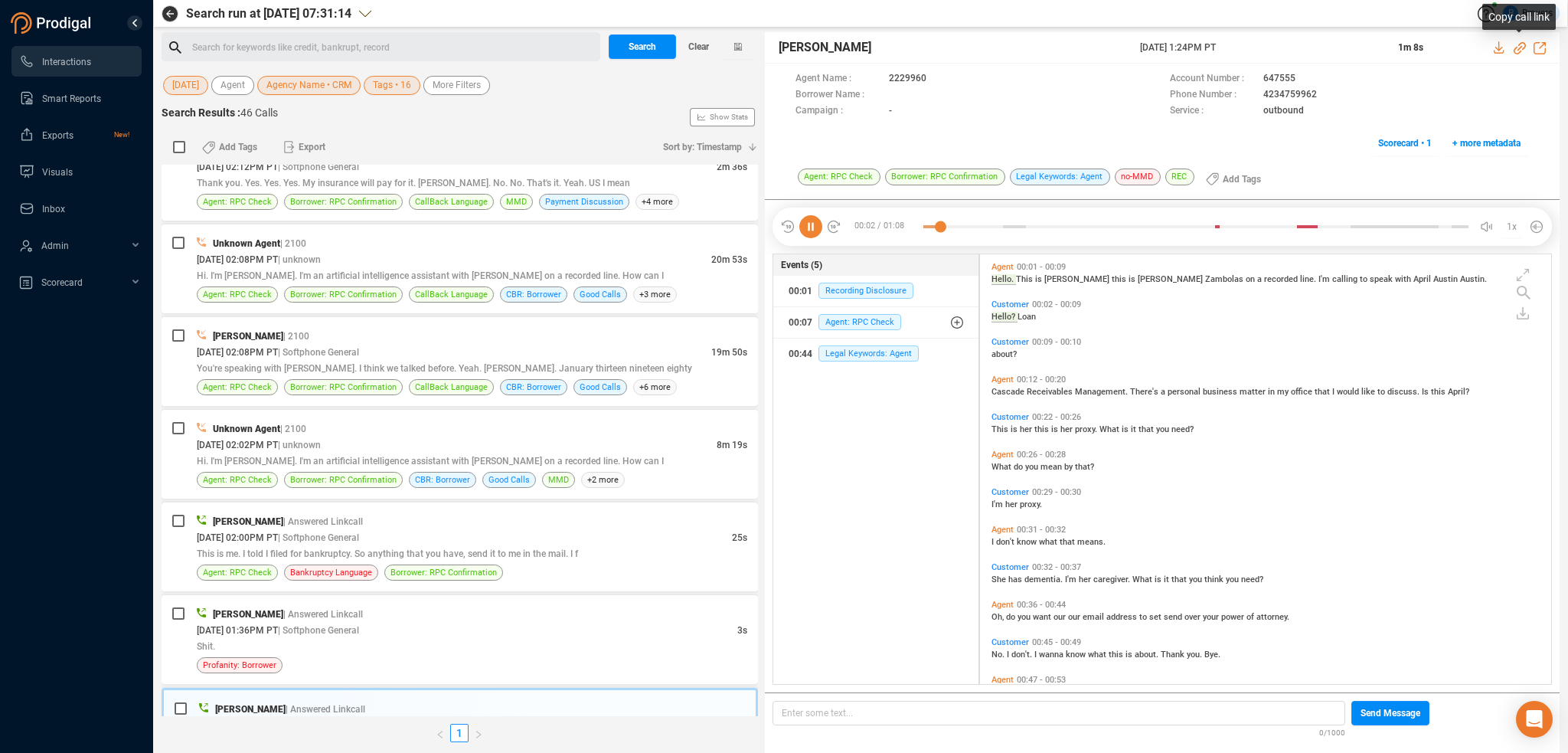
drag, startPoint x: 1519, startPoint y: 48, endPoint x: 1324, endPoint y: 75, distance: 196.9
click at [1519, 47] on icon at bounding box center [1520, 48] width 12 height 12
drag, startPoint x: 1133, startPoint y: 48, endPoint x: 1260, endPoint y: 45, distance: 127.0
click at [1260, 45] on div "[PERSON_NAME] [DATE] 1:24PM PT 1m 8s" at bounding box center [1162, 47] width 795 height 31
copy div "[DATE] 1:24PM PT"
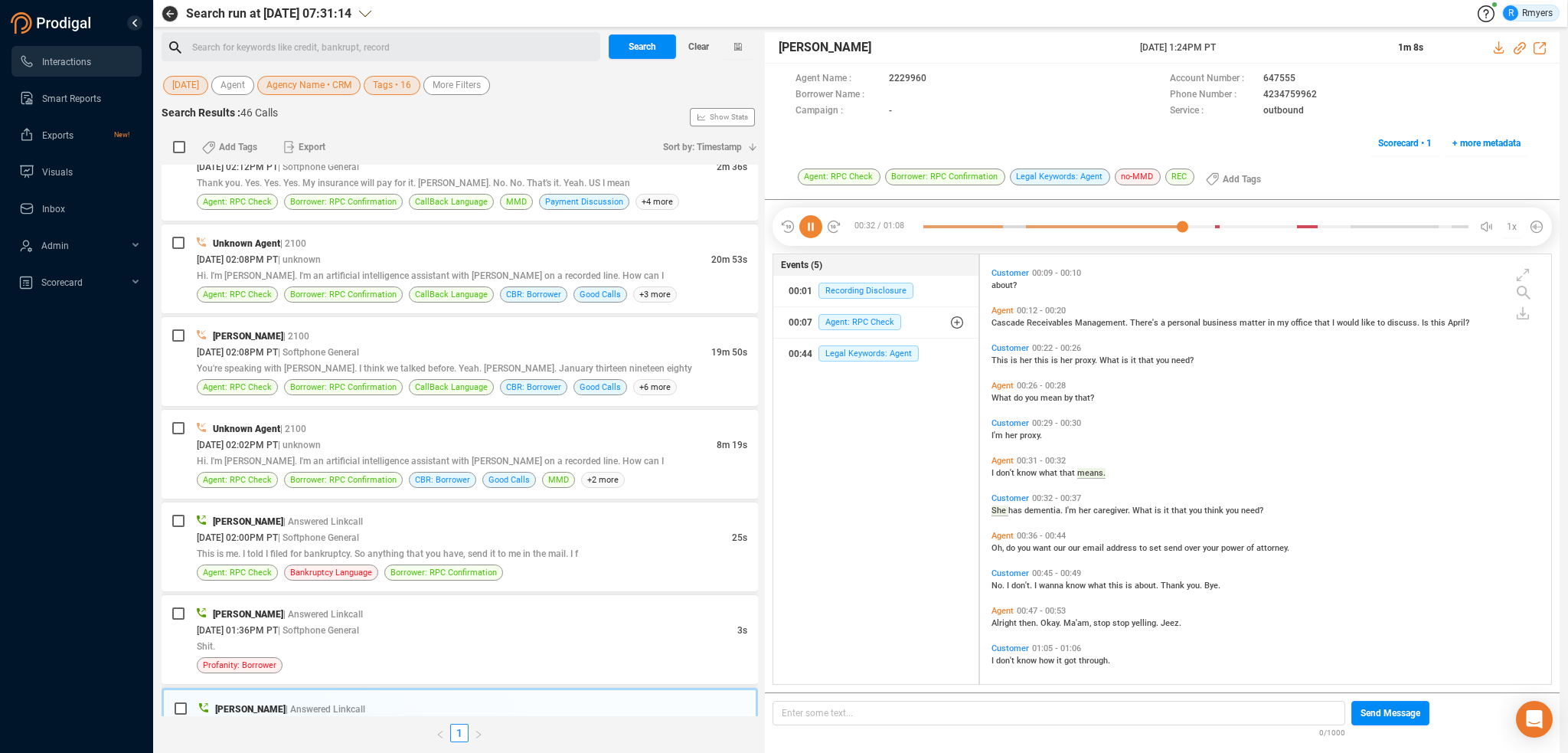
scroll to position [74, 0]
click at [1290, 226] on div at bounding box center [1196, 226] width 545 height 23
click at [812, 229] on icon at bounding box center [810, 226] width 23 height 23
click at [820, 224] on icon at bounding box center [810, 226] width 23 height 23
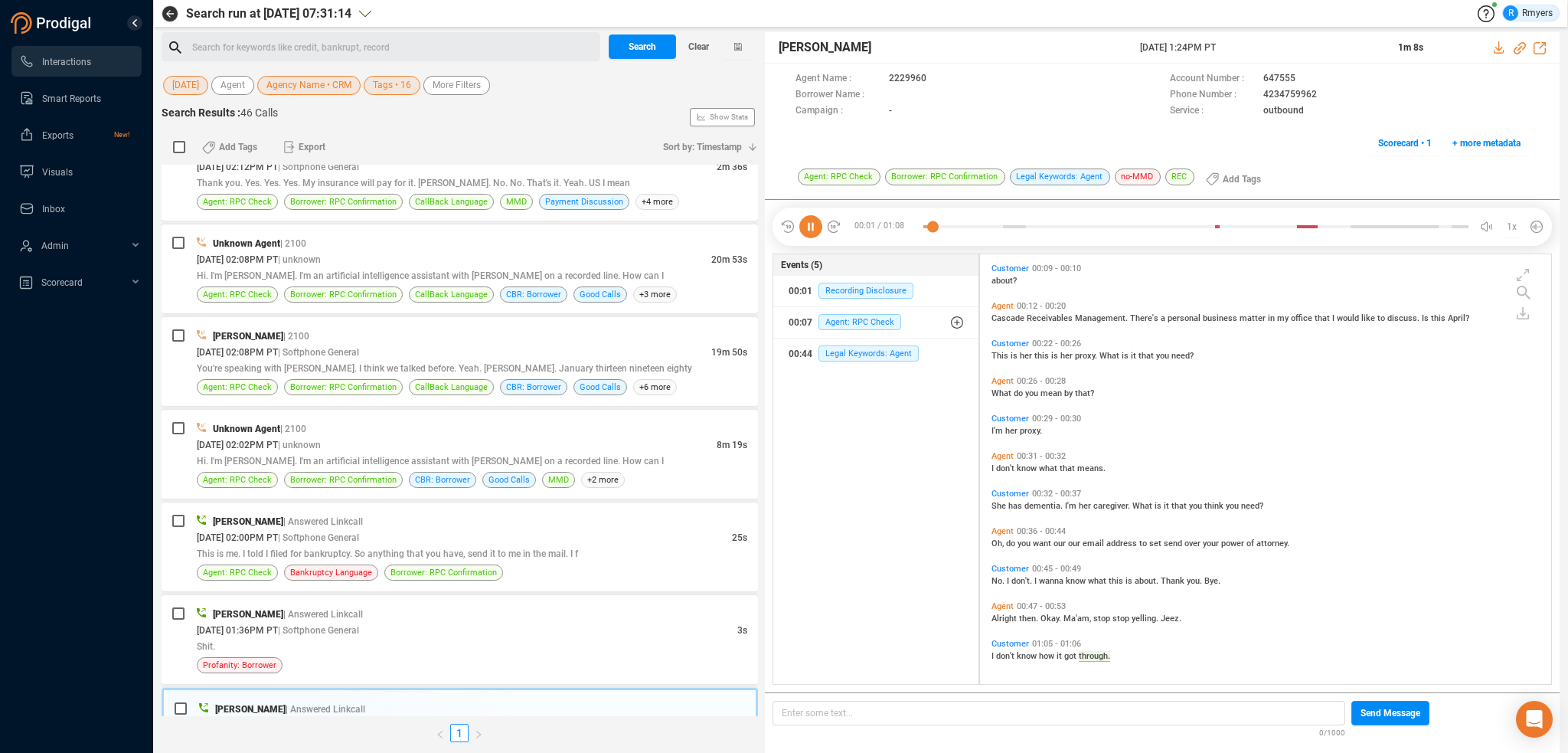
click at [1008, 505] on span "has" at bounding box center [1016, 506] width 16 height 10
click at [376, 651] on div "[PERSON_NAME] | Answered Linkcall [DATE] 01:36PM PT | Softphone General 3s Shit…" at bounding box center [472, 639] width 550 height 68
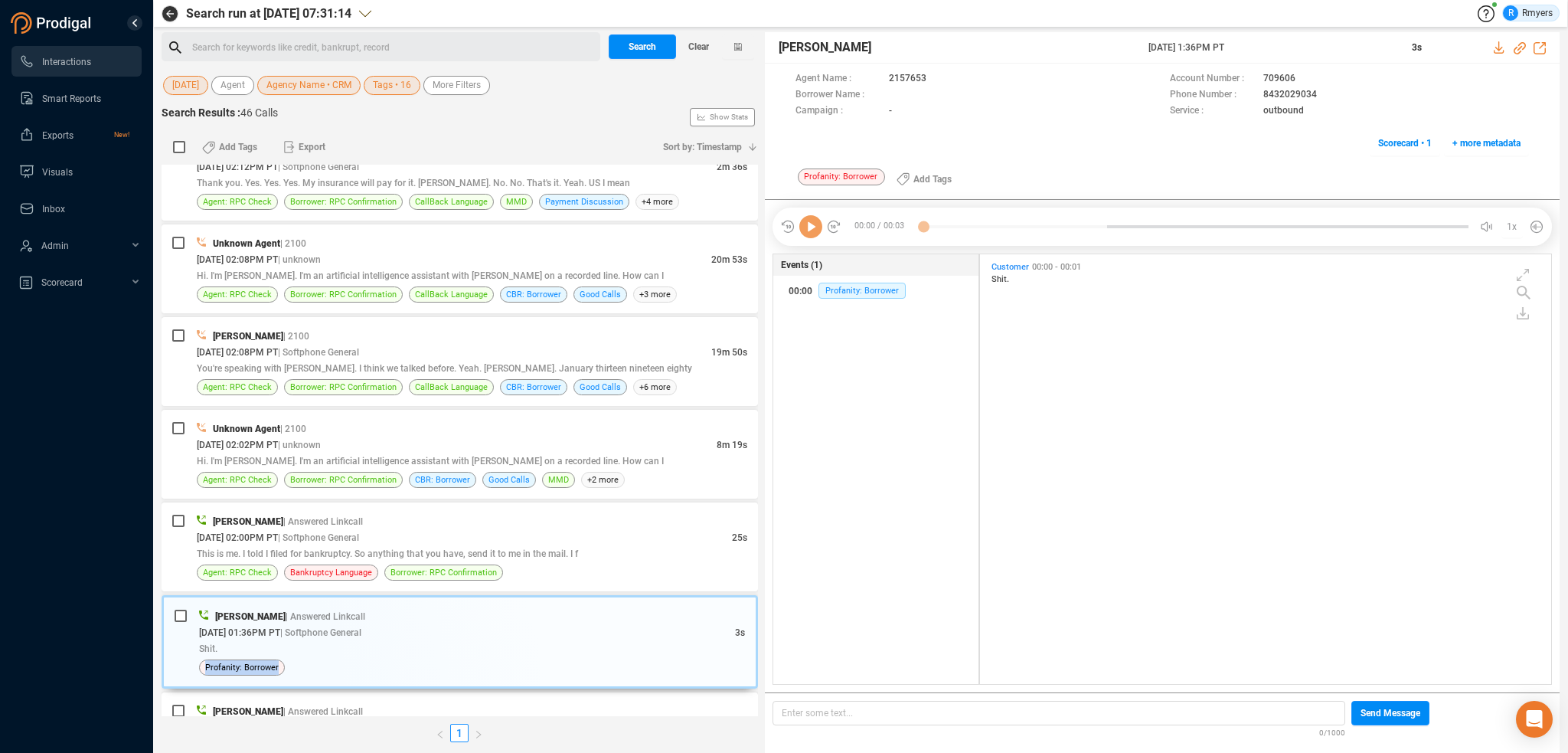
scroll to position [427, 564]
click at [805, 225] on icon at bounding box center [810, 226] width 23 height 23
click at [597, 538] on div "[DATE] 02:00PM PT | Softphone General" at bounding box center [464, 537] width 535 height 16
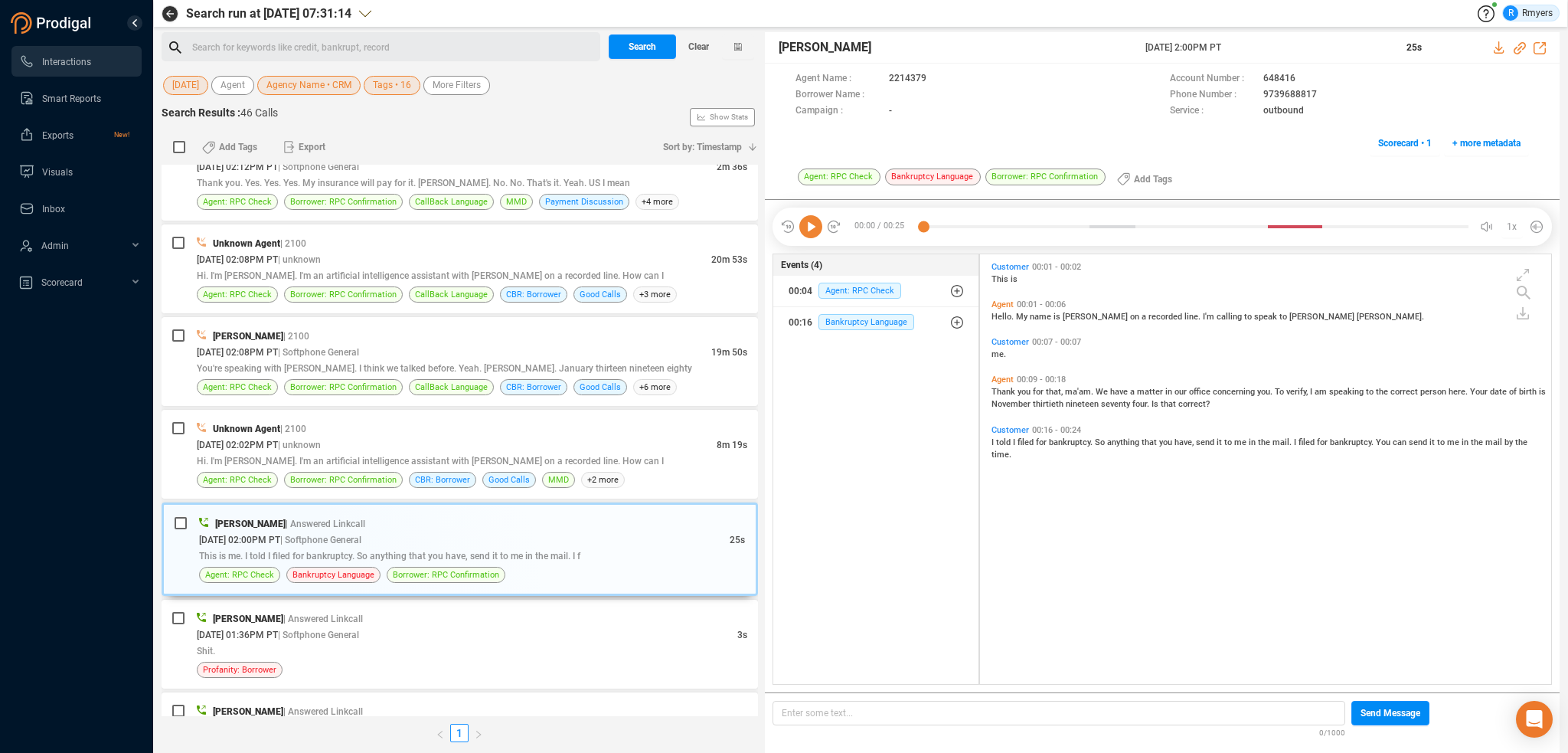
click at [814, 221] on icon at bounding box center [810, 226] width 23 height 23
click at [1518, 47] on icon at bounding box center [1520, 48] width 12 height 12
click at [278, 440] on span "[DATE] 02:02PM PT" at bounding box center [237, 445] width 81 height 11
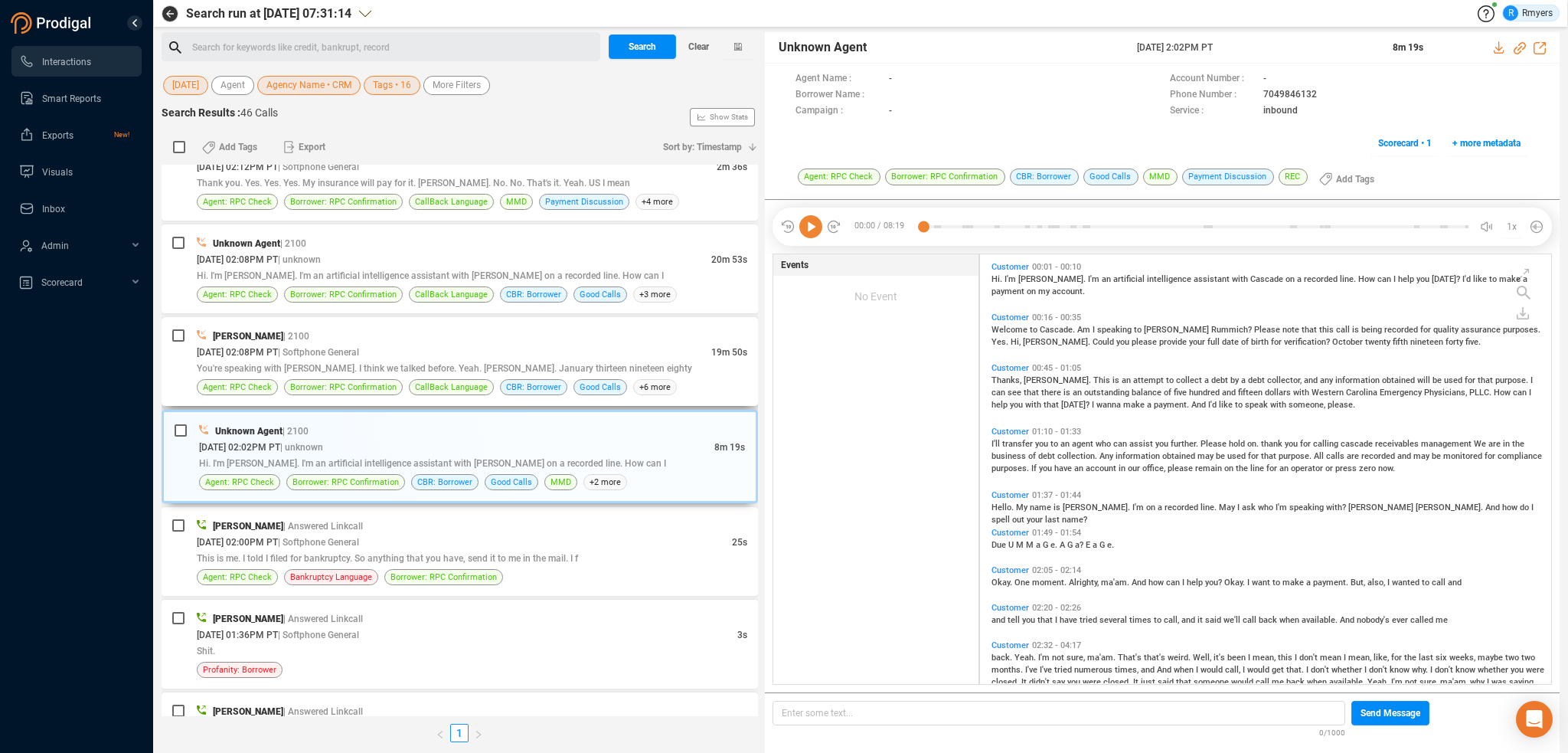
click at [487, 360] on div "You're speaking with [PERSON_NAME]. I think we talked before. Yeah. [PERSON_NAM…" at bounding box center [472, 368] width 550 height 16
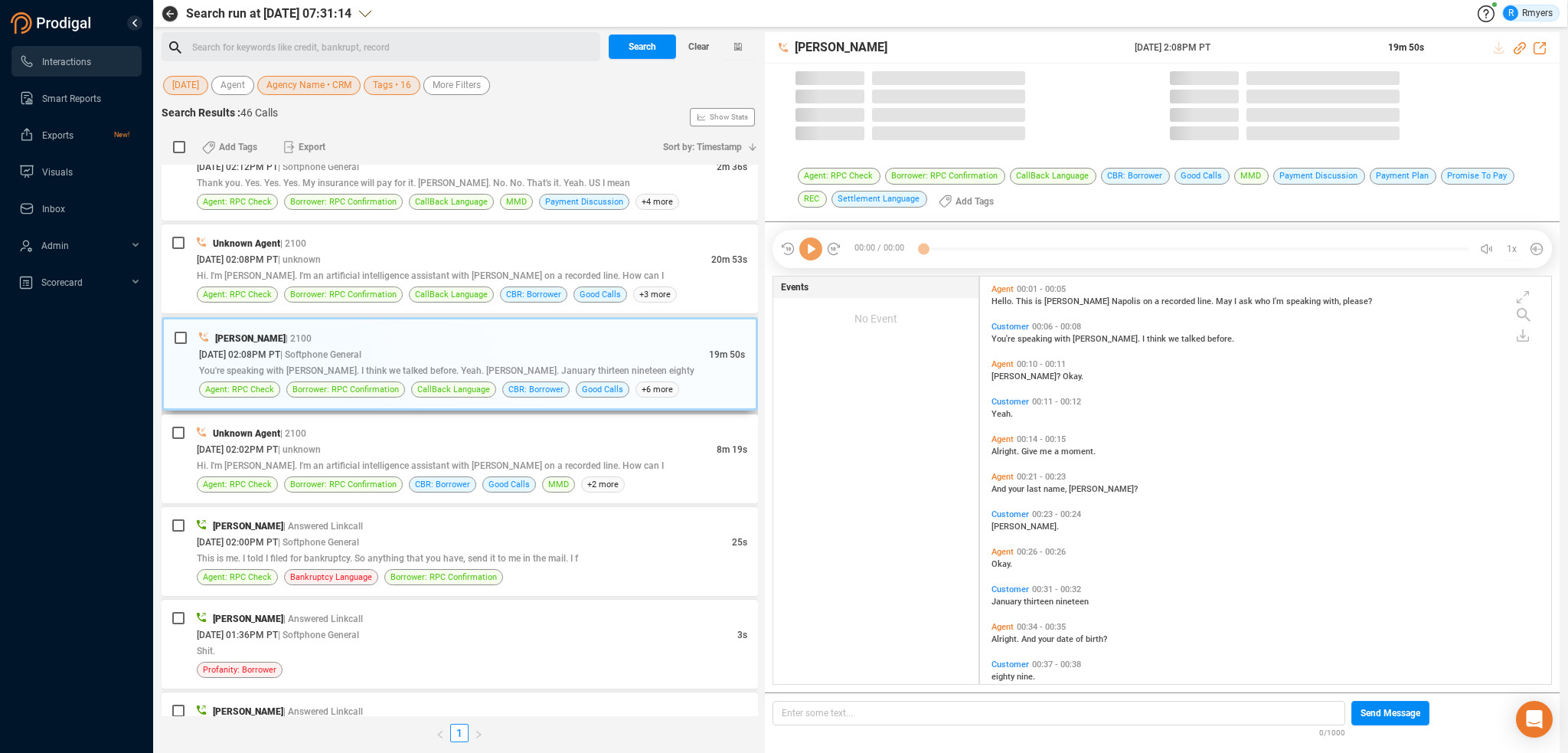
scroll to position [405, 564]
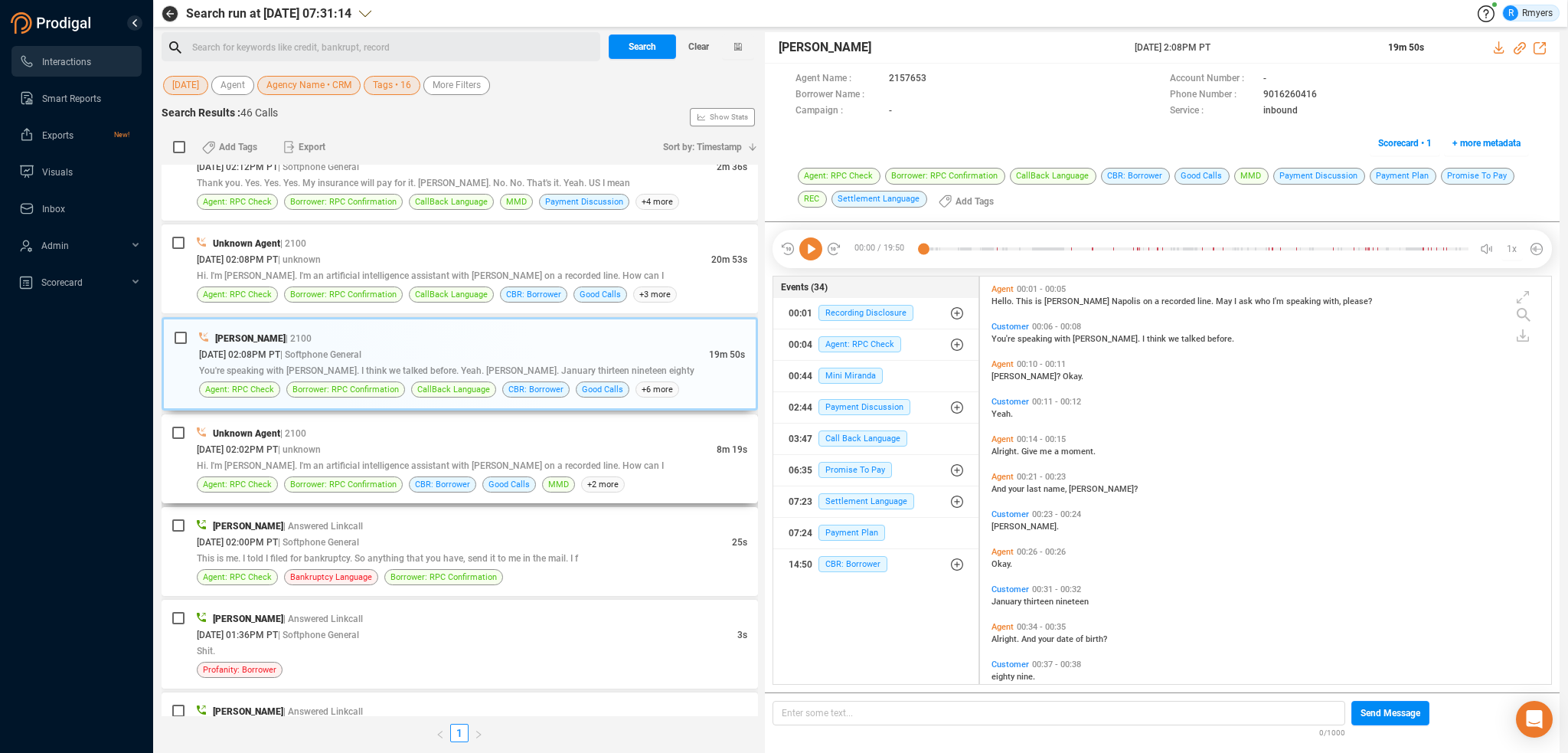
click at [521, 460] on span "Hi. I'm [PERSON_NAME]. I'm an artificial intelligence assistant with [PERSON_NA…" at bounding box center [430, 465] width 467 height 11
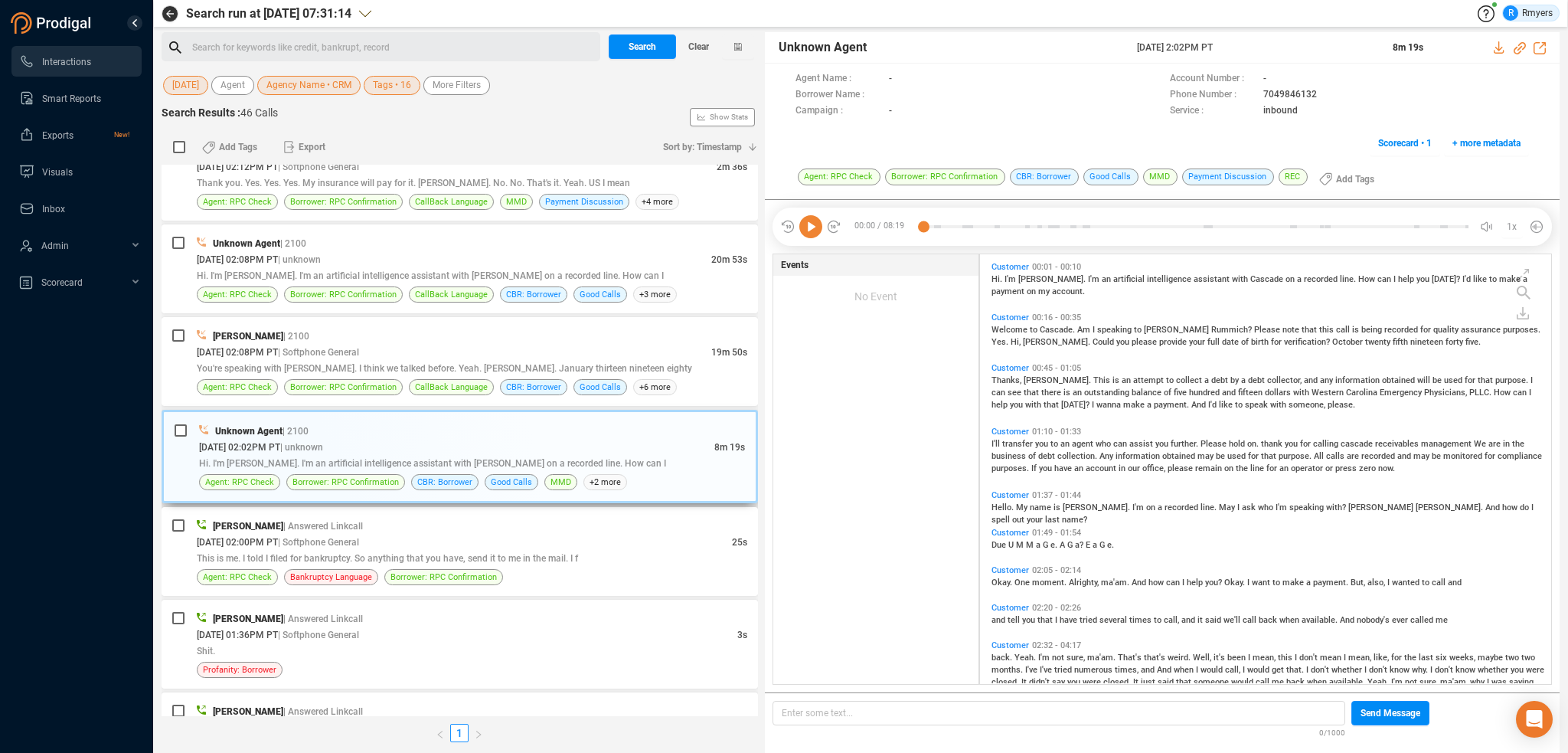
scroll to position [427, 564]
click at [514, 540] on div "[DATE] 02:00PM PT | Softphone General" at bounding box center [464, 541] width 535 height 16
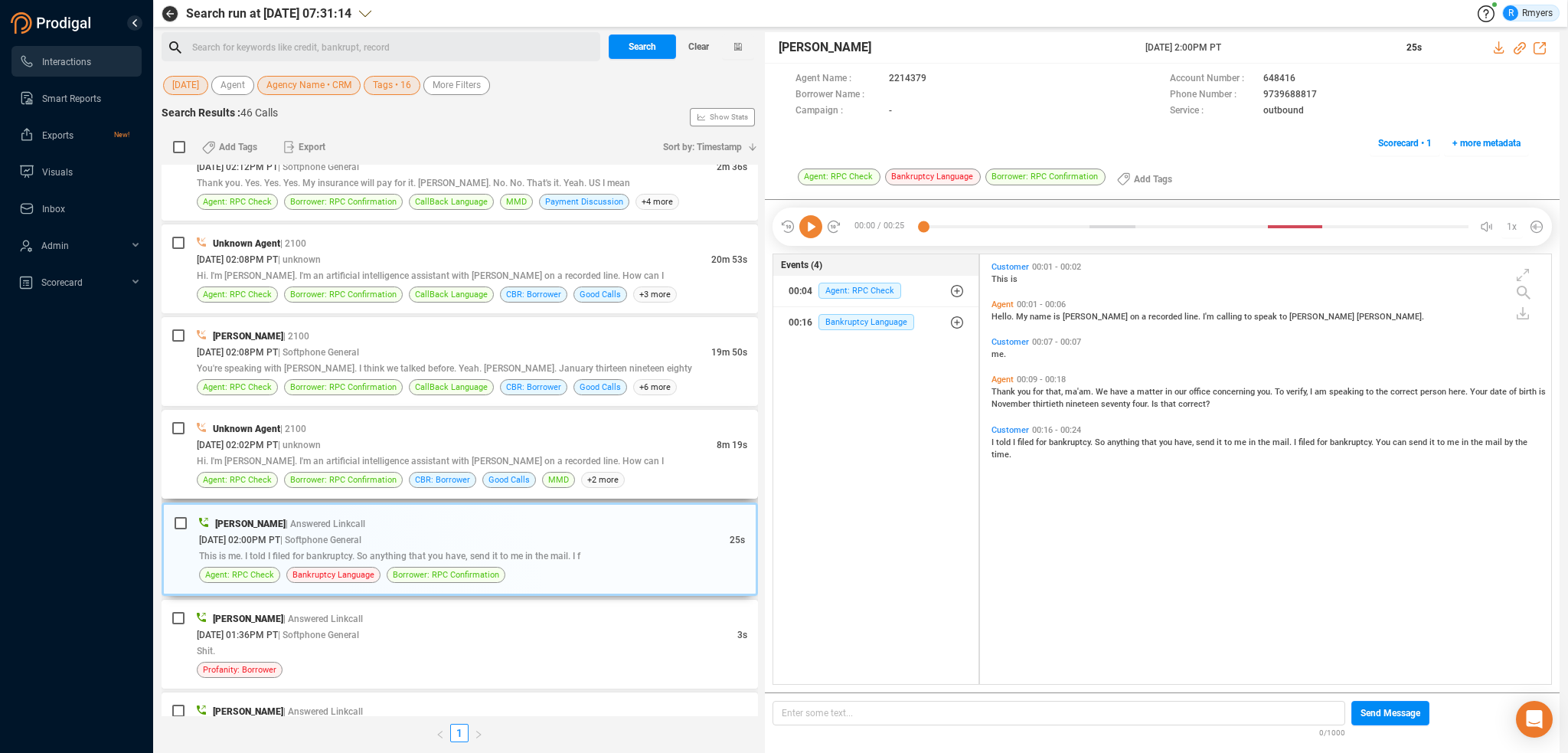
click at [500, 460] on span "Hi. I'm [PERSON_NAME]. I'm an artificial intelligence assistant with [PERSON_NA…" at bounding box center [430, 461] width 467 height 11
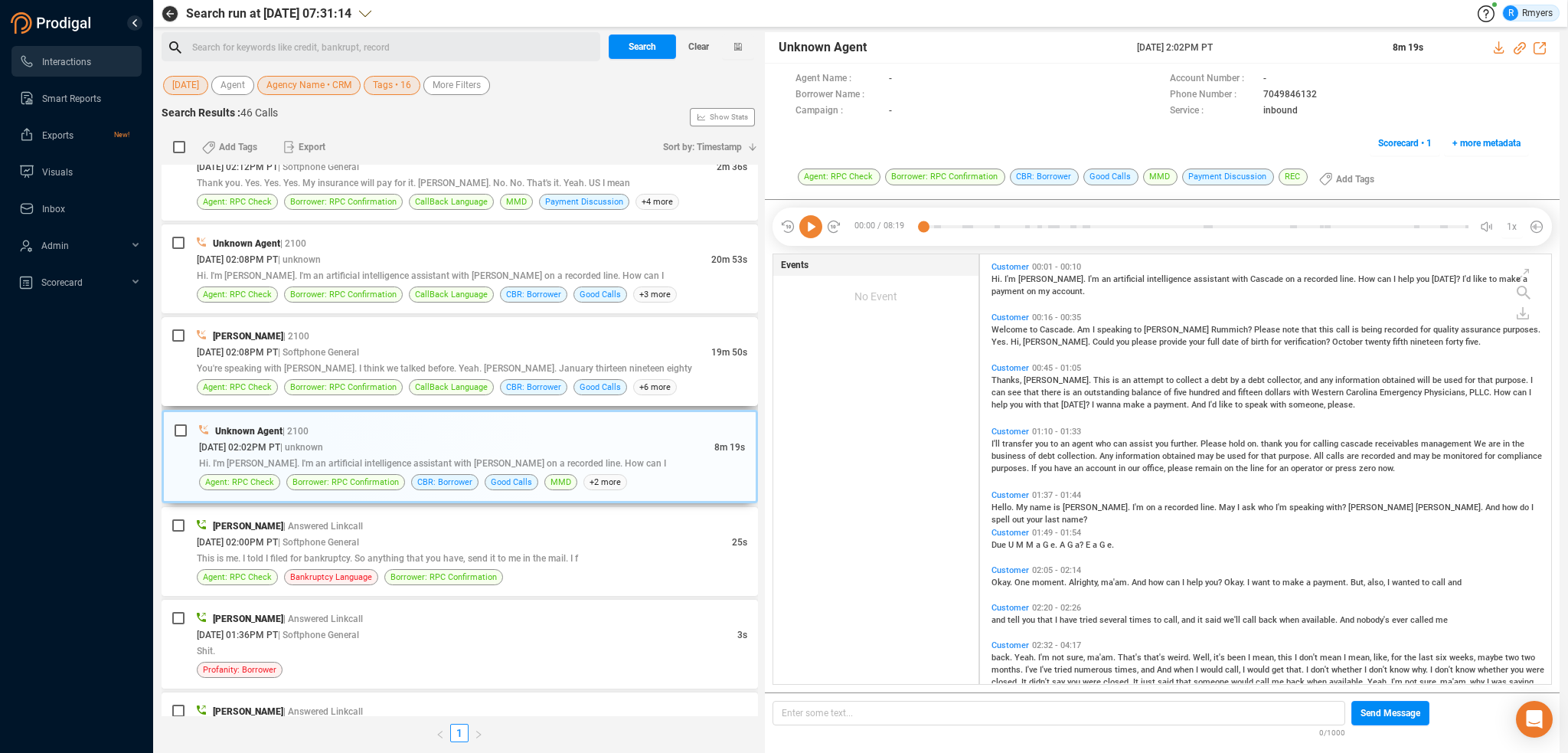
click at [505, 347] on div "[DATE] 02:08PM PT | Softphone General" at bounding box center [454, 352] width 515 height 16
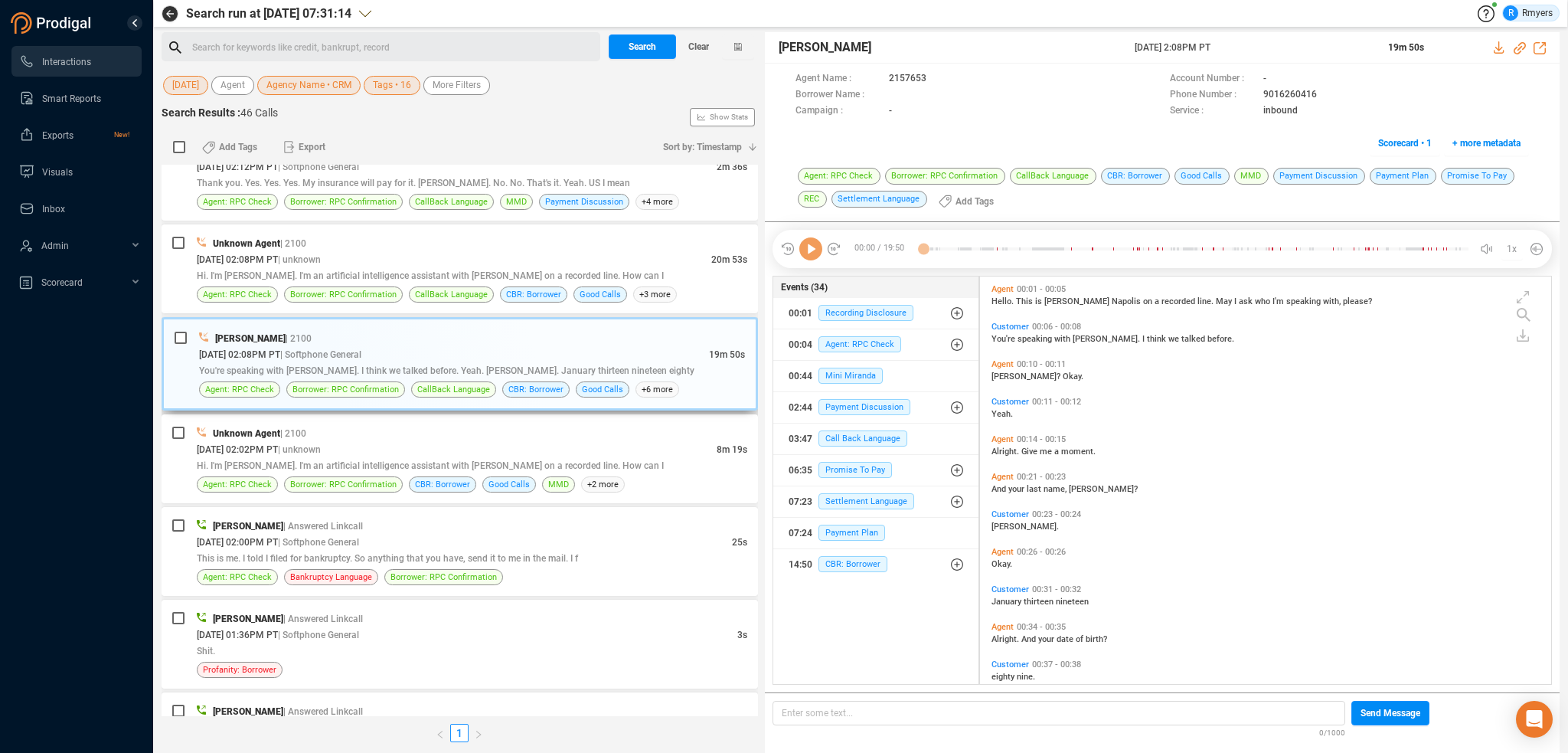
scroll to position [405, 564]
click at [516, 408] on div "[PERSON_NAME] | Answered Linkcall [DATE] 04:07PM PT | Softphone General 55s I d…" at bounding box center [460, 440] width 596 height 551
click at [517, 436] on div "Unknown Agent | 2100" at bounding box center [472, 433] width 550 height 16
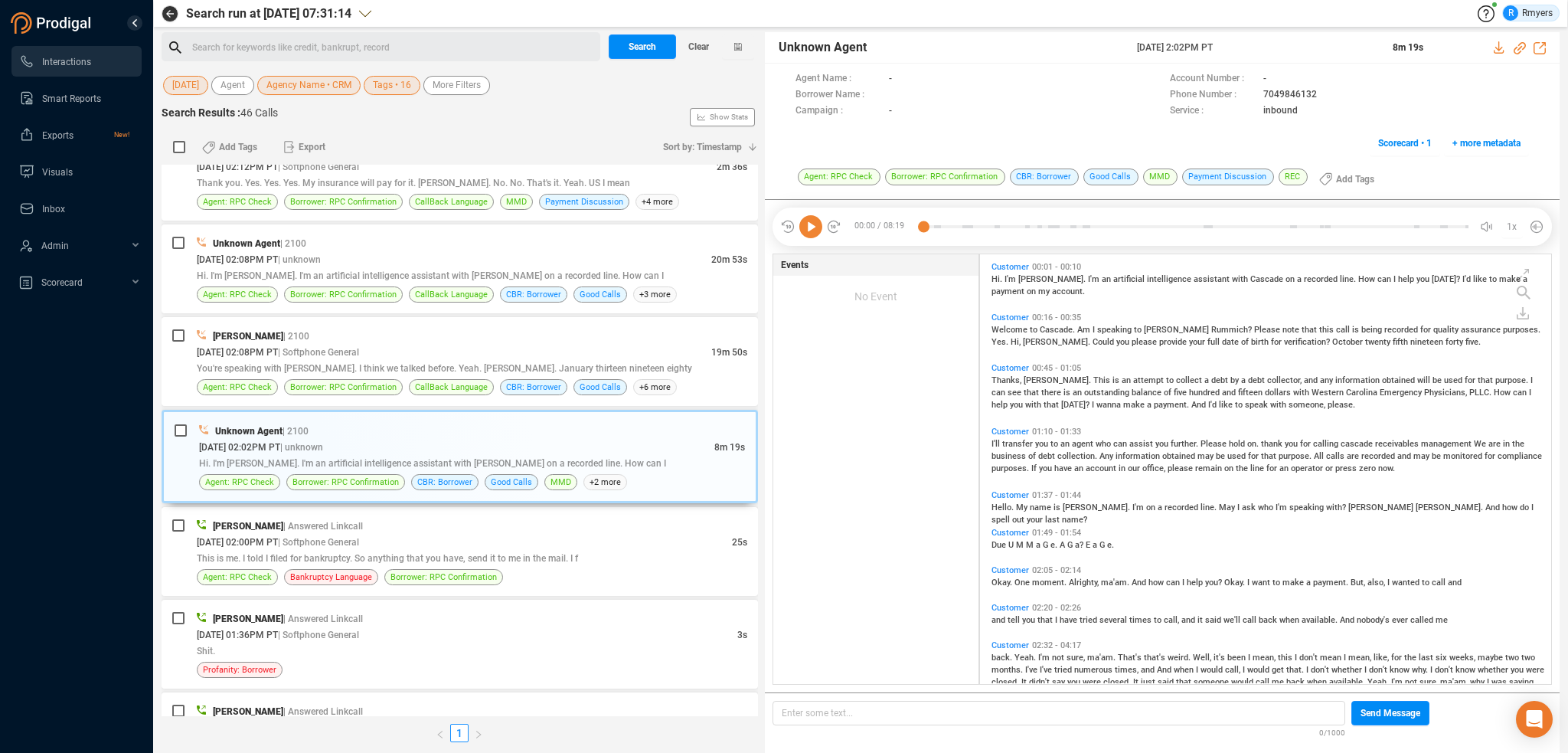
scroll to position [427, 564]
click at [807, 229] on icon at bounding box center [810, 226] width 23 height 23
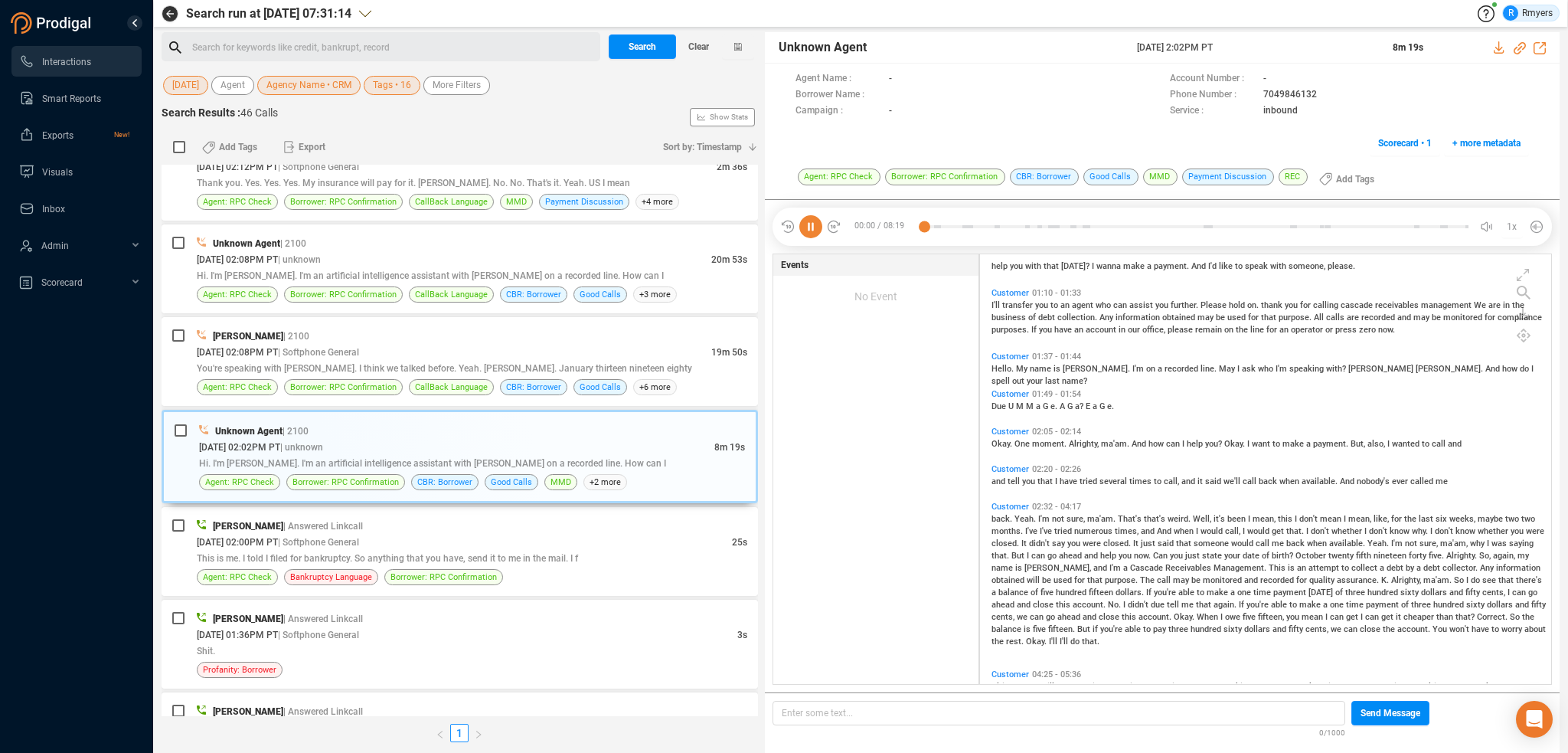
scroll to position [153, 0]
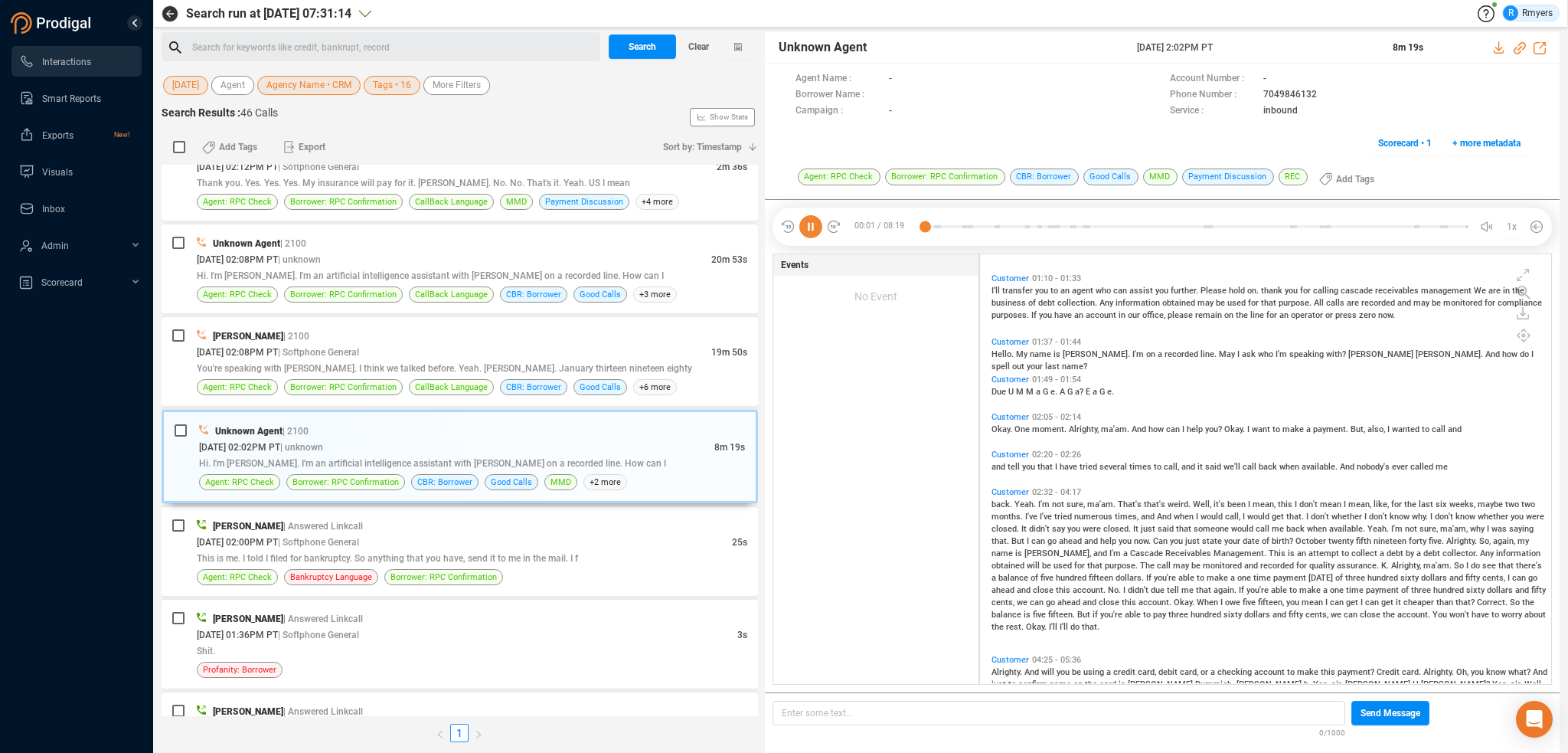
click at [997, 291] on span "I'll" at bounding box center [997, 291] width 11 height 10
click at [1019, 353] on span "My" at bounding box center [1023, 354] width 14 height 10
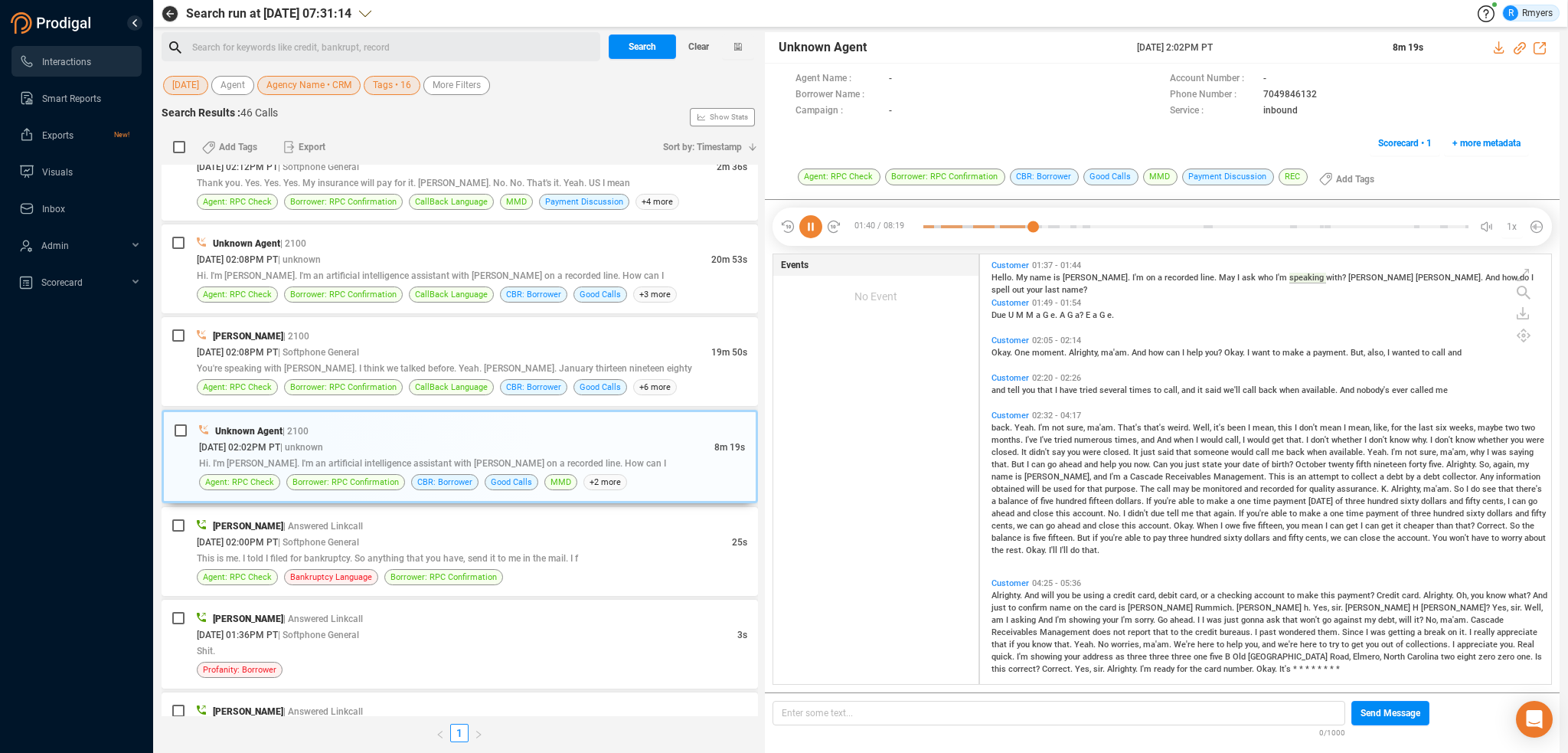
click at [1014, 385] on span "tell" at bounding box center [1014, 390] width 14 height 10
click at [1103, 427] on span "ma'am." at bounding box center [1102, 428] width 30 height 10
click at [403, 328] on div "[PERSON_NAME] | 2100" at bounding box center [472, 335] width 550 height 16
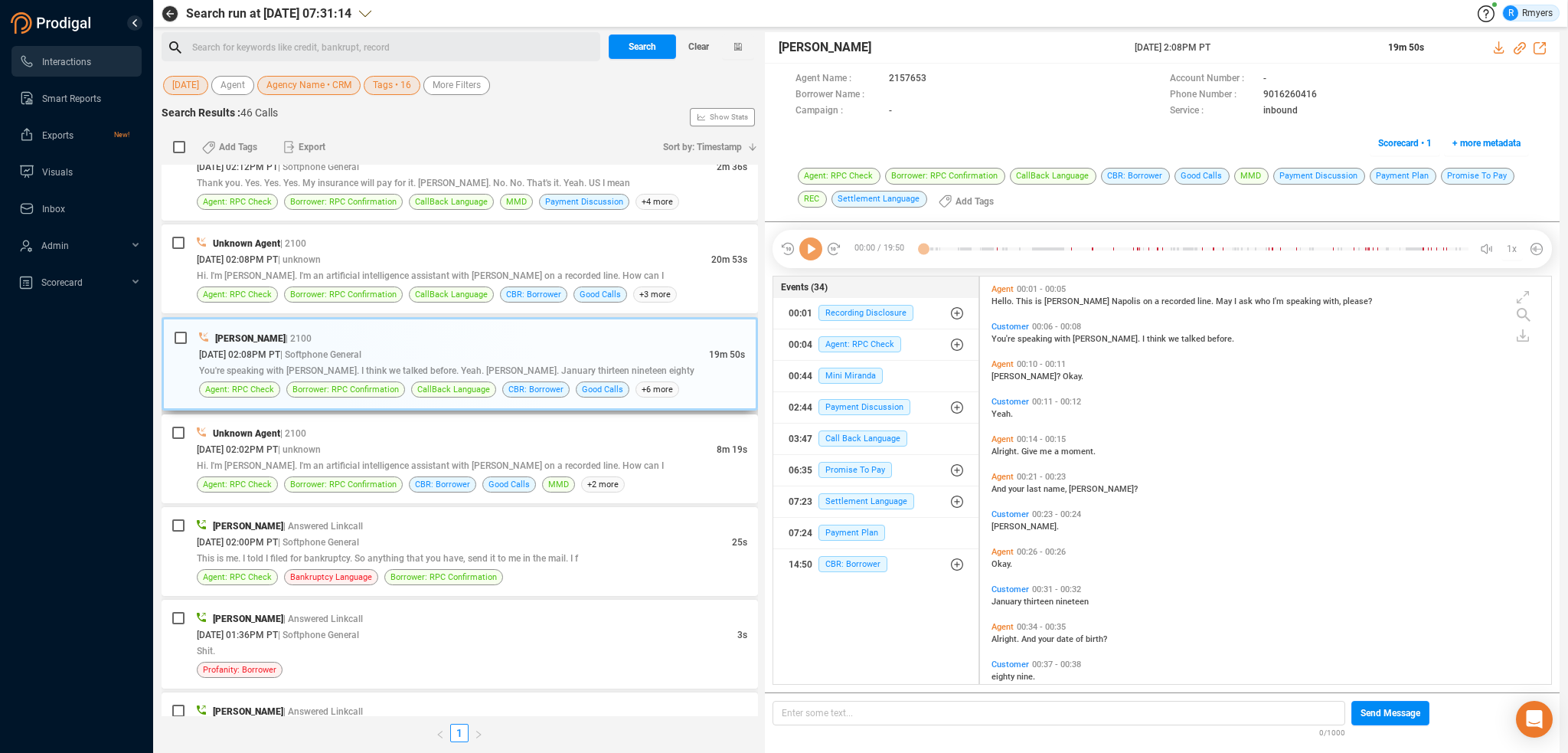
scroll to position [405, 564]
click at [805, 257] on icon at bounding box center [810, 248] width 23 height 23
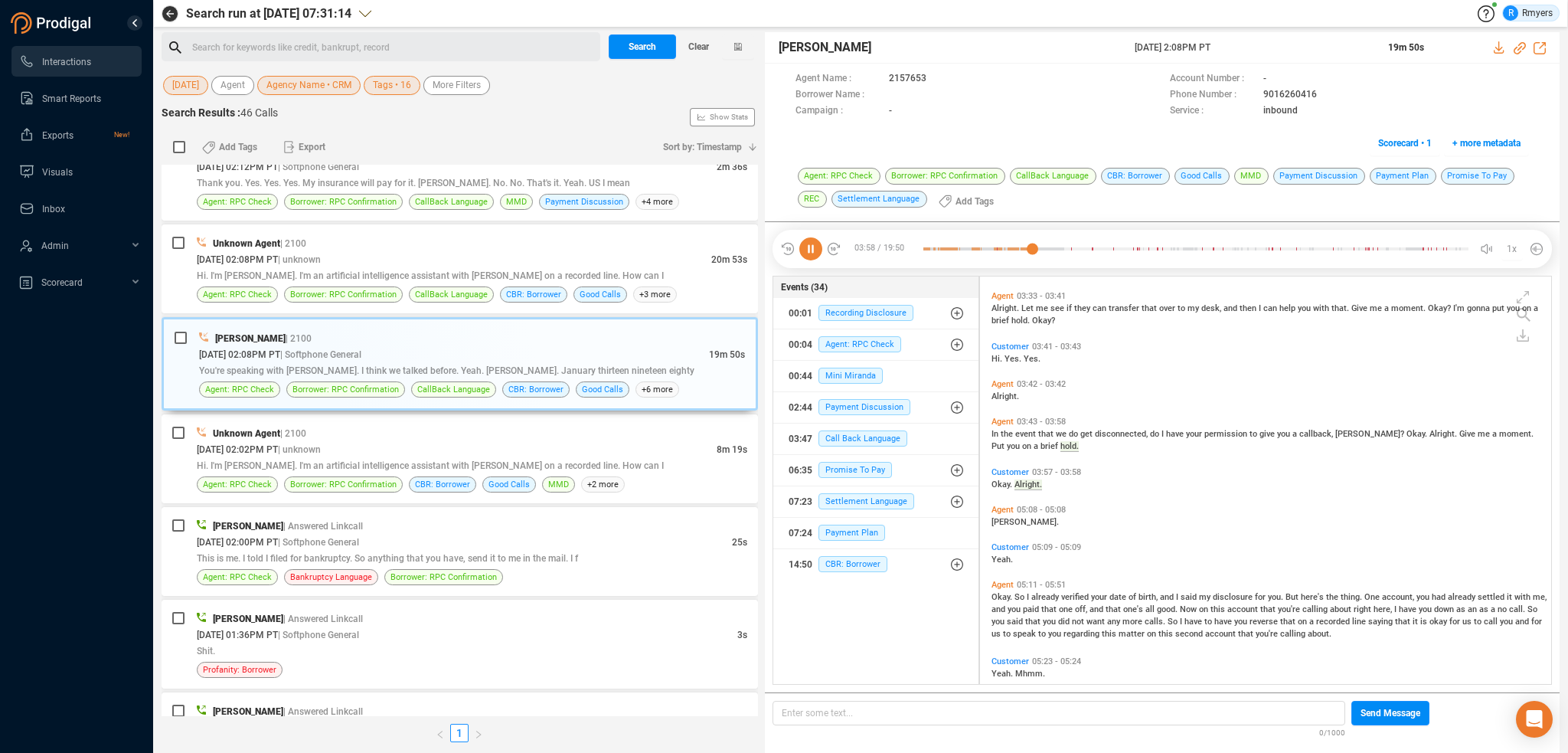
scroll to position [1177, 0]
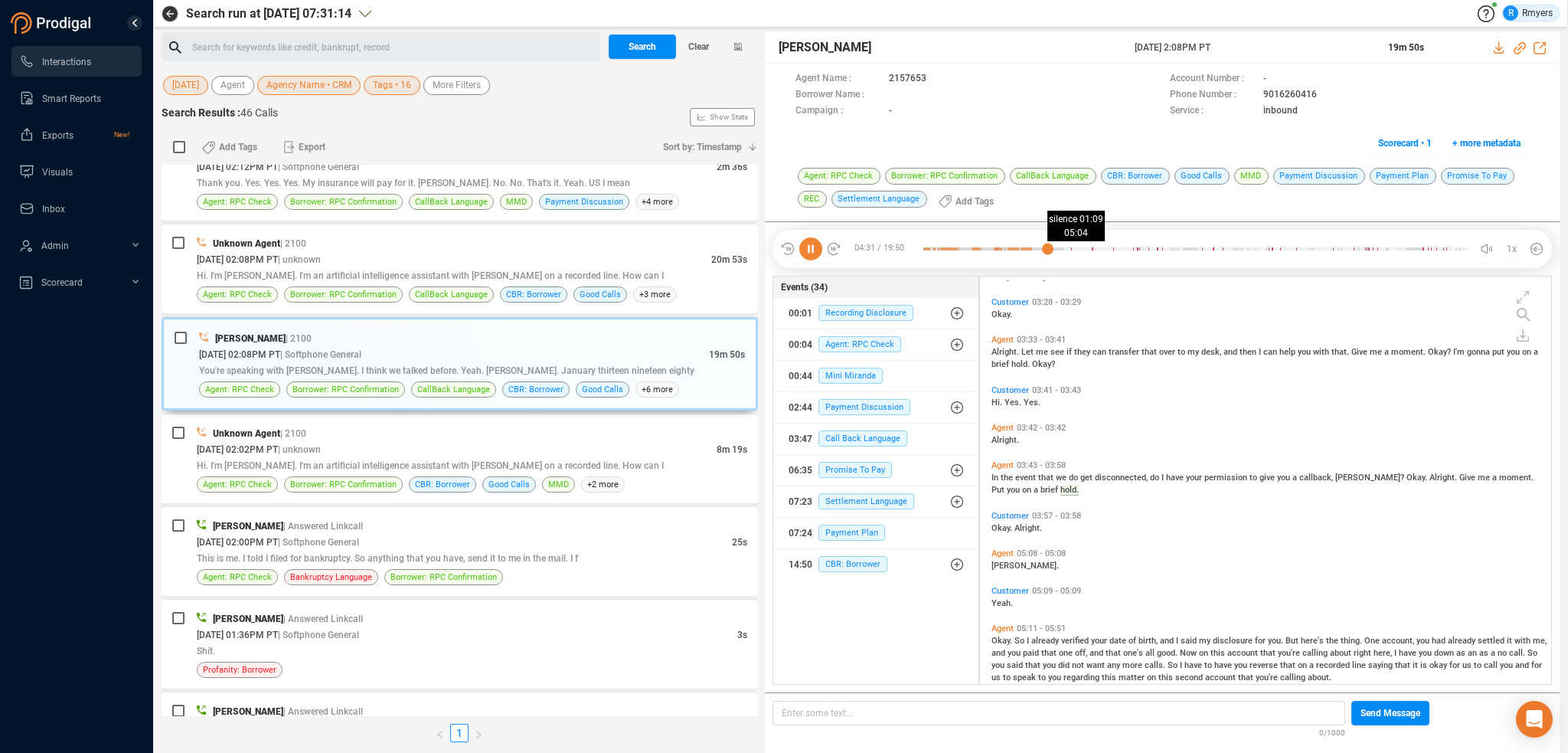
click at [1063, 253] on div at bounding box center [1196, 248] width 545 height 23
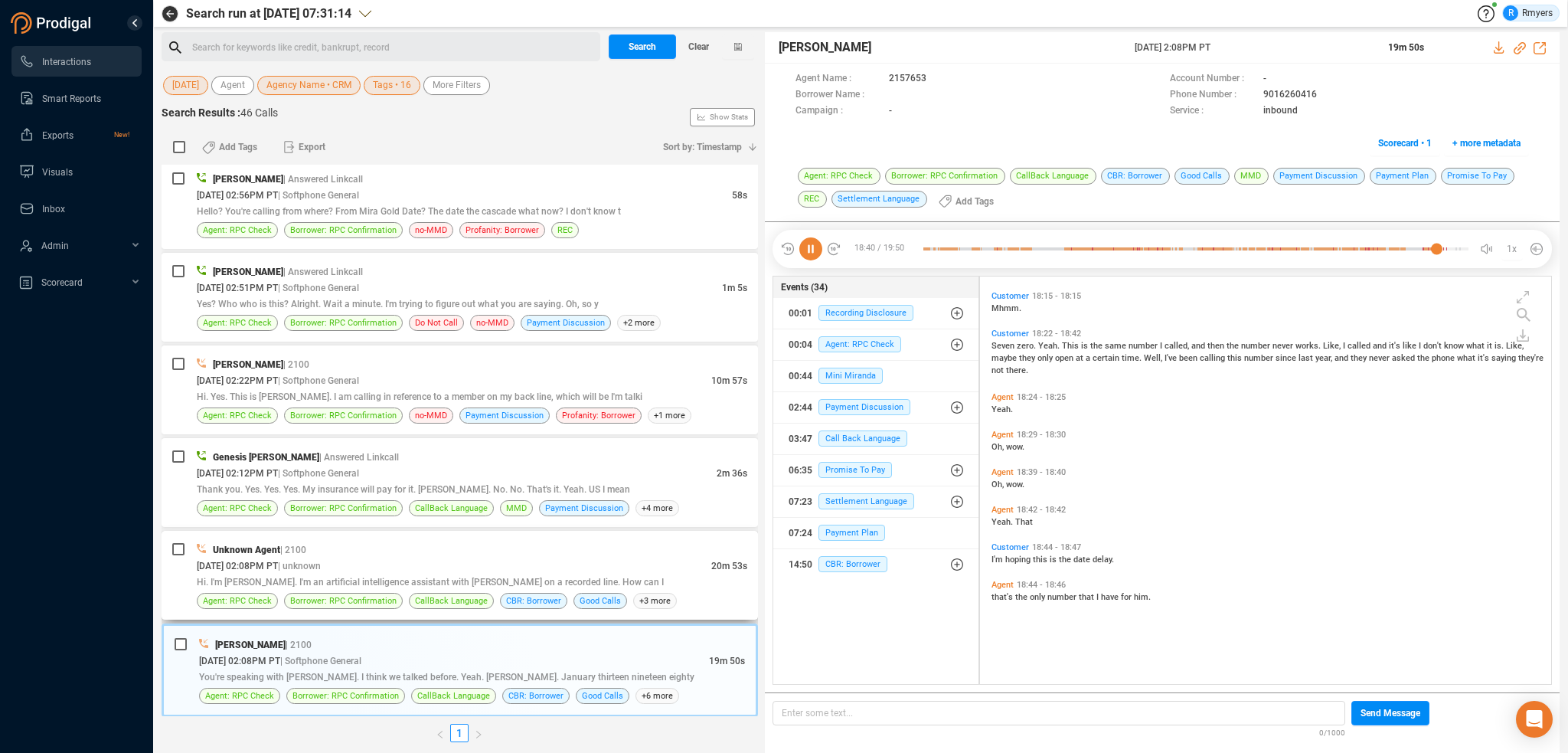
scroll to position [5940, 0]
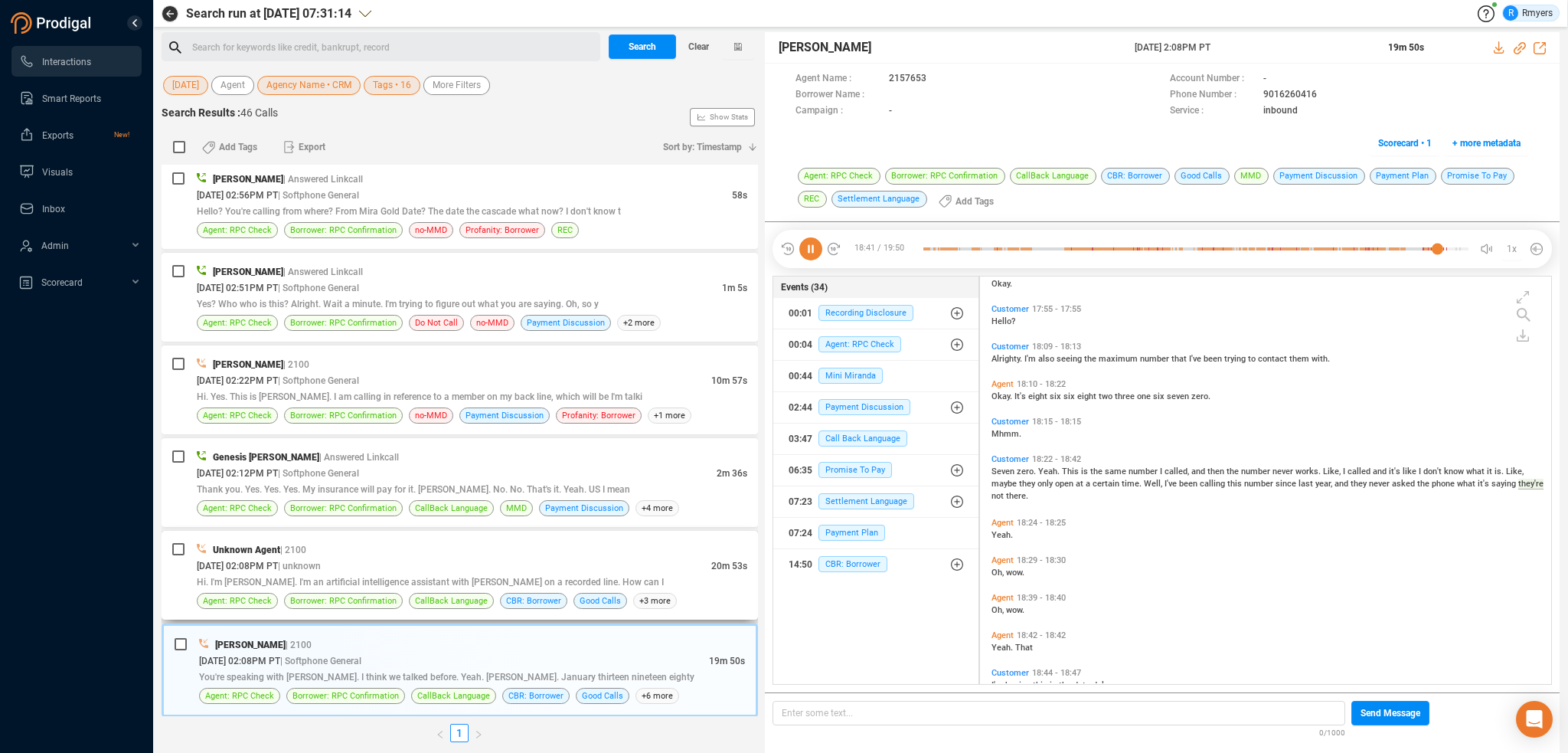
click at [502, 562] on div "[DATE] 02:08PM PT | unknown" at bounding box center [454, 565] width 515 height 16
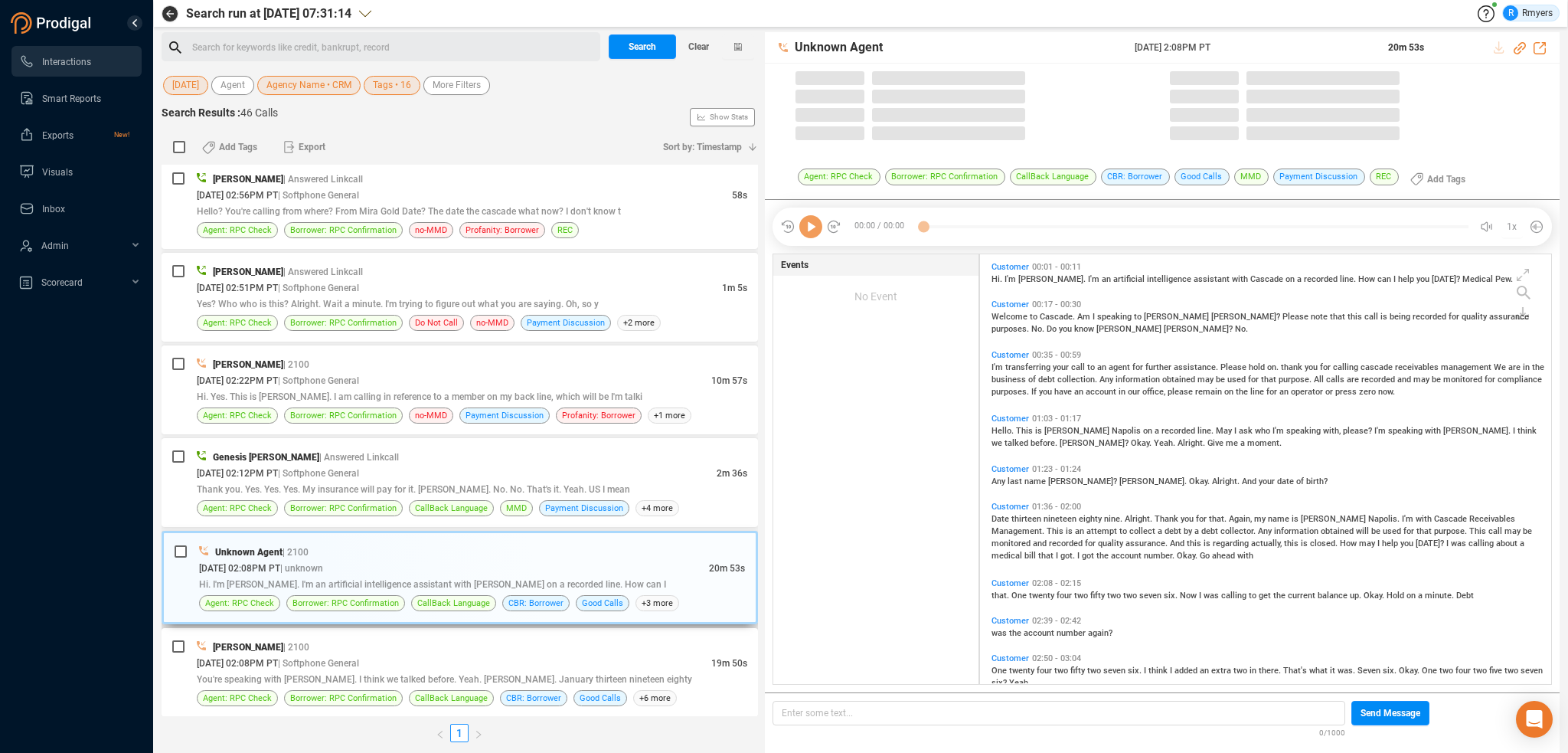
scroll to position [427, 564]
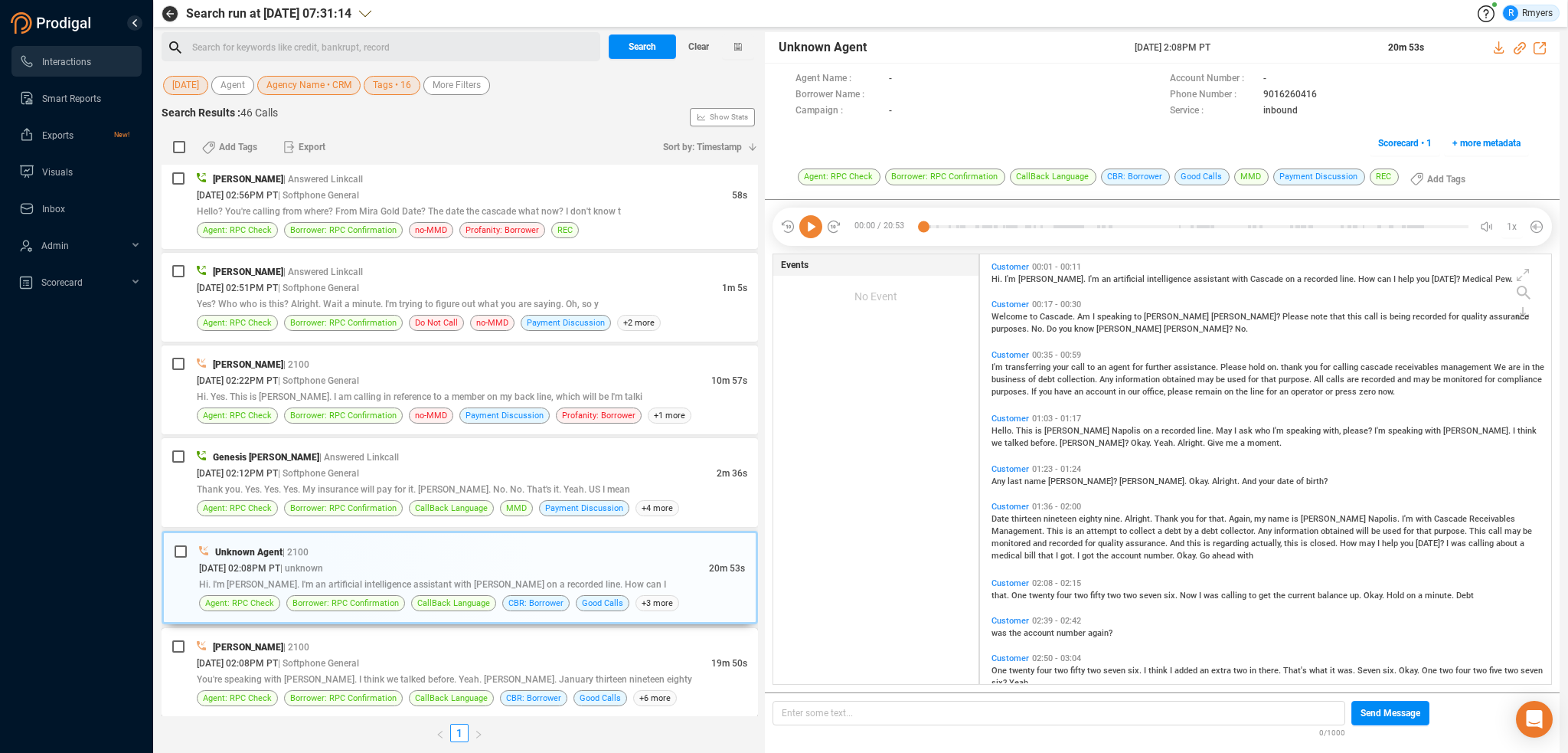
click at [505, 640] on div "[PERSON_NAME] | 2100" at bounding box center [472, 646] width 550 height 16
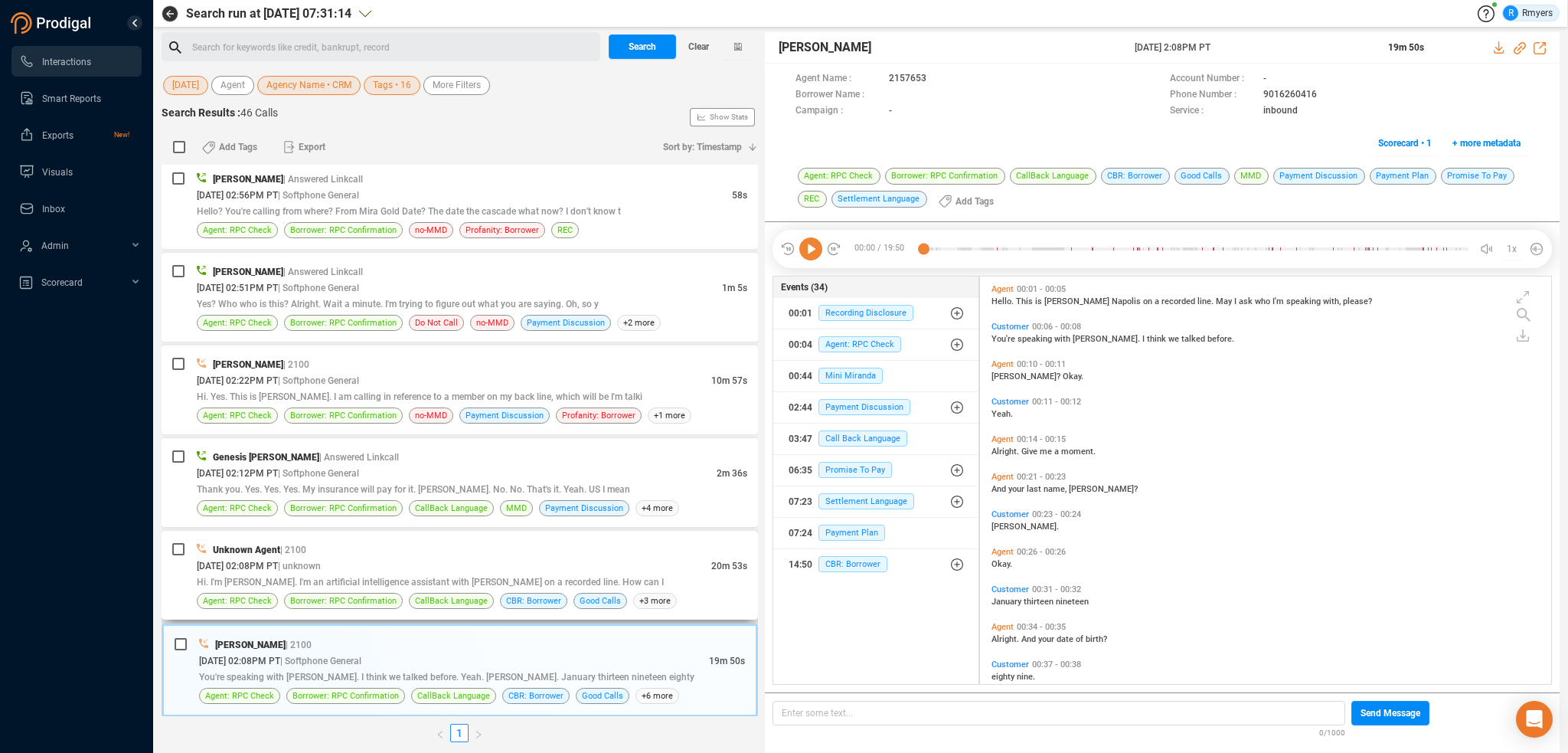
scroll to position [405, 564]
click at [476, 487] on span "Thank you. Yes. Yes. Yes. My insurance will pay for it. [PERSON_NAME]. No. No. …" at bounding box center [413, 490] width 433 height 11
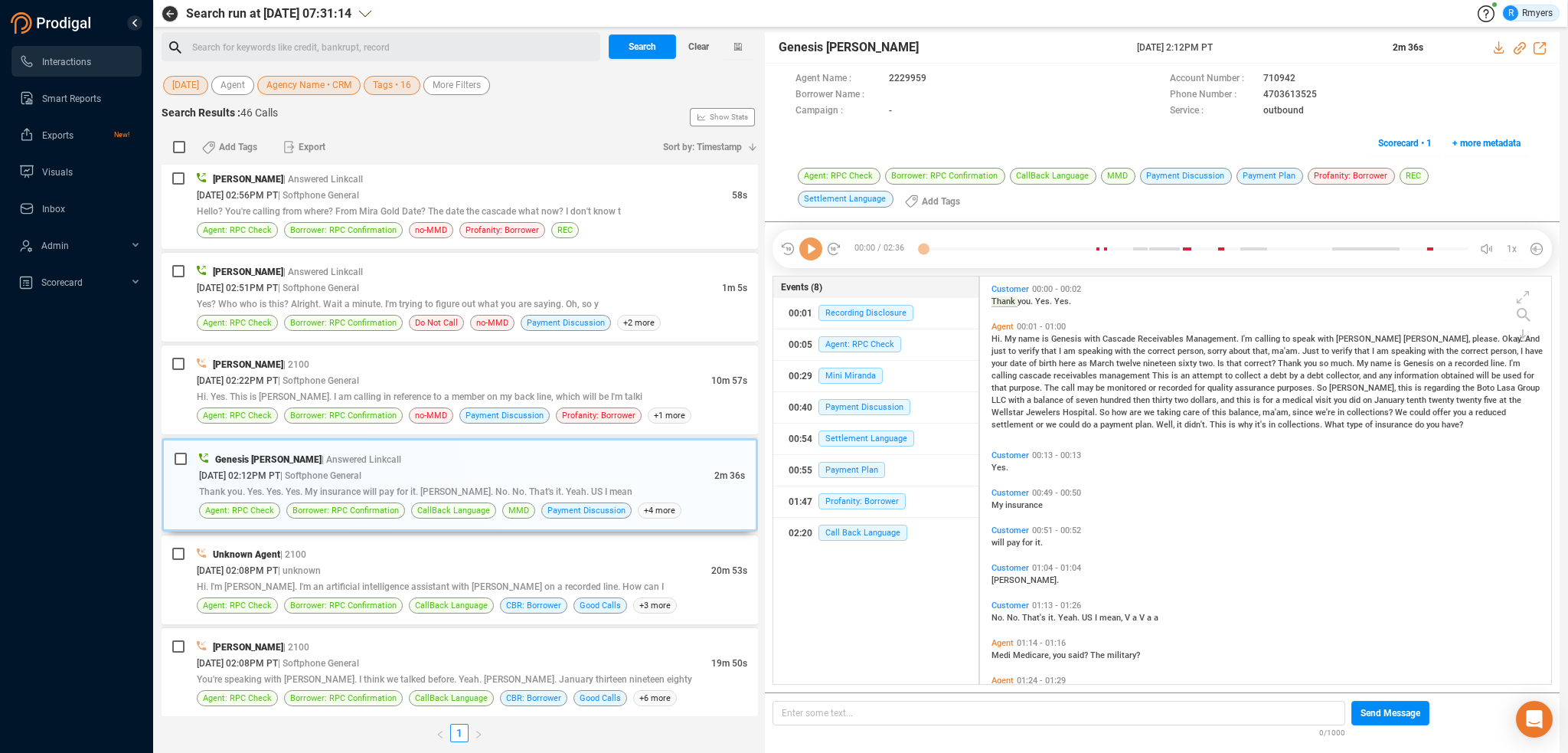
click at [813, 257] on icon at bounding box center [810, 248] width 23 height 23
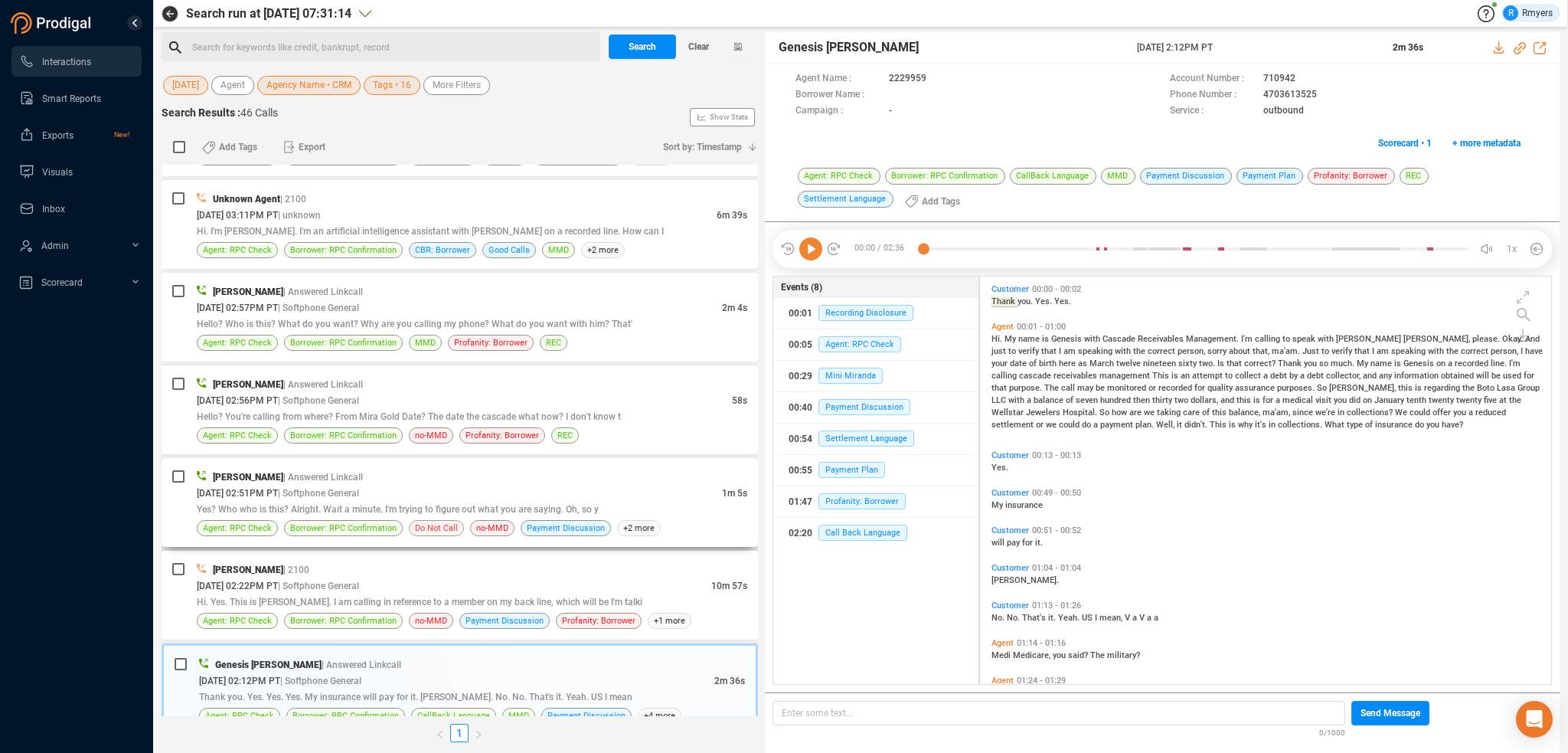
scroll to position [383, 0]
